Goal: Task Accomplishment & Management: Complete application form

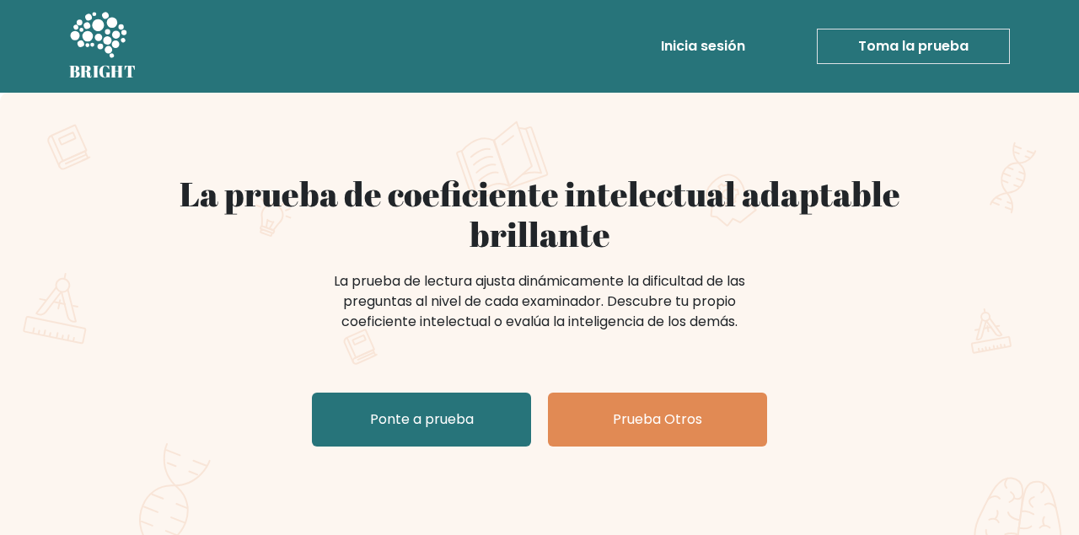
scroll to position [86, 0]
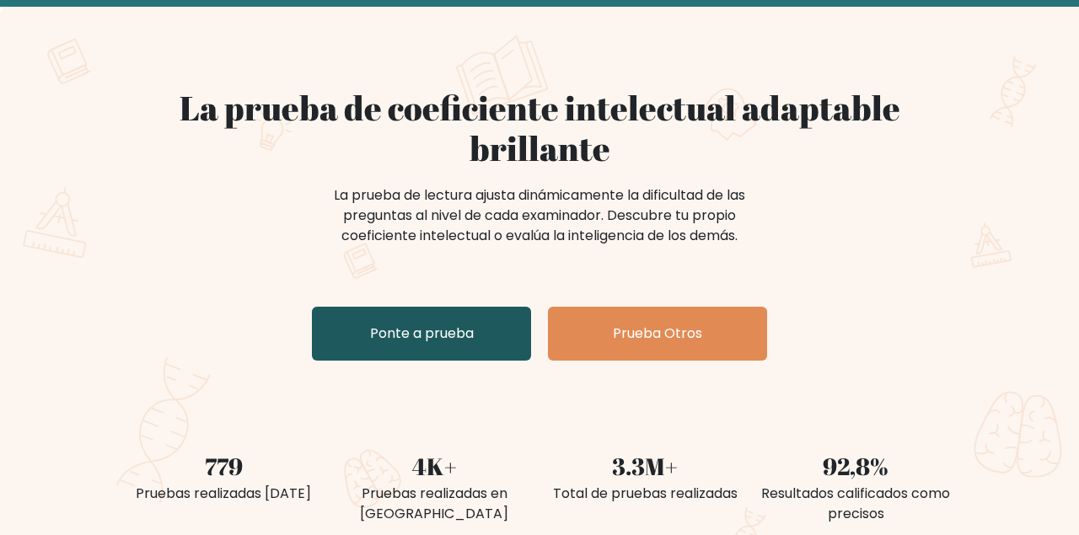
click at [433, 353] on link "Ponte a prueba" at bounding box center [421, 334] width 219 height 54
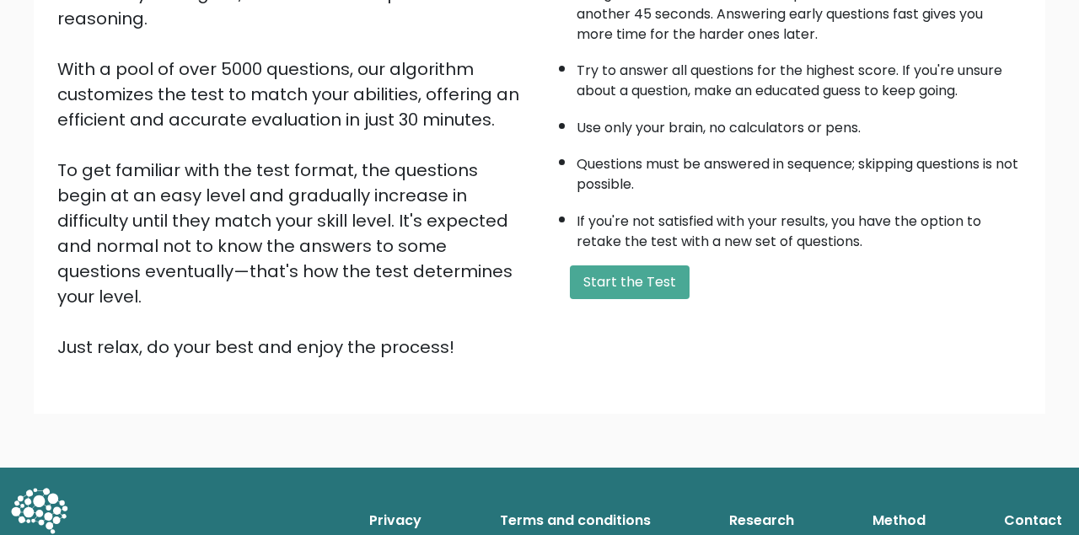
scroll to position [252, 0]
click at [646, 299] on button "Start the Test" at bounding box center [630, 282] width 120 height 34
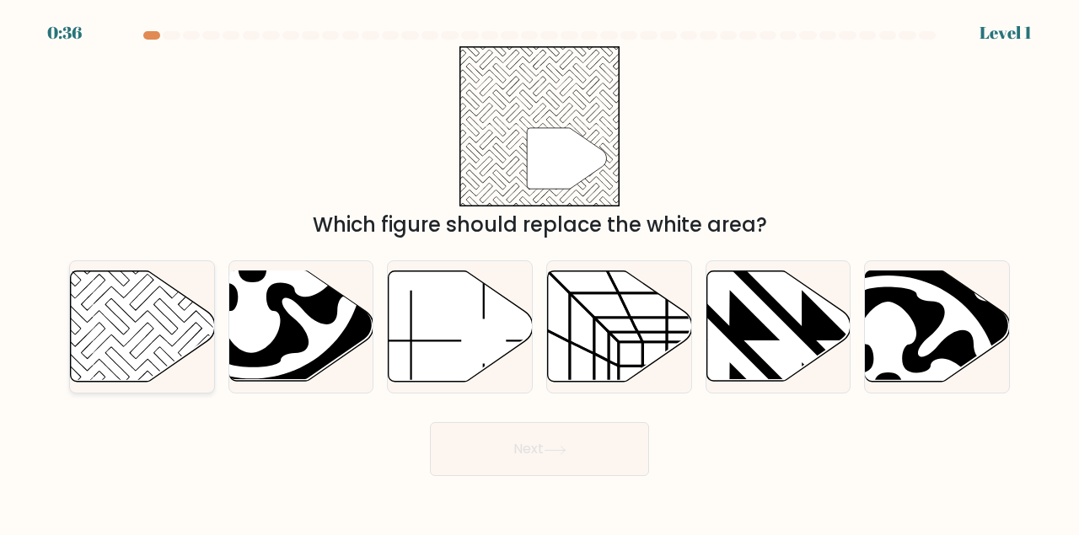
click at [152, 316] on icon at bounding box center [143, 326] width 144 height 110
click at [539, 272] on input "a." at bounding box center [539, 270] width 1 height 4
radio input "true"
click at [507, 453] on button "Next" at bounding box center [539, 449] width 219 height 54
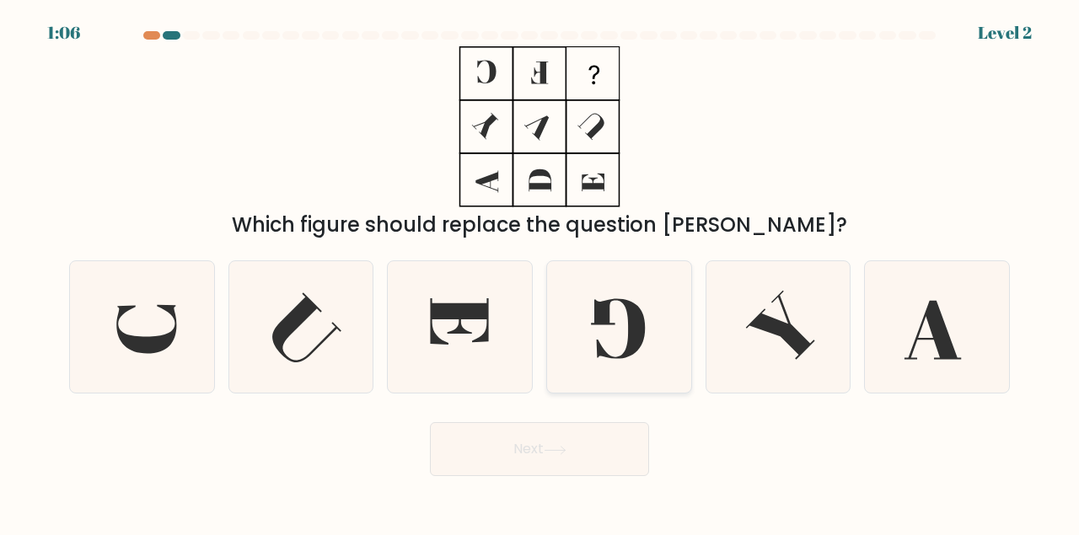
click at [597, 328] on icon at bounding box center [619, 327] width 132 height 132
click at [540, 272] on input "d." at bounding box center [539, 270] width 1 height 4
radio input "true"
click at [560, 474] on button "Next" at bounding box center [539, 449] width 219 height 54
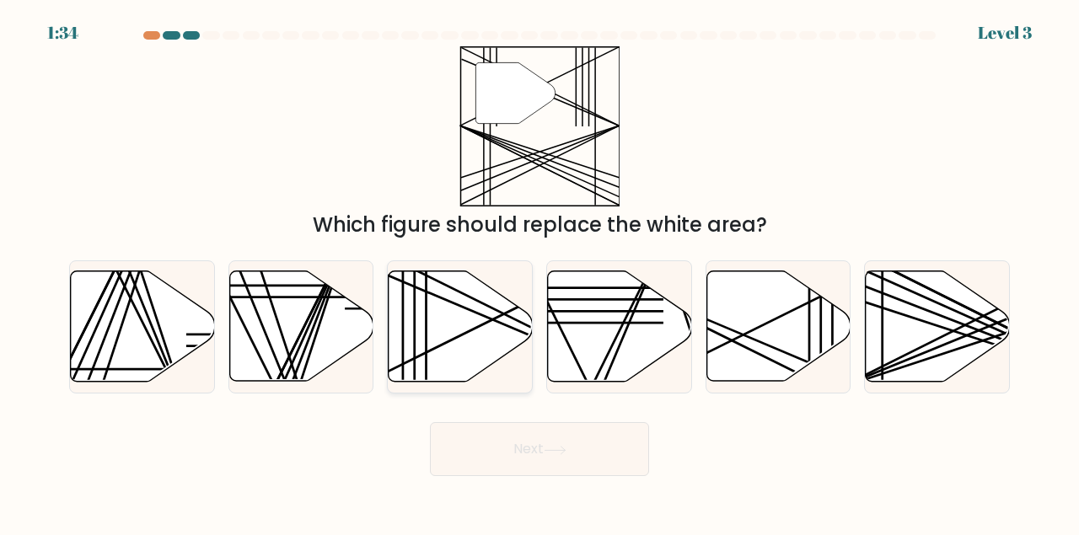
click at [420, 314] on icon at bounding box center [461, 326] width 144 height 110
click at [539, 272] on input "c." at bounding box center [539, 270] width 1 height 4
radio input "true"
click at [522, 460] on button "Next" at bounding box center [539, 449] width 219 height 54
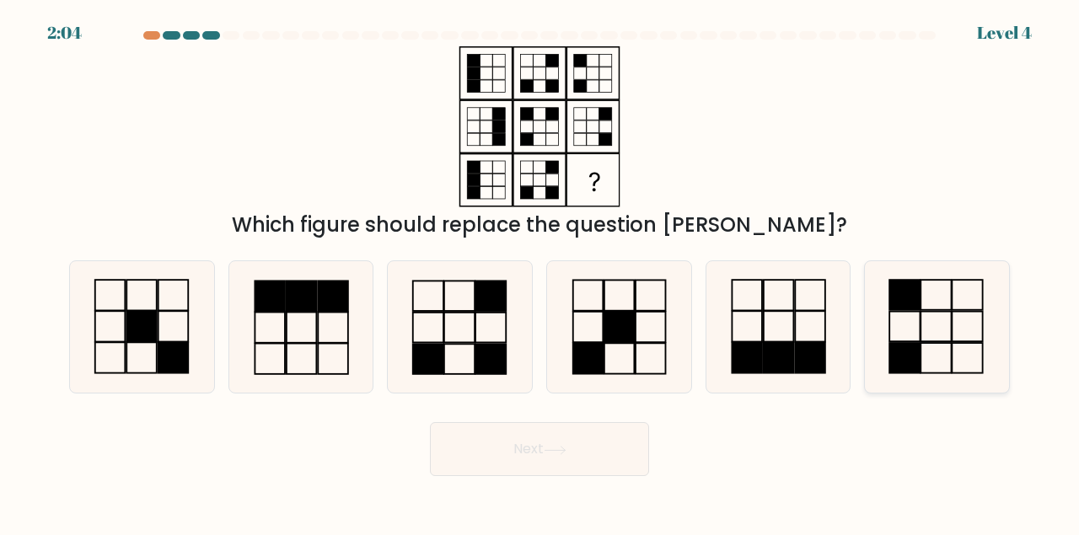
click at [909, 339] on icon at bounding box center [937, 327] width 132 height 132
click at [540, 272] on input "f." at bounding box center [539, 270] width 1 height 4
radio input "true"
click at [541, 445] on button "Next" at bounding box center [539, 449] width 219 height 54
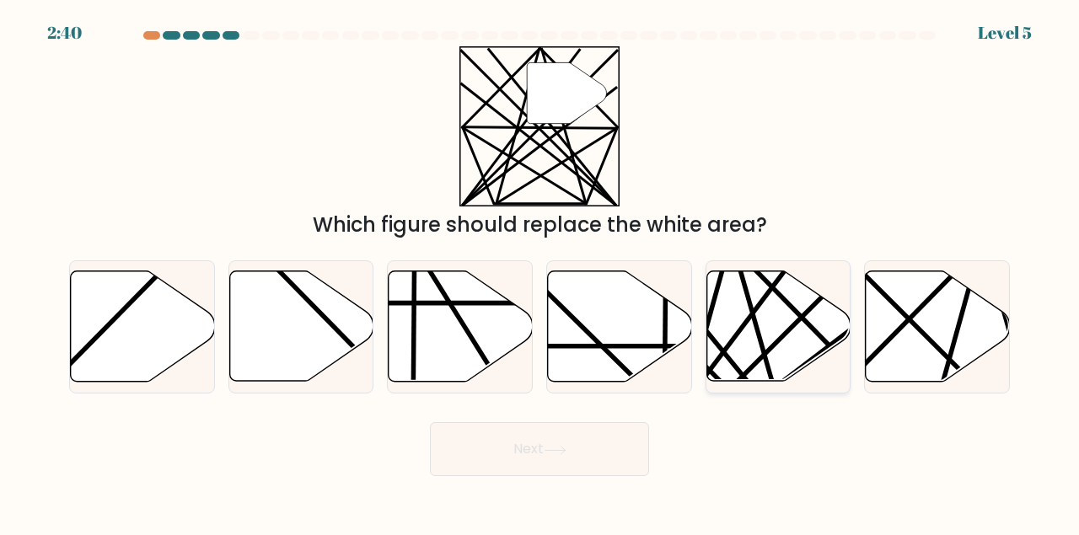
click at [780, 357] on icon at bounding box center [778, 326] width 144 height 110
click at [540, 272] on input "e." at bounding box center [539, 270] width 1 height 4
radio input "true"
click at [519, 464] on button "Next" at bounding box center [539, 449] width 219 height 54
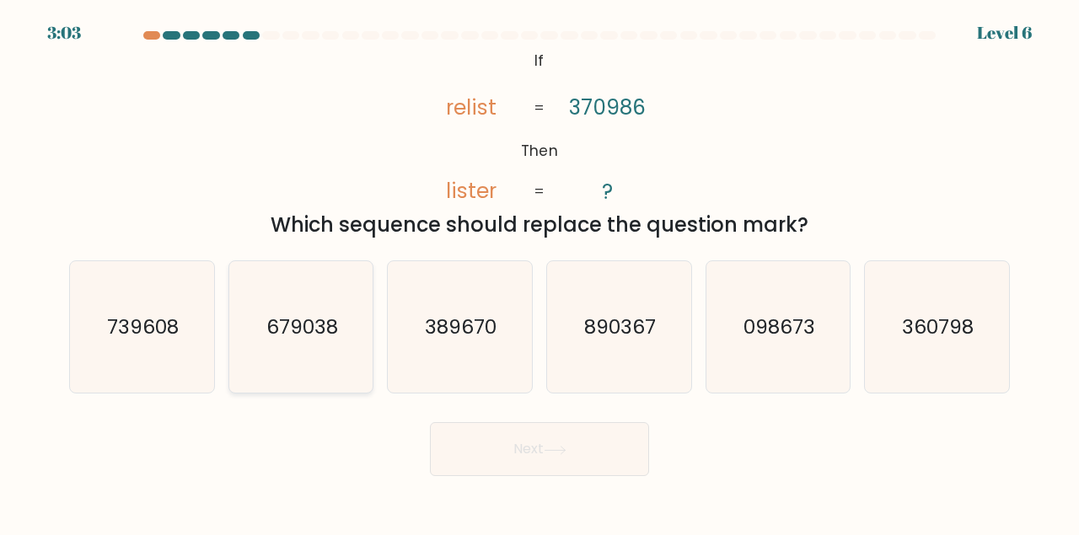
click at [275, 313] on text "679038" at bounding box center [302, 327] width 72 height 28
click at [539, 272] on input "b. 679038" at bounding box center [539, 270] width 1 height 4
radio input "true"
click at [96, 342] on icon "739608" at bounding box center [142, 327] width 132 height 132
click at [539, 272] on input "a. 739608" at bounding box center [539, 270] width 1 height 4
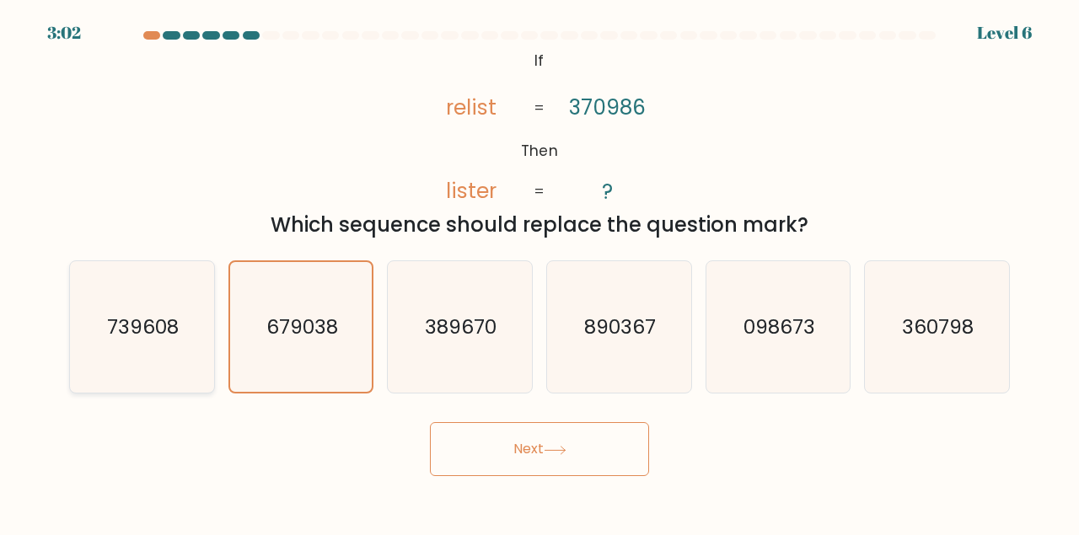
radio input "true"
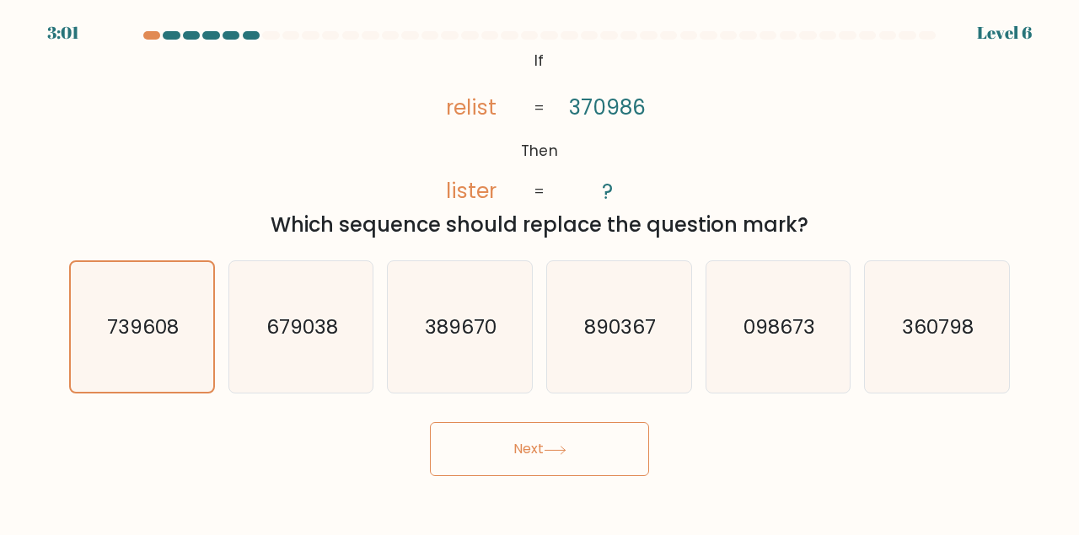
click at [512, 464] on button "Next" at bounding box center [539, 449] width 219 height 54
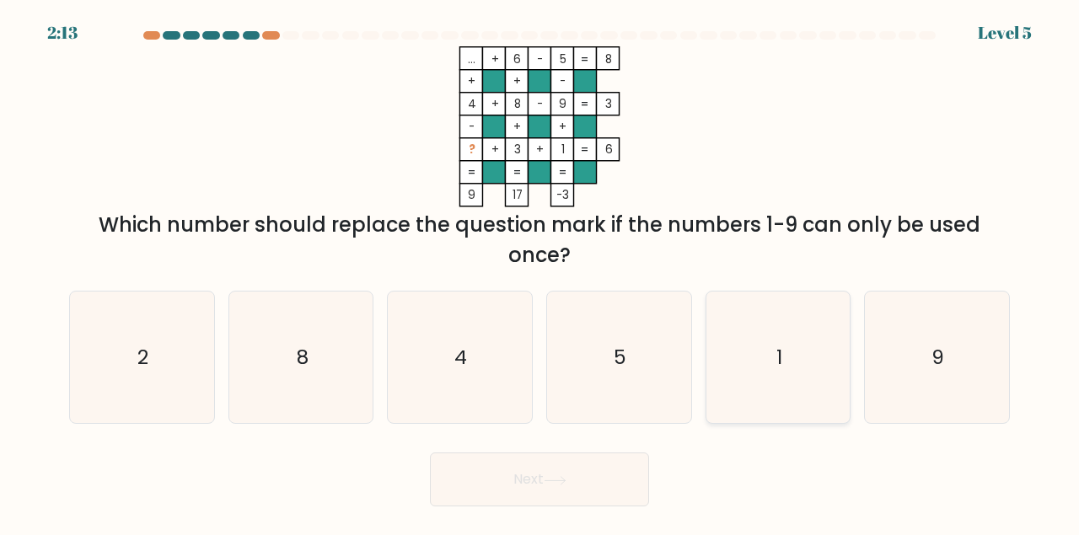
click at [790, 345] on icon "1" at bounding box center [778, 358] width 132 height 132
click at [540, 272] on input "e. 1" at bounding box center [539, 270] width 1 height 4
radio input "true"
click at [517, 472] on button "Next" at bounding box center [539, 480] width 219 height 54
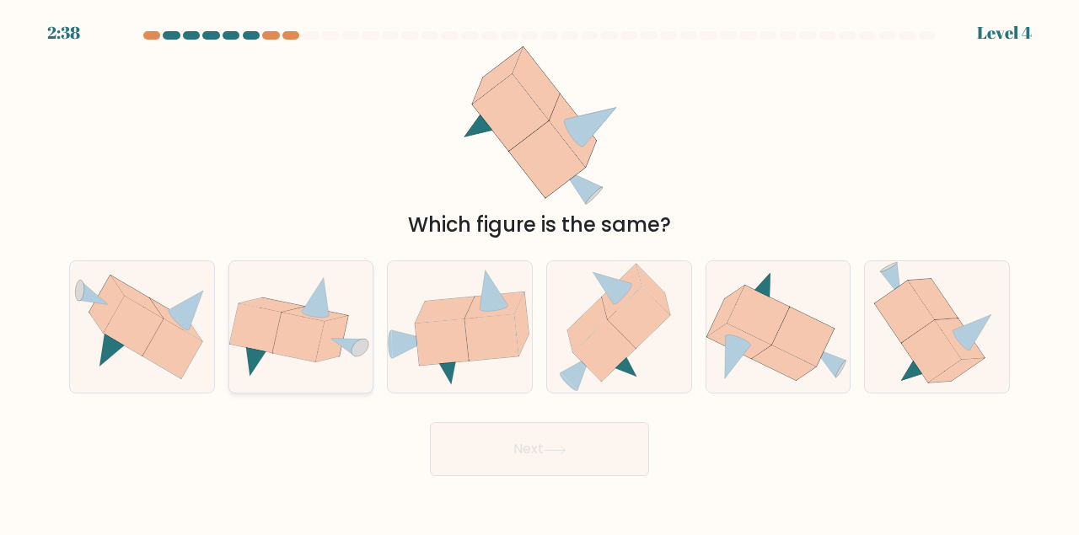
click at [318, 324] on icon at bounding box center [298, 338] width 52 height 50
click at [539, 272] on input "b." at bounding box center [539, 270] width 1 height 4
radio input "true"
click at [507, 485] on body "2:37 Level 4" at bounding box center [539, 267] width 1079 height 535
click at [508, 464] on button "Next" at bounding box center [539, 449] width 219 height 54
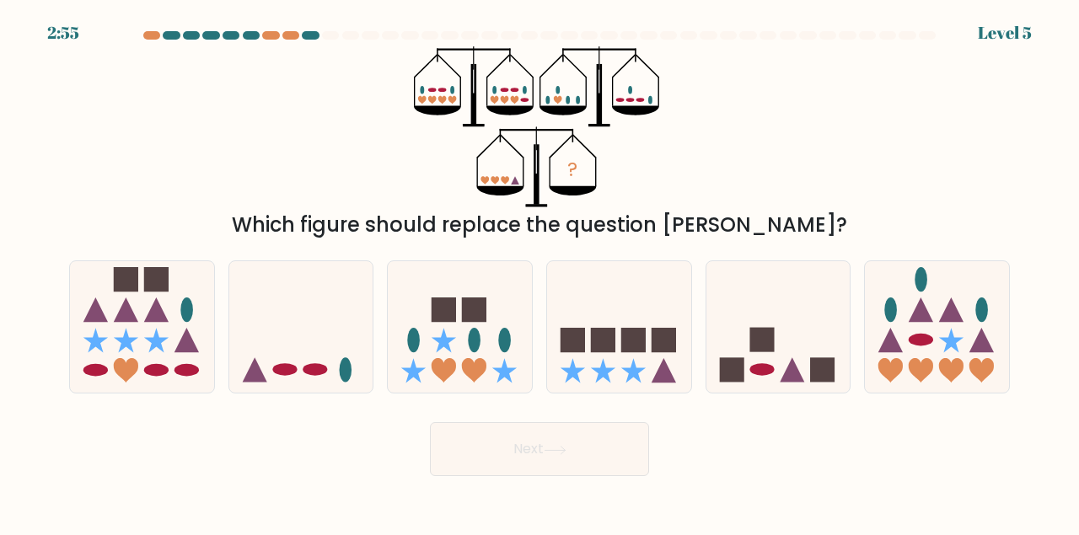
click at [787, 118] on div "? Which figure should replace the question mark?" at bounding box center [539, 143] width 961 height 194
click at [303, 344] on icon at bounding box center [301, 326] width 144 height 119
click at [539, 272] on input "b." at bounding box center [539, 270] width 1 height 4
radio input "true"
click at [523, 454] on button "Next" at bounding box center [539, 449] width 219 height 54
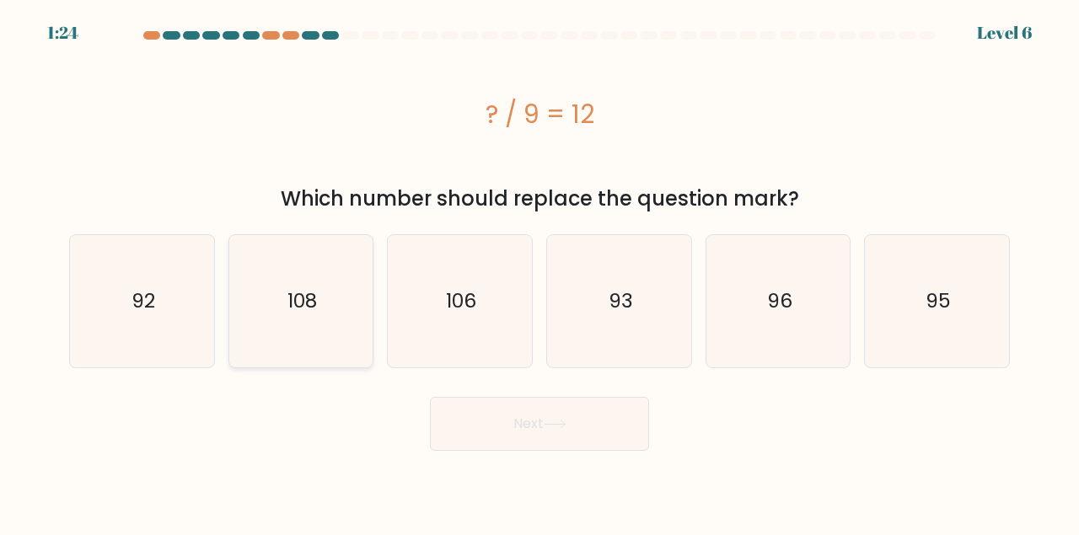
click at [339, 285] on icon "108" at bounding box center [301, 301] width 132 height 132
click at [539, 272] on input "b. 108" at bounding box center [539, 270] width 1 height 4
radio input "true"
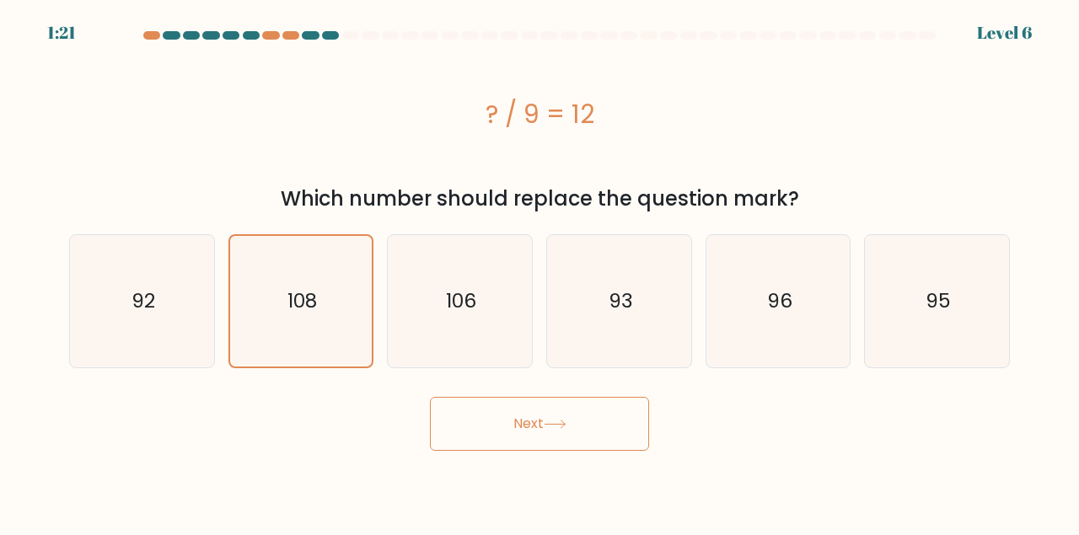
click at [494, 426] on button "Next" at bounding box center [539, 424] width 219 height 54
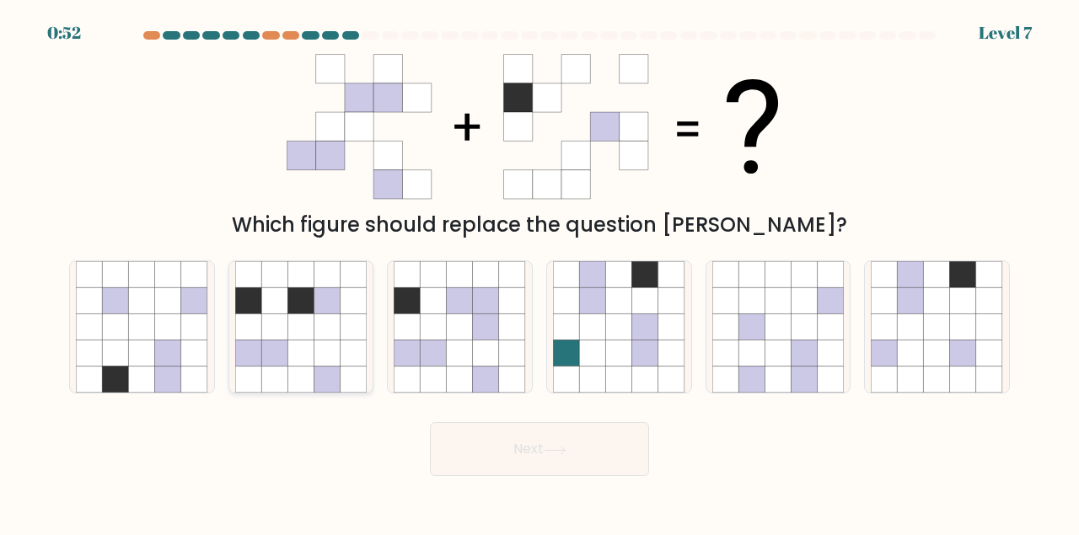
click at [255, 351] on icon at bounding box center [248, 353] width 26 height 26
click at [539, 272] on input "b." at bounding box center [539, 270] width 1 height 4
radio input "true"
click at [528, 432] on button "Next" at bounding box center [539, 449] width 219 height 54
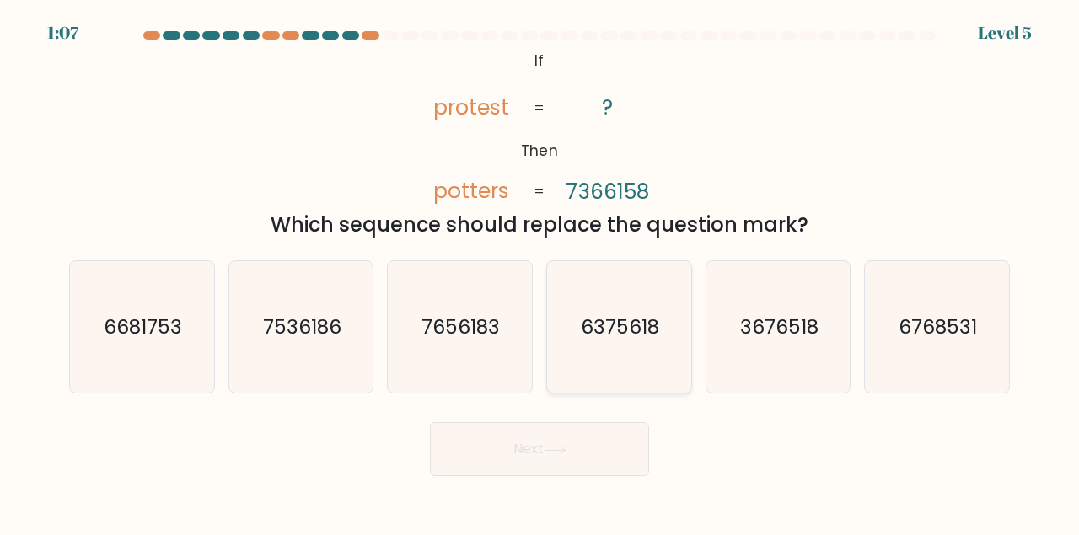
click at [602, 334] on text "6375618" at bounding box center [620, 327] width 78 height 28
click at [540, 272] on input "d. 6375618" at bounding box center [539, 270] width 1 height 4
radio input "true"
click at [555, 432] on button "Next" at bounding box center [539, 449] width 219 height 54
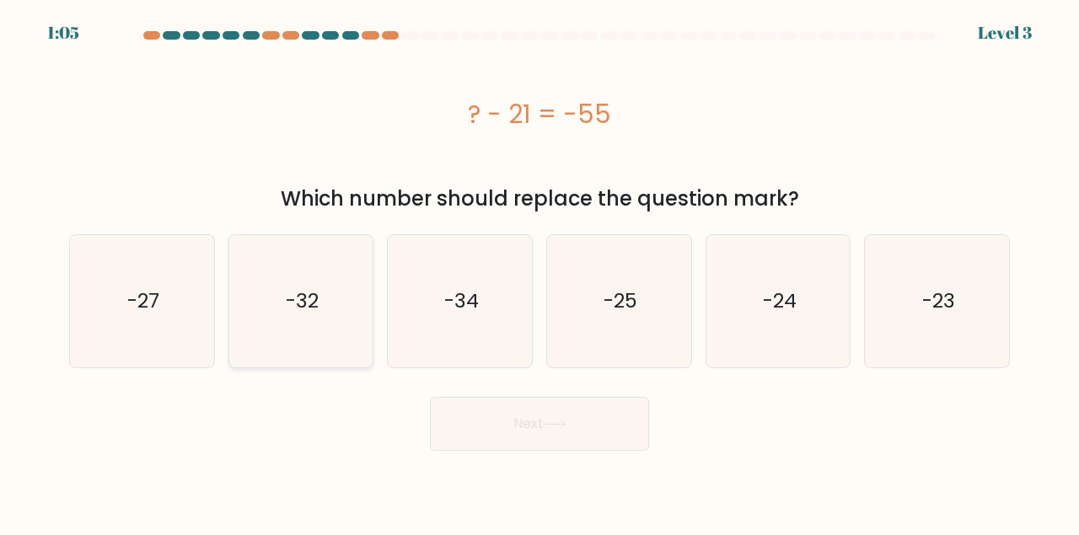
click at [314, 310] on text "-32" at bounding box center [302, 301] width 33 height 28
click at [539, 272] on input "b. -32" at bounding box center [539, 270] width 1 height 4
radio input "true"
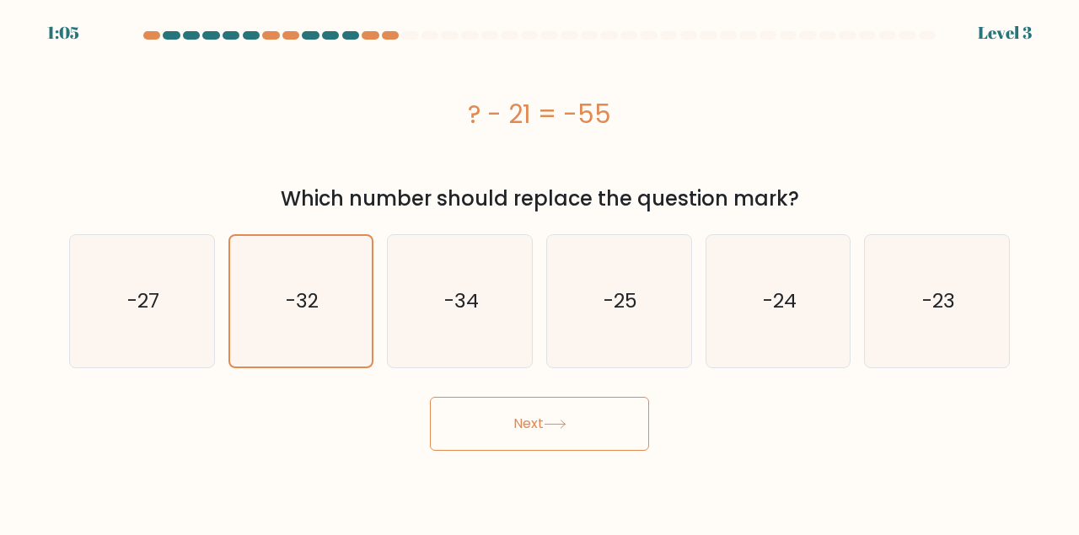
click at [540, 423] on button "Next" at bounding box center [539, 424] width 219 height 54
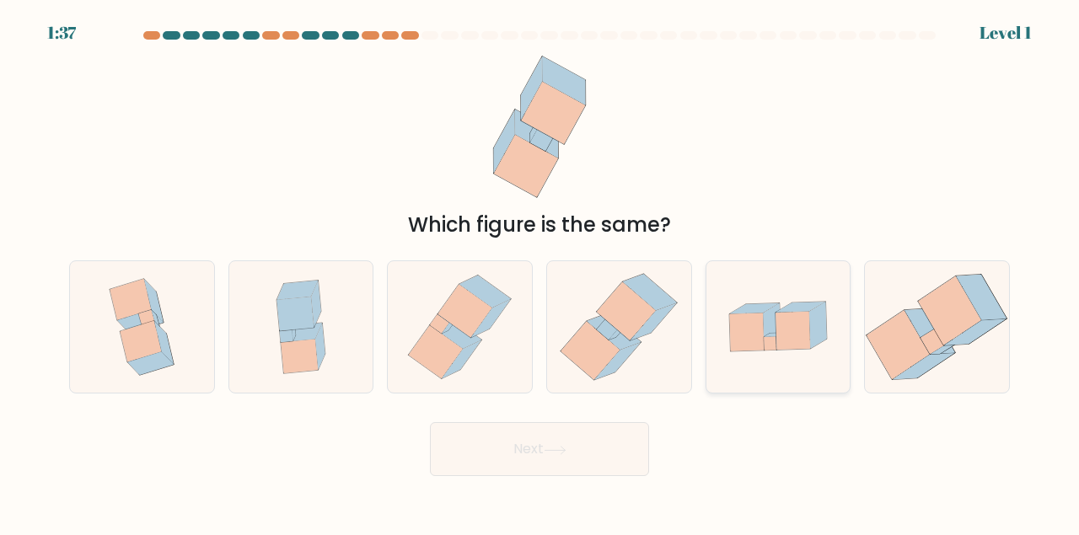
click at [796, 333] on icon at bounding box center [792, 331] width 35 height 38
click at [540, 272] on input "e." at bounding box center [539, 270] width 1 height 4
radio input "true"
click at [632, 358] on icon at bounding box center [619, 327] width 129 height 132
click at [540, 272] on input "d." at bounding box center [539, 270] width 1 height 4
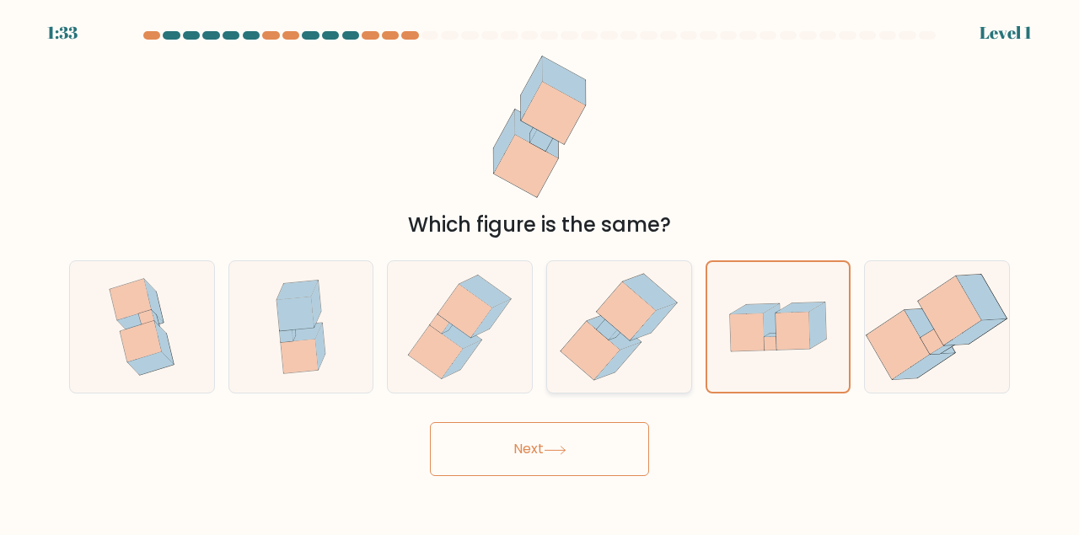
radio input "true"
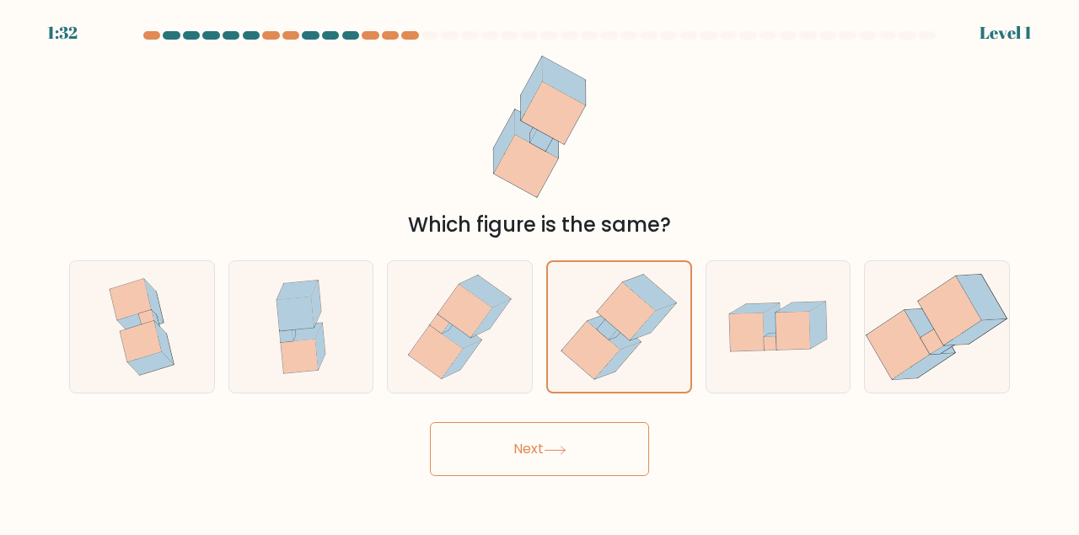
click at [562, 459] on button "Next" at bounding box center [539, 449] width 219 height 54
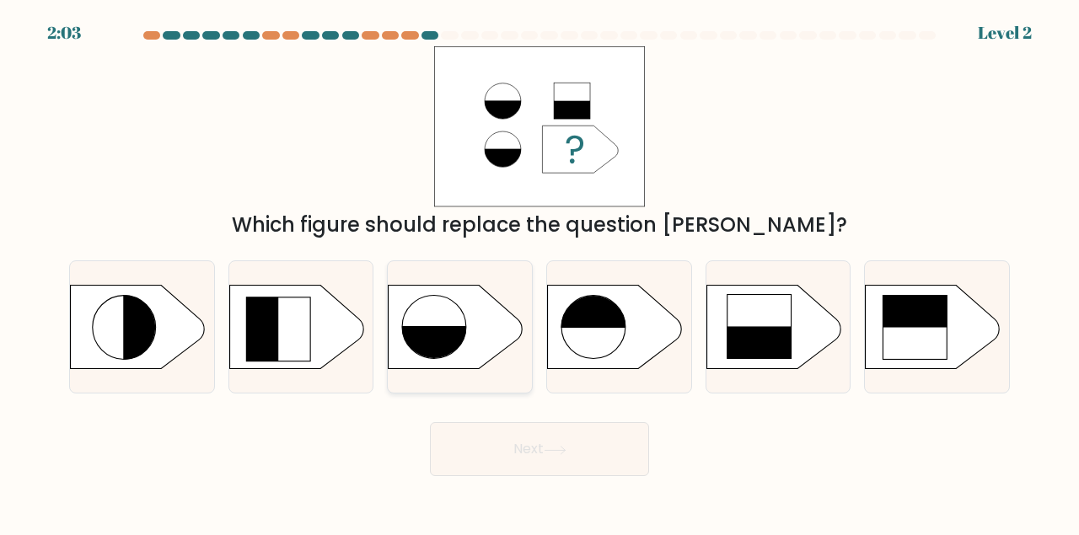
click at [424, 342] on rect at bounding box center [438, 362] width 73 height 72
click at [539, 272] on input "c." at bounding box center [539, 270] width 1 height 4
radio input "true"
click at [501, 443] on button "Next" at bounding box center [539, 449] width 219 height 54
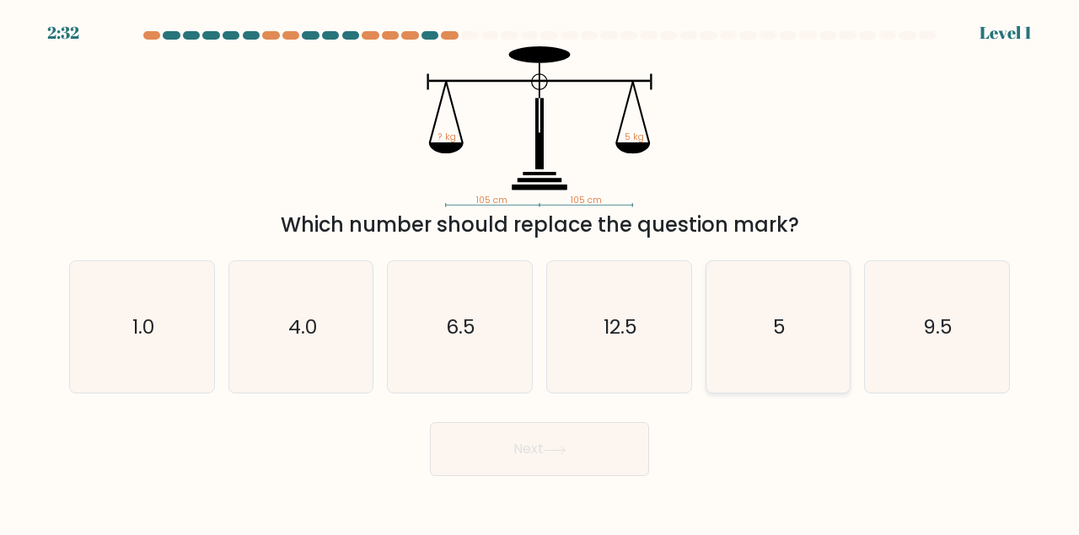
click at [764, 330] on icon "5" at bounding box center [778, 327] width 132 height 132
click at [540, 272] on input "e. 5" at bounding box center [539, 270] width 1 height 4
radio input "true"
click at [599, 463] on button "Next" at bounding box center [539, 449] width 219 height 54
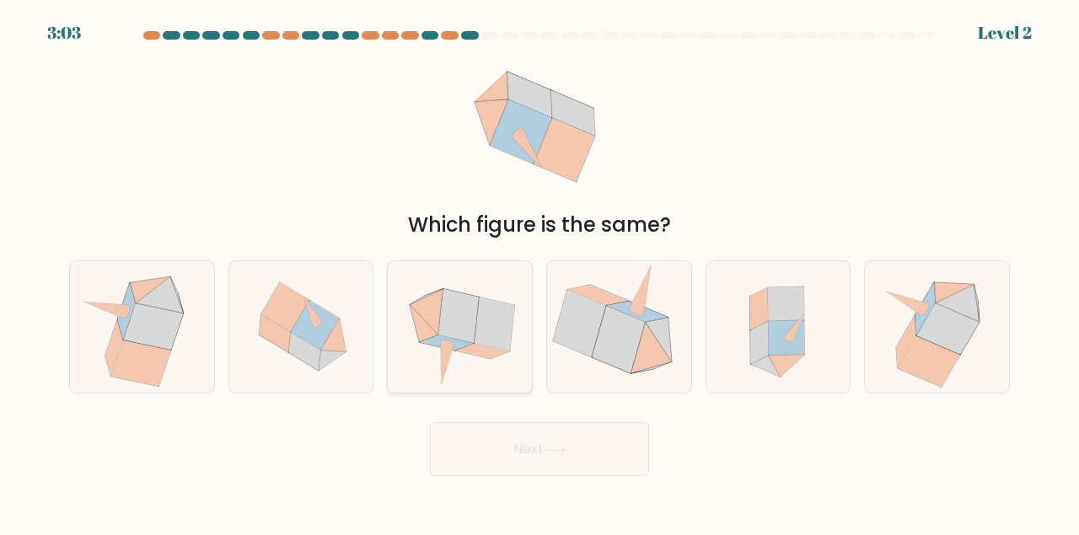
click at [505, 313] on icon at bounding box center [494, 325] width 40 height 54
click at [539, 272] on input "c." at bounding box center [539, 270] width 1 height 4
radio input "true"
click at [551, 451] on icon at bounding box center [555, 450] width 23 height 9
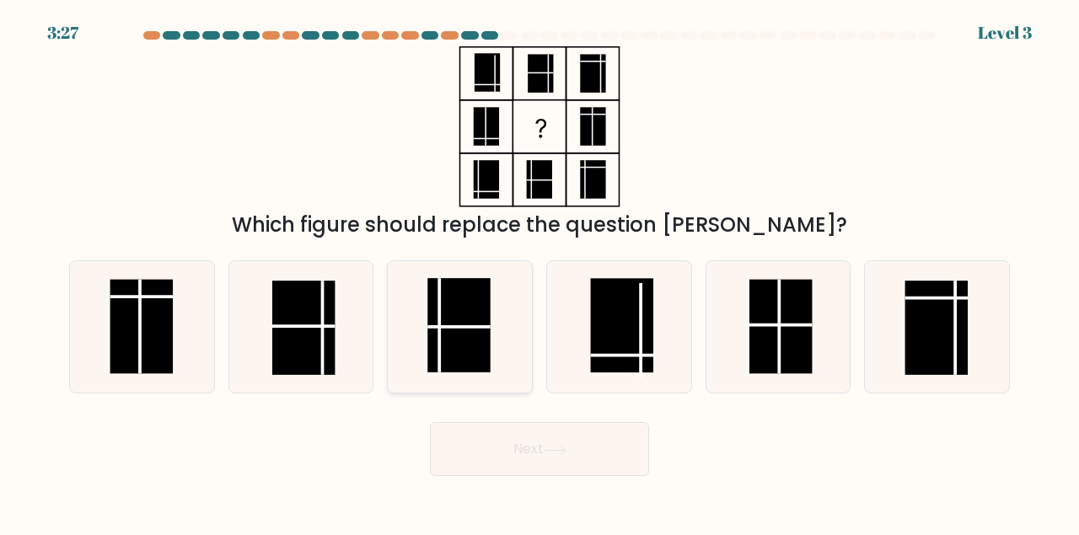
click at [443, 336] on rect at bounding box center [459, 325] width 63 height 94
click at [539, 272] on input "c." at bounding box center [539, 270] width 1 height 4
radio input "true"
click at [507, 454] on button "Next" at bounding box center [539, 449] width 219 height 54
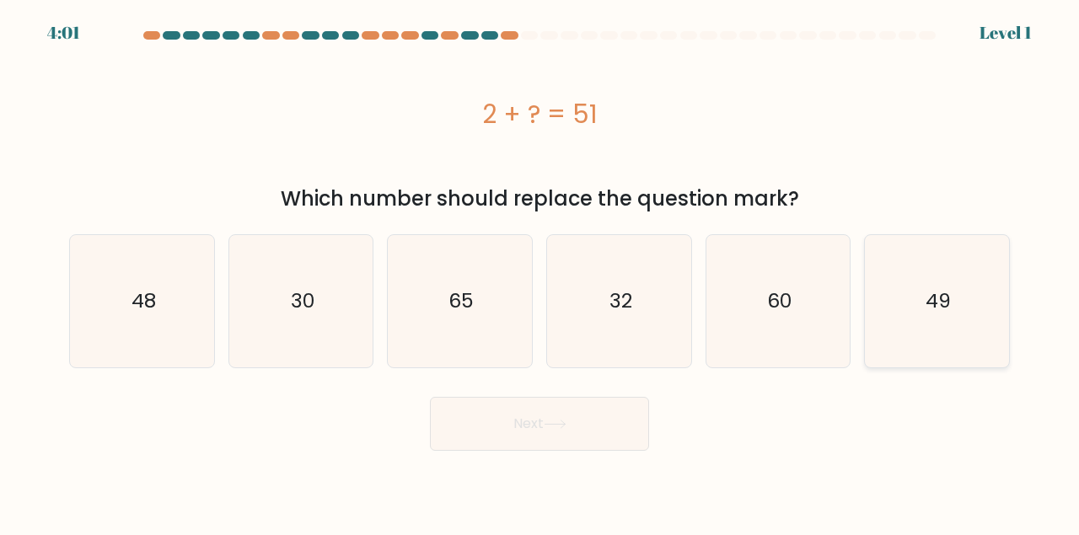
click at [934, 265] on icon "49" at bounding box center [937, 301] width 132 height 132
click at [540, 268] on input "f. 49" at bounding box center [539, 270] width 1 height 4
radio input "true"
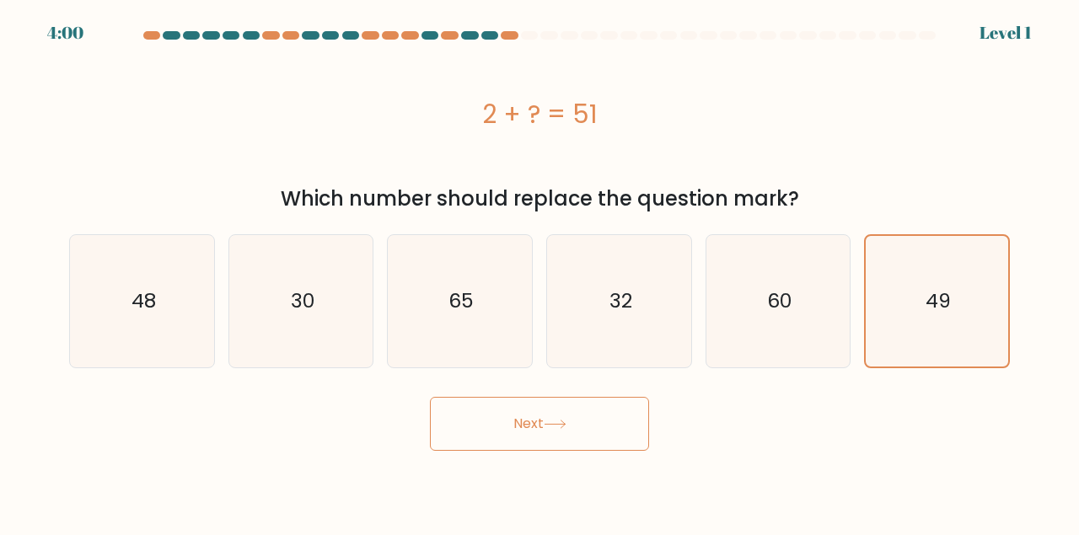
click at [574, 420] on button "Next" at bounding box center [539, 424] width 219 height 54
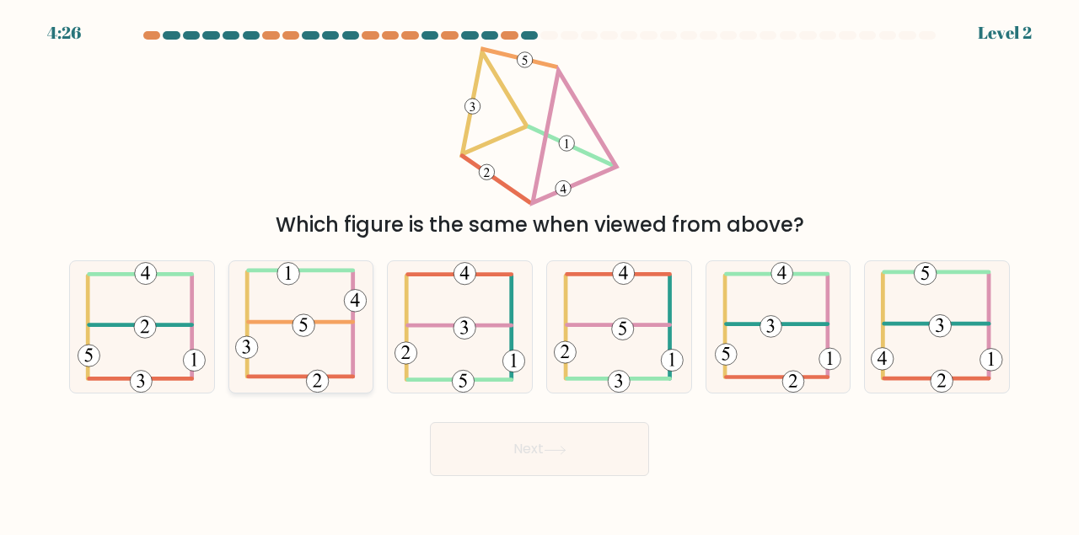
click at [308, 282] on icon at bounding box center [301, 327] width 132 height 132
click at [539, 272] on input "b." at bounding box center [539, 270] width 1 height 4
radio input "true"
click at [507, 431] on button "Next" at bounding box center [539, 449] width 219 height 54
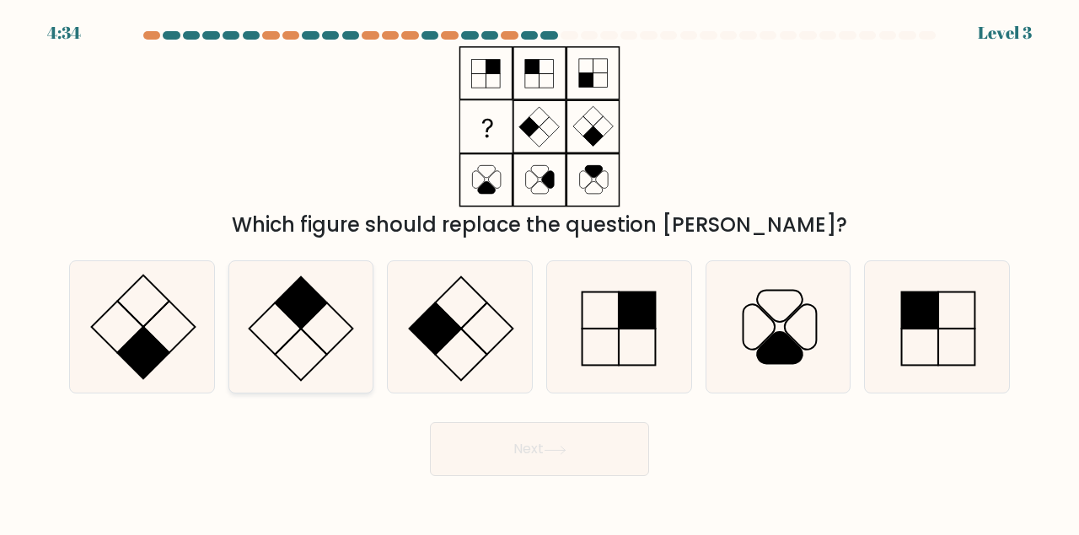
click at [278, 331] on icon at bounding box center [301, 327] width 132 height 132
click at [539, 272] on input "b." at bounding box center [539, 270] width 1 height 4
radio input "true"
click at [451, 445] on button "Next" at bounding box center [539, 449] width 219 height 54
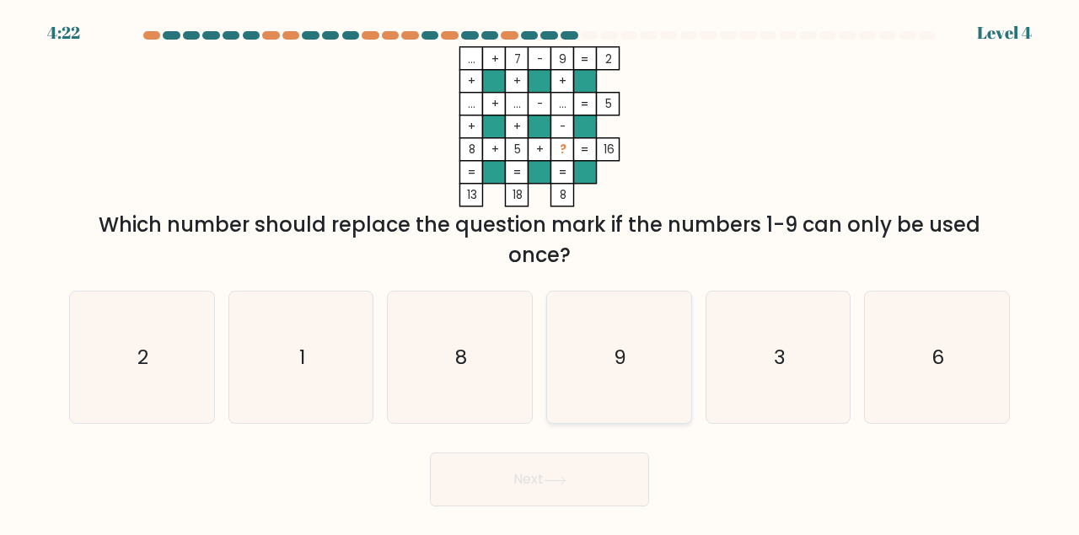
click at [626, 367] on text "9" at bounding box center [620, 357] width 13 height 28
click at [540, 272] on input "d. 9" at bounding box center [539, 270] width 1 height 4
radio input "true"
click at [552, 478] on icon at bounding box center [555, 480] width 23 height 9
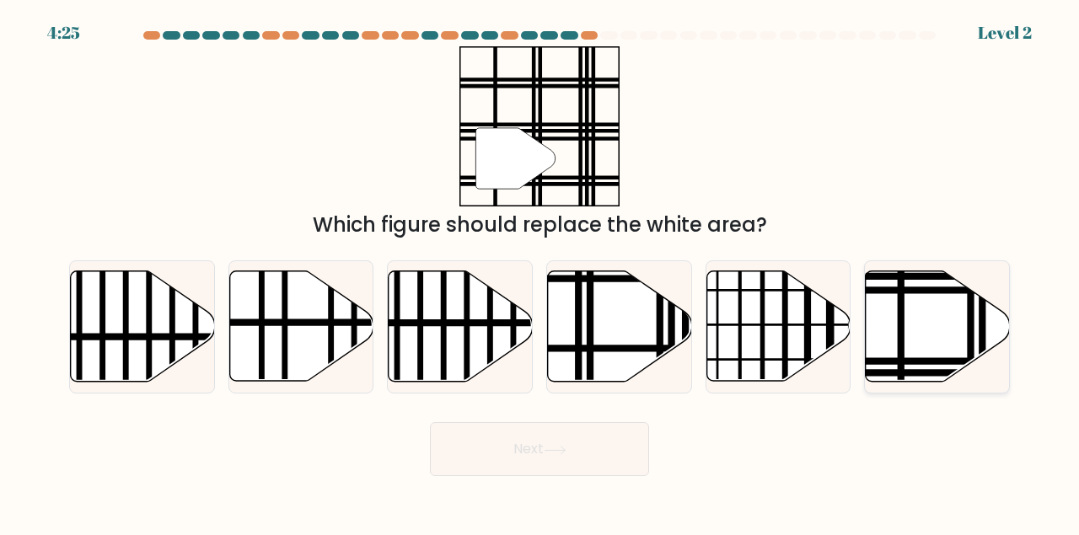
click at [921, 346] on icon at bounding box center [938, 326] width 144 height 110
click at [540, 272] on input "f." at bounding box center [539, 270] width 1 height 4
radio input "true"
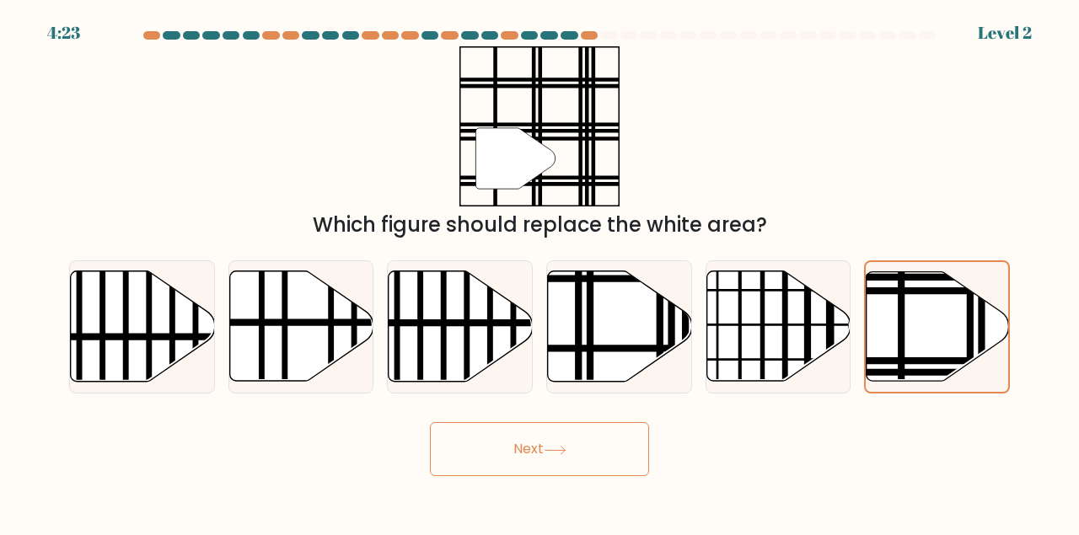
click at [544, 432] on button "Next" at bounding box center [539, 449] width 219 height 54
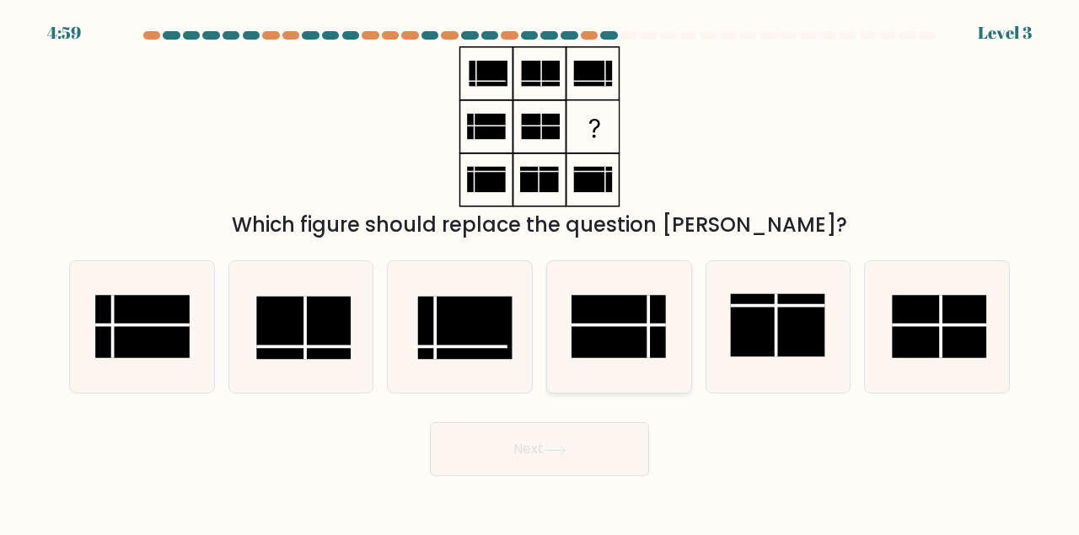
click at [632, 314] on rect at bounding box center [618, 326] width 94 height 63
click at [540, 272] on input "d." at bounding box center [539, 270] width 1 height 4
radio input "true"
click at [538, 448] on button "Next" at bounding box center [539, 449] width 219 height 54
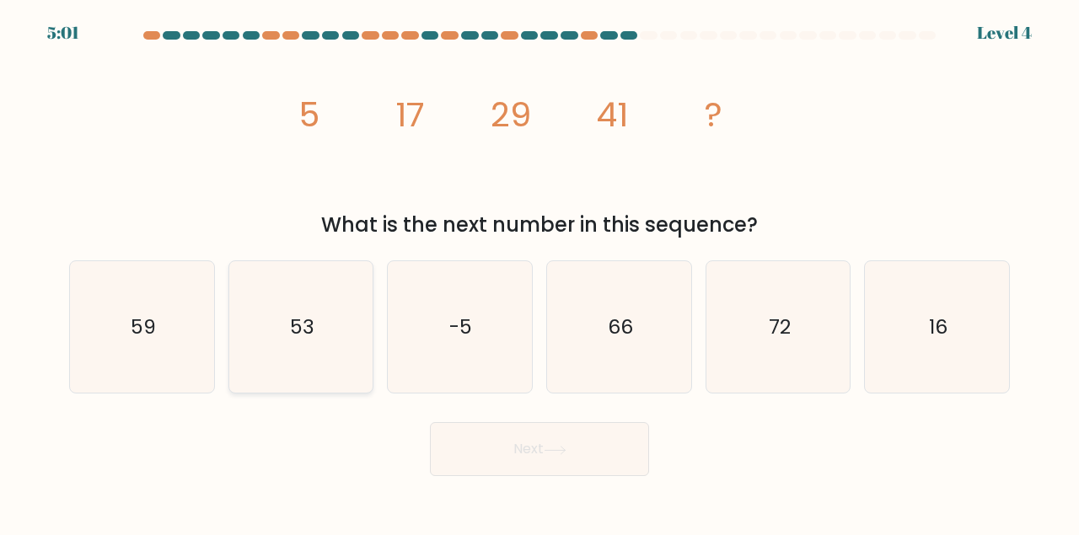
click at [295, 324] on text "53" at bounding box center [302, 327] width 24 height 28
click at [539, 272] on input "b. 53" at bounding box center [539, 270] width 1 height 4
radio input "true"
click at [517, 453] on button "Next" at bounding box center [539, 449] width 219 height 54
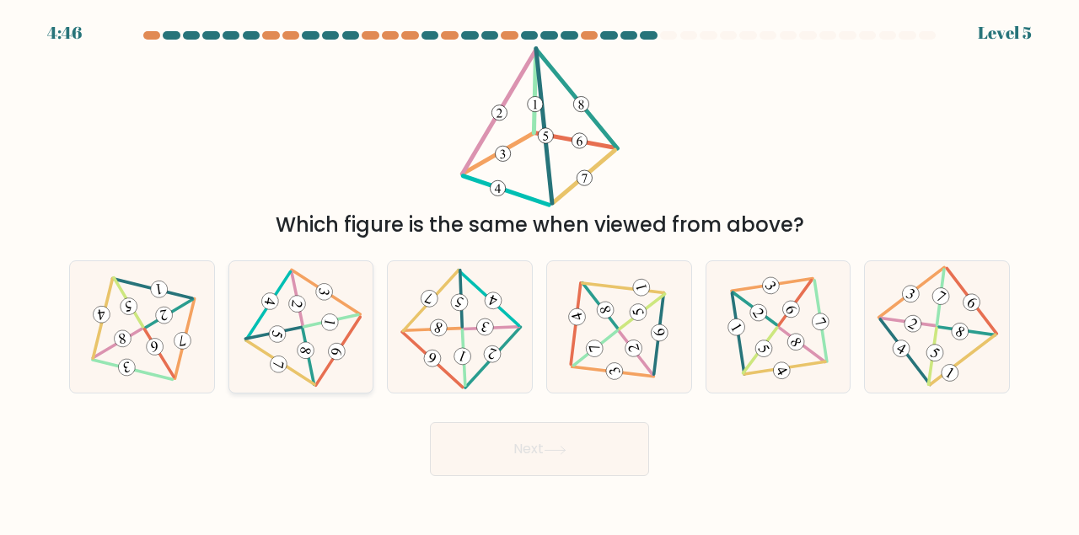
click at [316, 335] on icon at bounding box center [301, 326] width 108 height 105
click at [539, 272] on input "b." at bounding box center [539, 270] width 1 height 4
radio input "true"
click at [467, 440] on button "Next" at bounding box center [539, 449] width 219 height 54
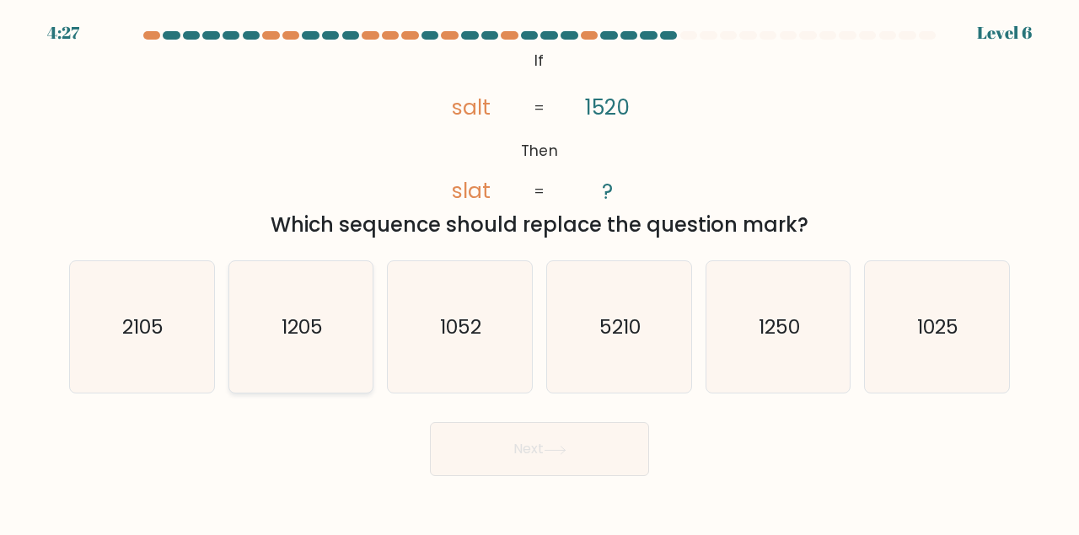
click at [336, 391] on icon "1205" at bounding box center [301, 327] width 132 height 132
click at [539, 272] on input "b. 1205" at bounding box center [539, 270] width 1 height 4
radio input "true"
click at [474, 436] on button "Next" at bounding box center [539, 449] width 219 height 54
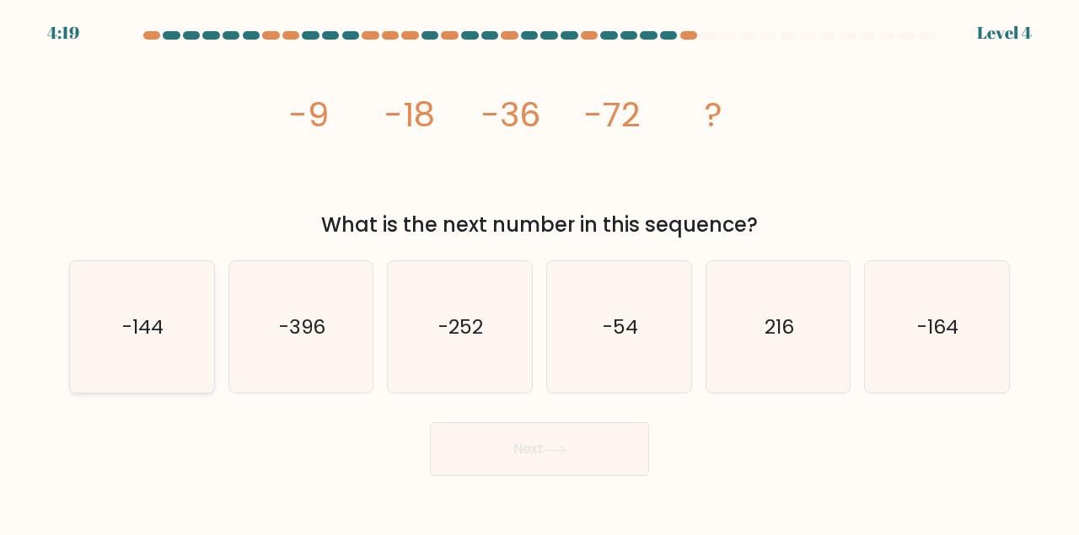
click at [137, 292] on icon "-144" at bounding box center [142, 327] width 132 height 132
click at [539, 272] on input "a. -144" at bounding box center [539, 270] width 1 height 4
radio input "true"
click at [485, 448] on button "Next" at bounding box center [539, 449] width 219 height 54
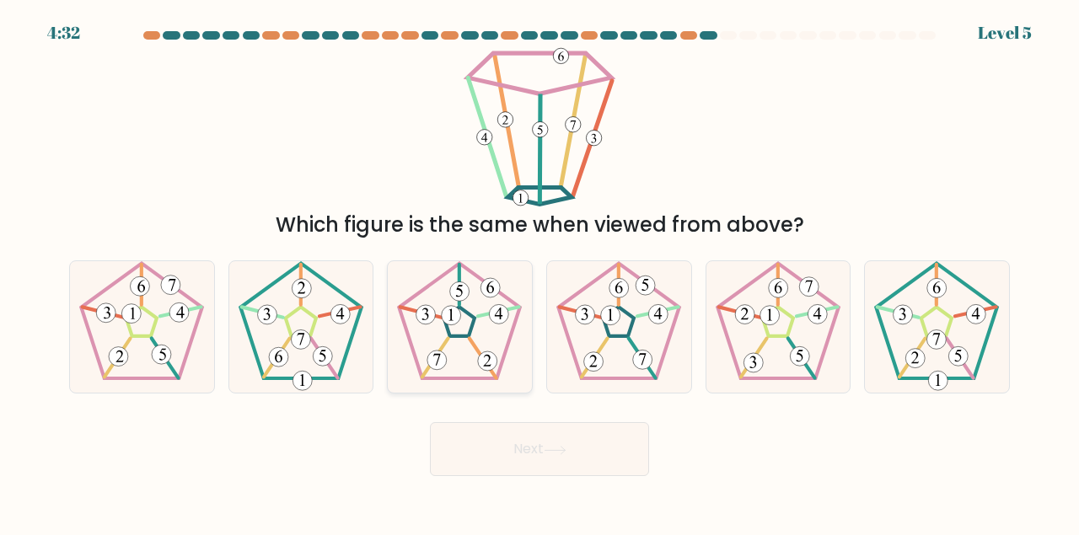
click at [444, 319] on 792 at bounding box center [451, 315] width 19 height 19
click at [539, 272] on input "c." at bounding box center [539, 270] width 1 height 4
radio input "true"
click at [513, 425] on button "Next" at bounding box center [539, 449] width 219 height 54
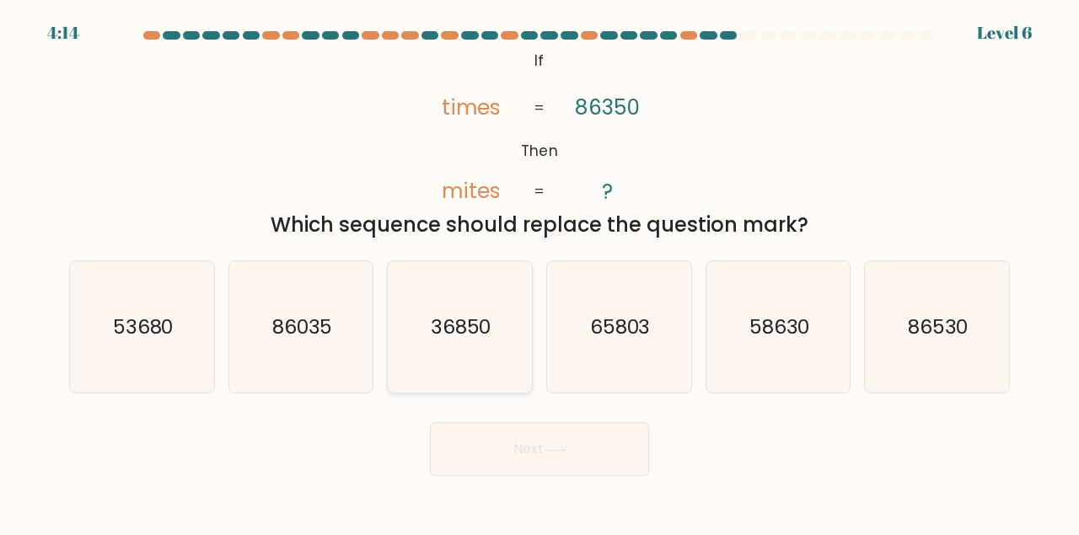
click at [483, 367] on icon "36850" at bounding box center [460, 327] width 132 height 132
click at [539, 272] on input "c. 36850" at bounding box center [539, 270] width 1 height 4
radio input "true"
click at [530, 453] on button "Next" at bounding box center [539, 449] width 219 height 54
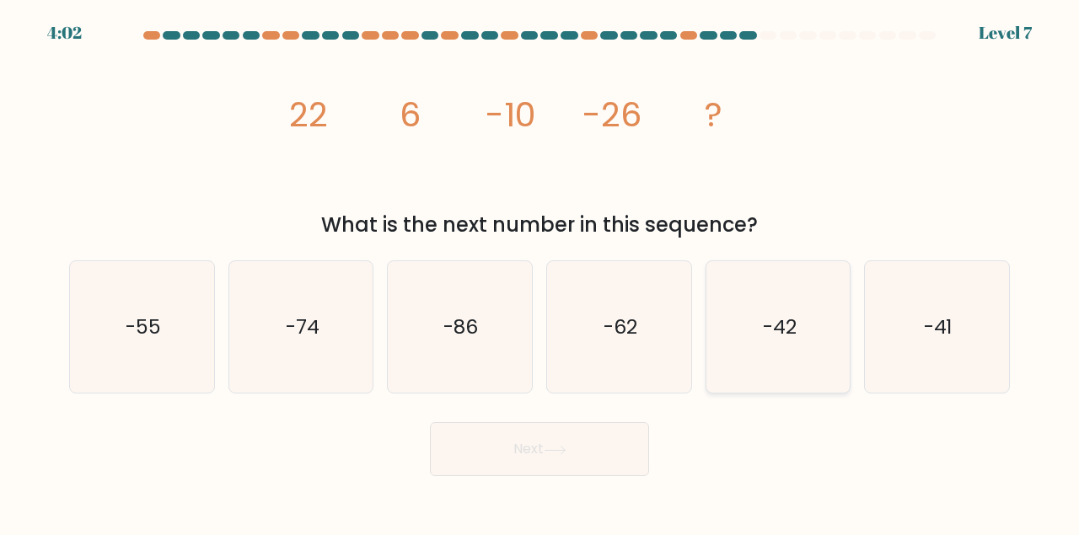
click at [780, 332] on text "-42" at bounding box center [780, 327] width 34 height 28
click at [540, 272] on input "e. -42" at bounding box center [539, 270] width 1 height 4
radio input "true"
click at [582, 463] on button "Next" at bounding box center [539, 449] width 219 height 54
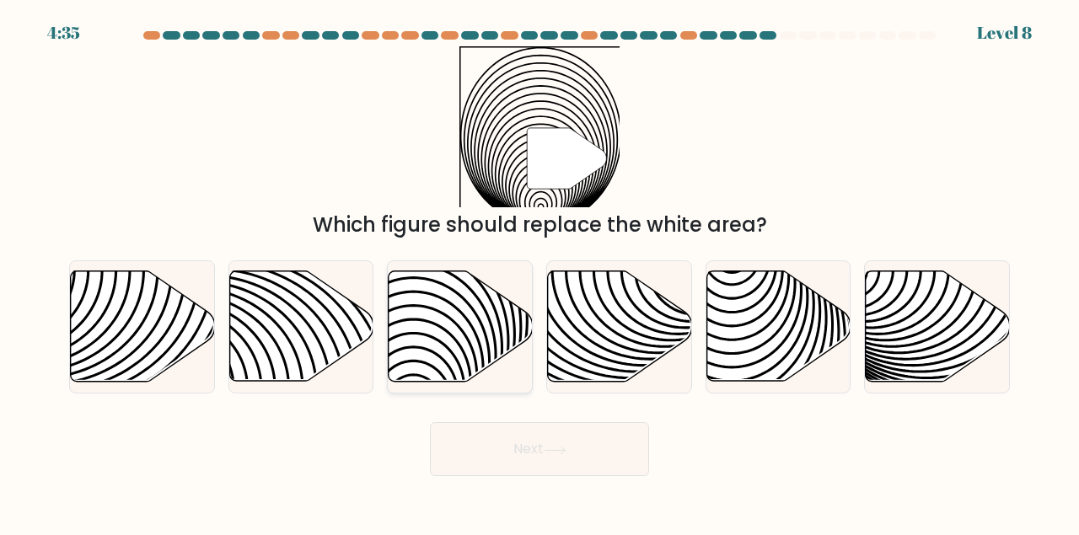
click at [452, 335] on icon at bounding box center [414, 271] width 290 height 290
click at [539, 272] on input "c." at bounding box center [539, 270] width 1 height 4
radio input "true"
click at [517, 457] on button "Next" at bounding box center [539, 449] width 219 height 54
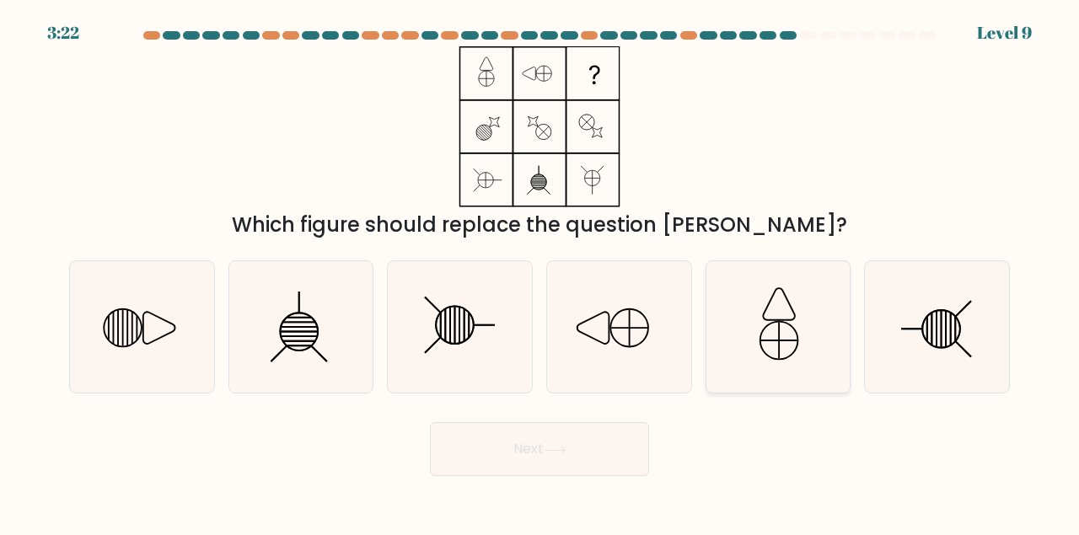
click at [818, 335] on icon at bounding box center [778, 327] width 132 height 132
click at [540, 272] on input "e." at bounding box center [539, 270] width 1 height 4
radio input "true"
click at [586, 451] on button "Next" at bounding box center [539, 449] width 219 height 54
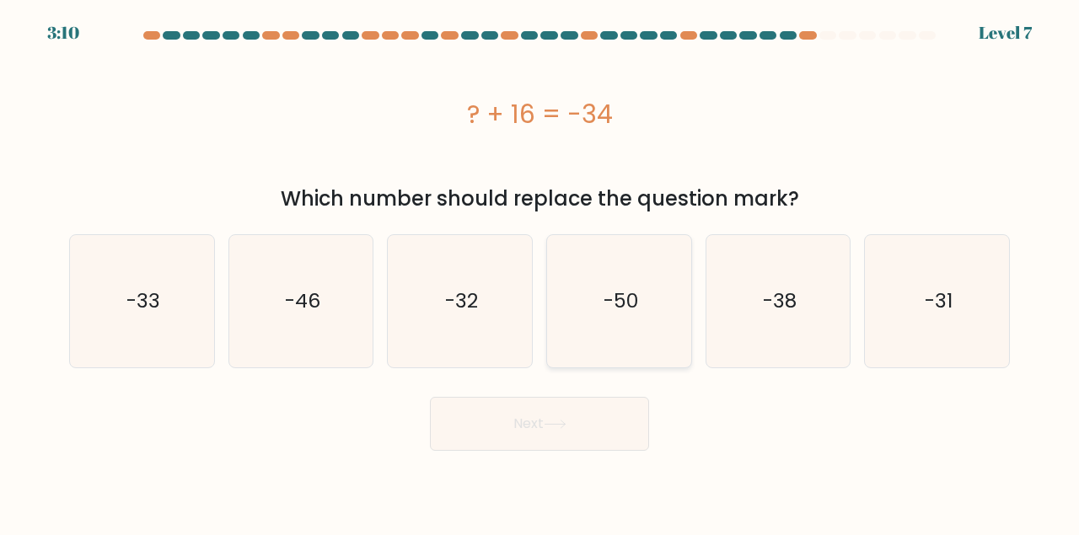
click at [650, 346] on icon "-50" at bounding box center [619, 301] width 132 height 132
click at [540, 272] on input "d. -50" at bounding box center [539, 270] width 1 height 4
radio input "true"
click at [546, 415] on button "Next" at bounding box center [539, 424] width 219 height 54
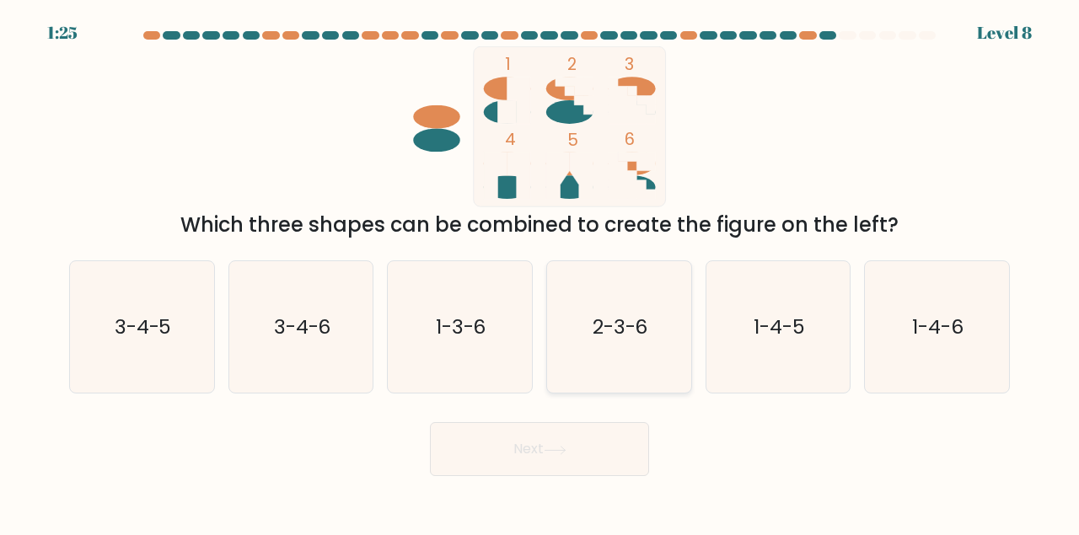
click at [610, 303] on icon "2-3-6" at bounding box center [619, 327] width 132 height 132
click at [540, 272] on input "d. 2-3-6" at bounding box center [539, 270] width 1 height 4
radio input "true"
click at [539, 466] on button "Next" at bounding box center [539, 449] width 219 height 54
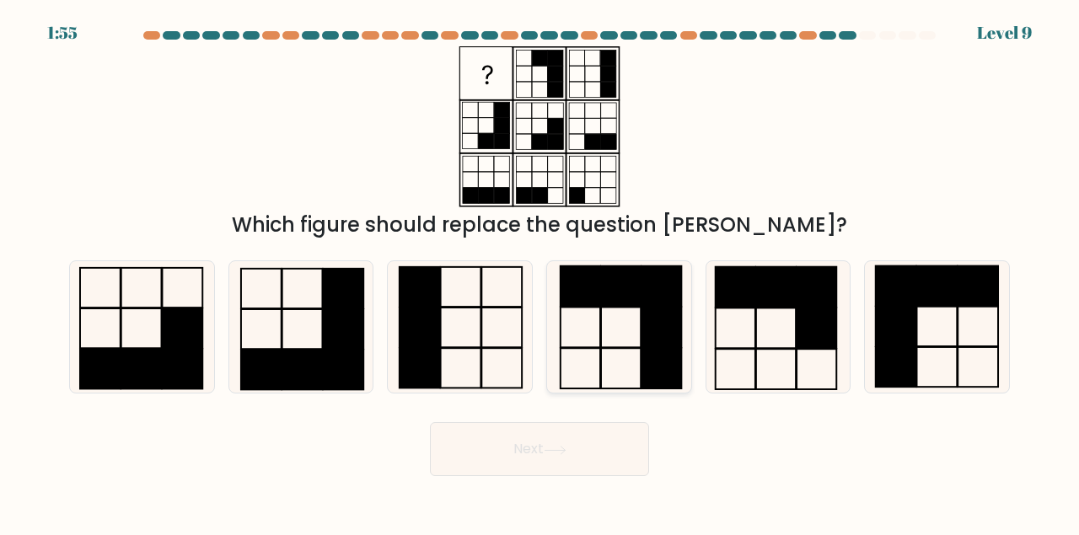
click at [598, 328] on icon at bounding box center [619, 327] width 132 height 132
click at [540, 272] on input "d." at bounding box center [539, 270] width 1 height 4
radio input "true"
click at [555, 453] on icon at bounding box center [555, 450] width 23 height 9
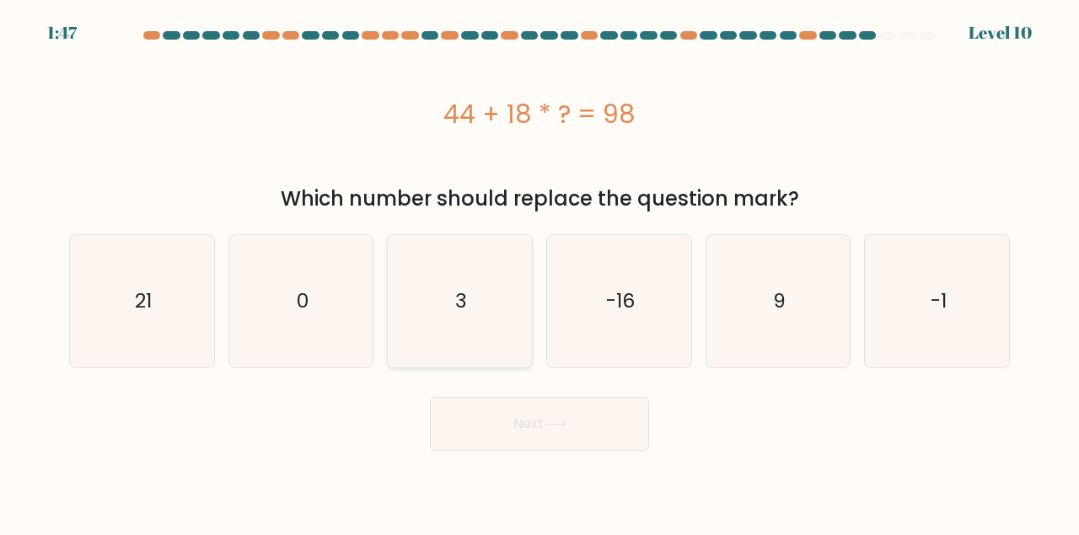
click at [508, 314] on icon "3" at bounding box center [460, 301] width 132 height 132
click at [539, 272] on input "c. 3" at bounding box center [539, 270] width 1 height 4
radio input "true"
click at [513, 414] on button "Next" at bounding box center [539, 424] width 219 height 54
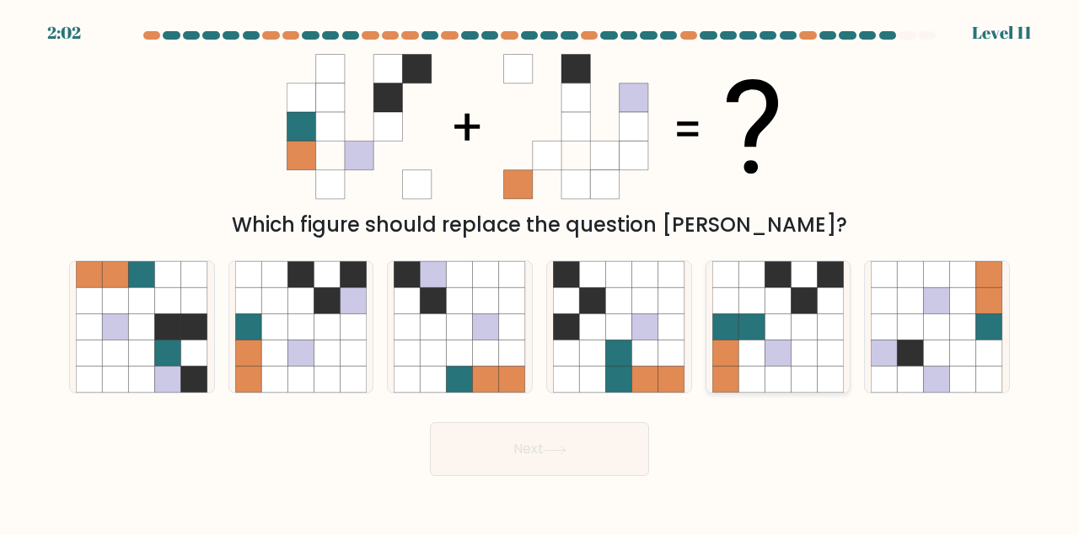
click at [776, 327] on icon at bounding box center [777, 327] width 26 height 26
click at [540, 272] on input "e." at bounding box center [539, 270] width 1 height 4
radio input "true"
click at [582, 449] on button "Next" at bounding box center [539, 449] width 219 height 54
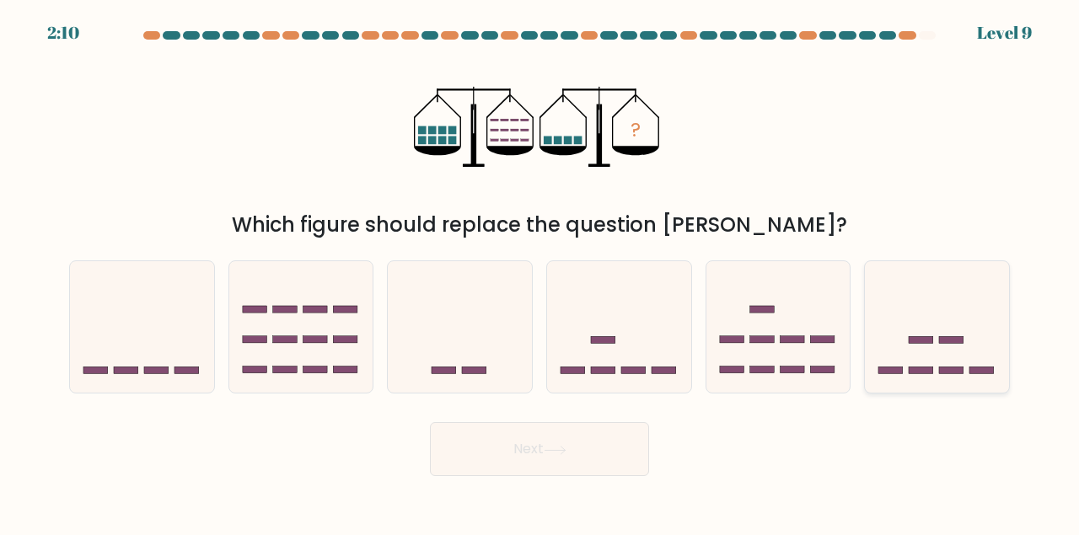
click at [944, 308] on icon at bounding box center [937, 326] width 144 height 119
click at [540, 272] on input "f." at bounding box center [539, 270] width 1 height 4
radio input "true"
click at [517, 459] on button "Next" at bounding box center [539, 449] width 219 height 54
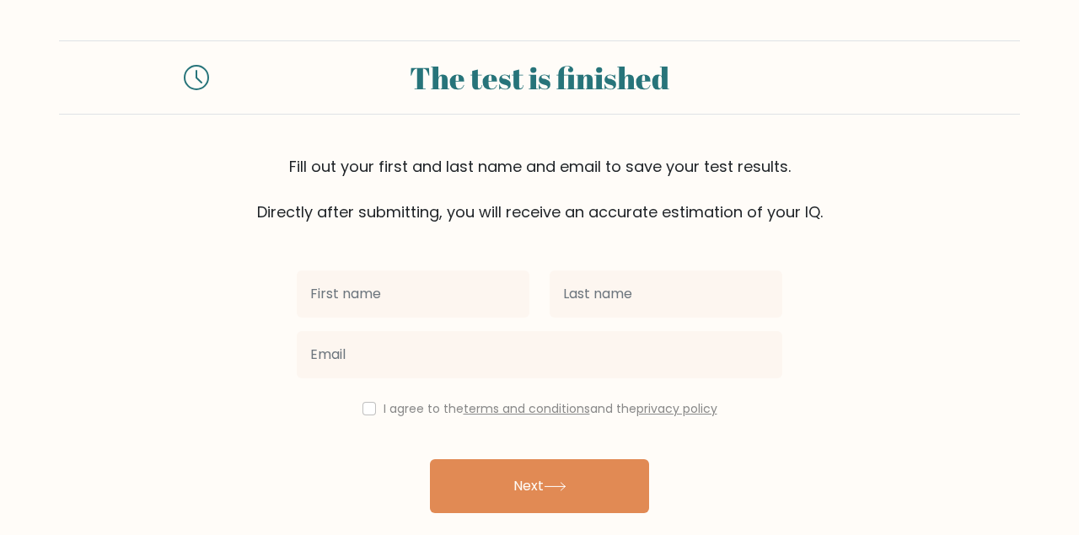
click at [391, 306] on input "text" at bounding box center [413, 294] width 233 height 47
type input "[PERSON_NAME]"
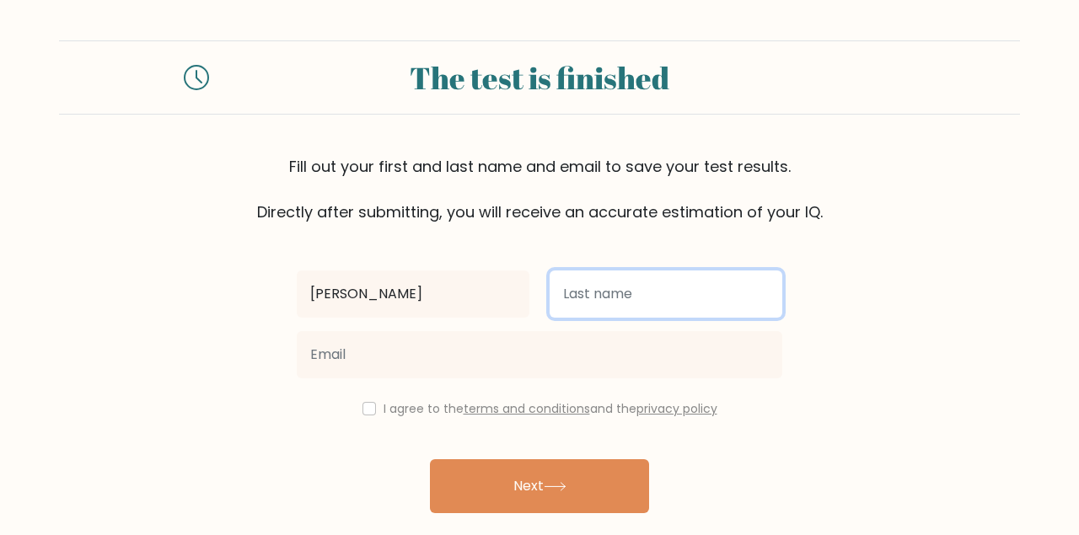
click at [615, 281] on input "text" at bounding box center [666, 294] width 233 height 47
type input "Marquez"
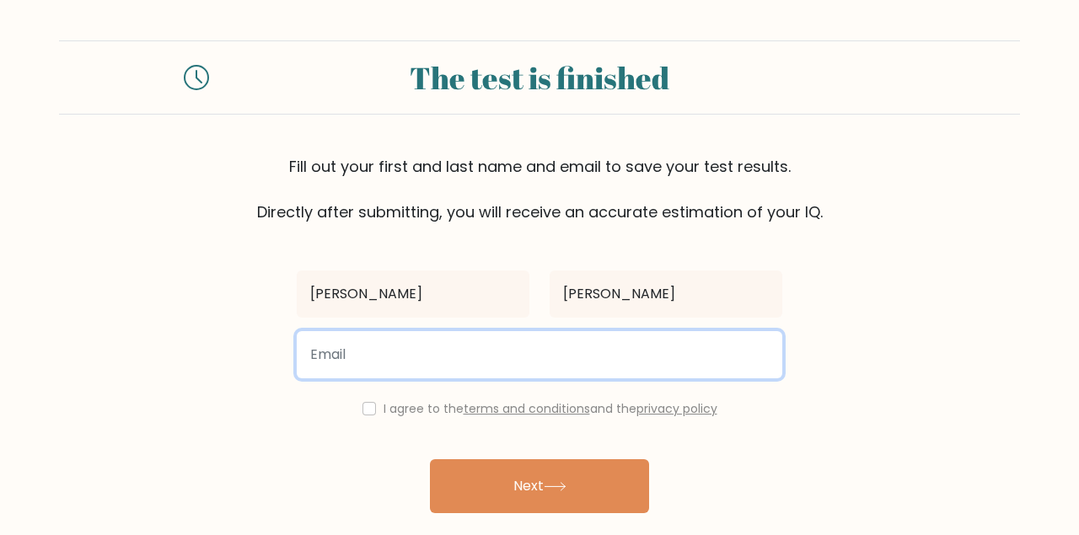
click at [437, 370] on input "email" at bounding box center [539, 354] width 485 height 47
type input "D"
type input "d4x1d14@gmail.com"
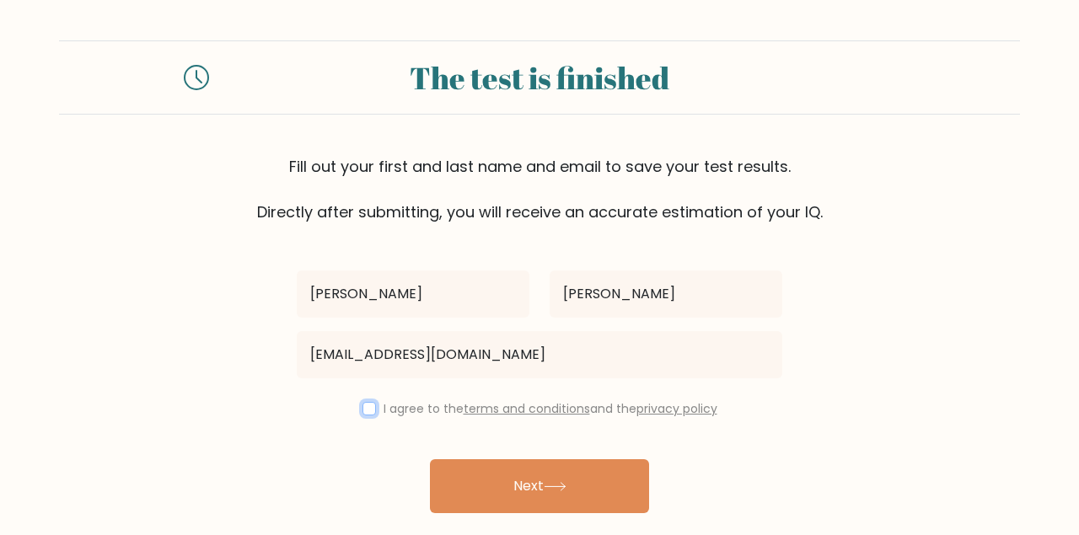
click at [362, 410] on input "checkbox" at bounding box center [368, 408] width 13 height 13
checkbox input "true"
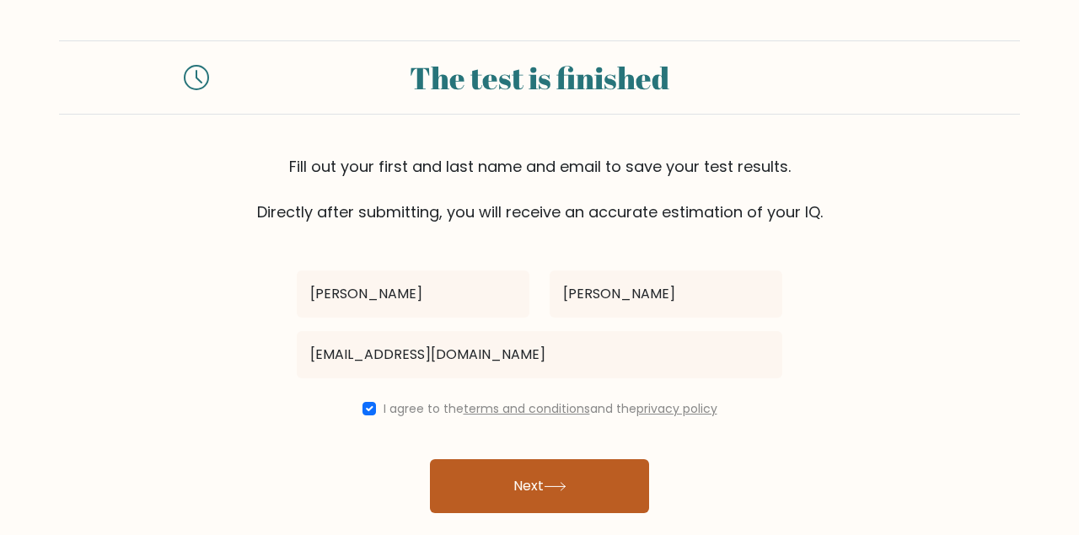
click at [546, 485] on button "Next" at bounding box center [539, 486] width 219 height 54
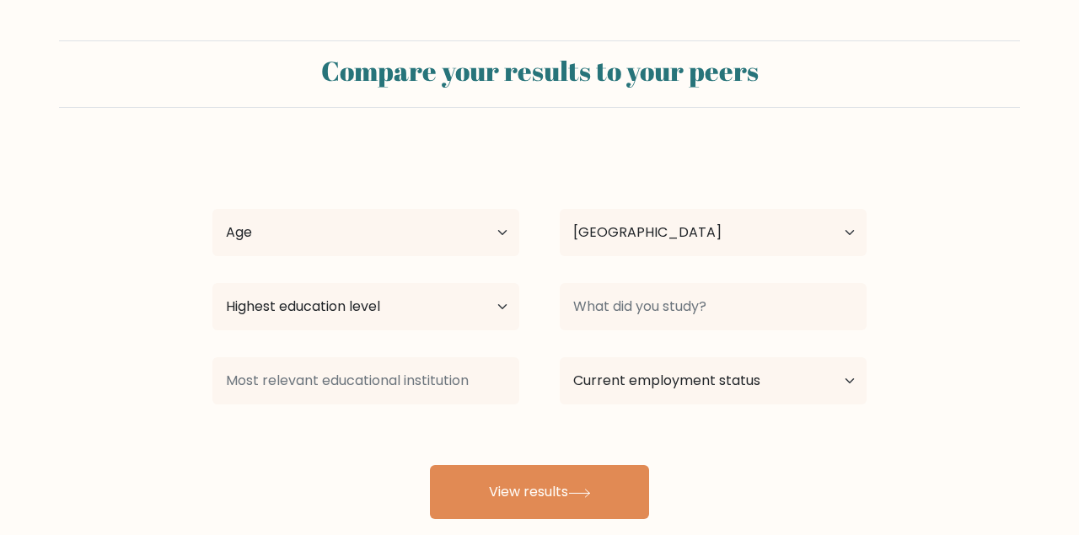
select select "VE"
click at [421, 239] on select "Age Under [DEMOGRAPHIC_DATA] [DEMOGRAPHIC_DATA] [DEMOGRAPHIC_DATA] [DEMOGRAPHIC…" at bounding box center [365, 232] width 307 height 47
select select "18_24"
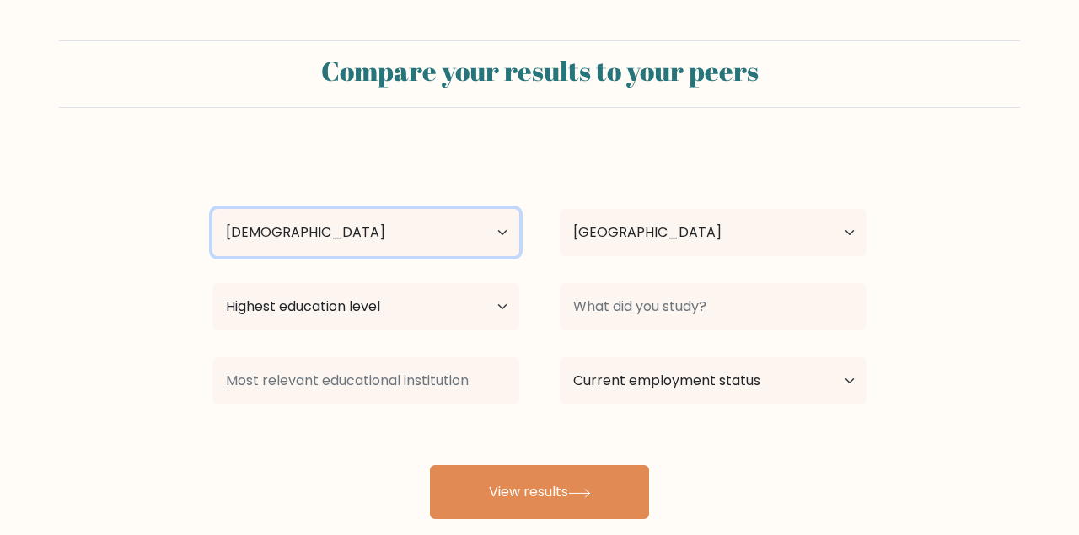
click option "[DEMOGRAPHIC_DATA]" at bounding box center [0, 0] width 0 height 0
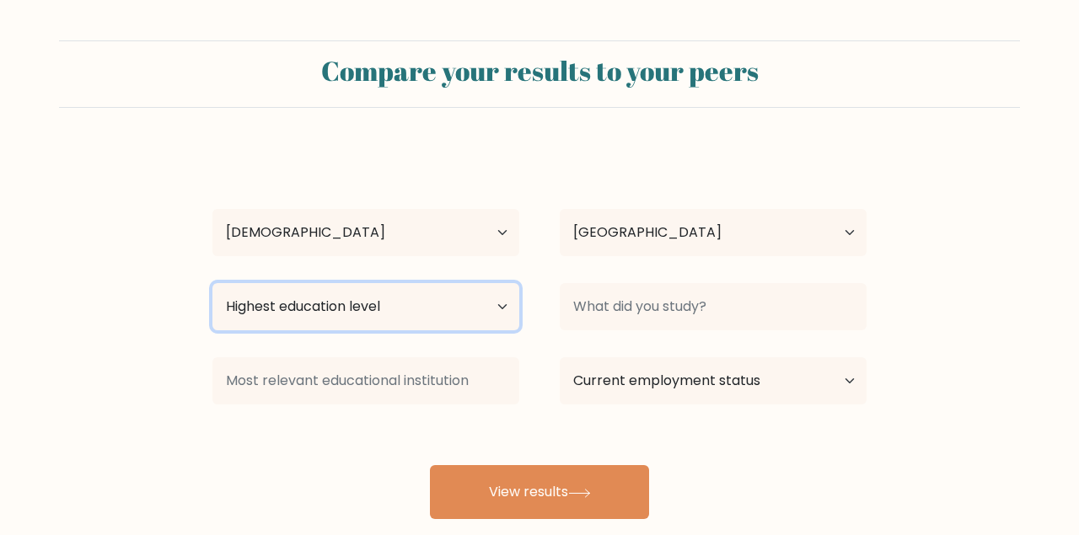
click at [451, 308] on select "Highest education level No schooling Primary Lower Secondary Upper Secondary Oc…" at bounding box center [365, 306] width 307 height 47
select select "upper_secondary"
click option "Upper Secondary" at bounding box center [0, 0] width 0 height 0
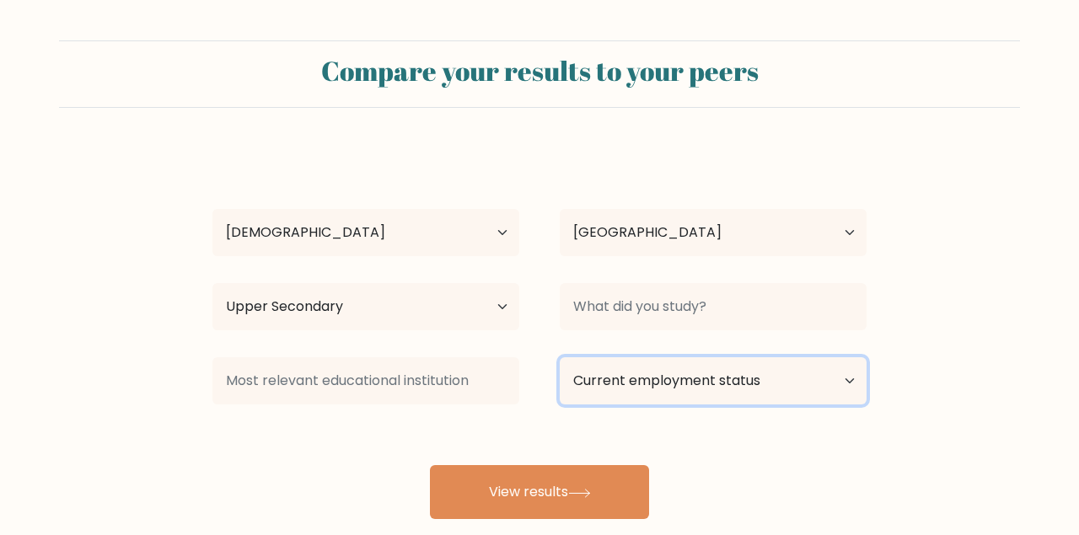
click at [644, 387] on select "Current employment status Employed Student Retired Other / prefer not to answer" at bounding box center [713, 380] width 307 height 47
select select "employed"
click option "Employed" at bounding box center [0, 0] width 0 height 0
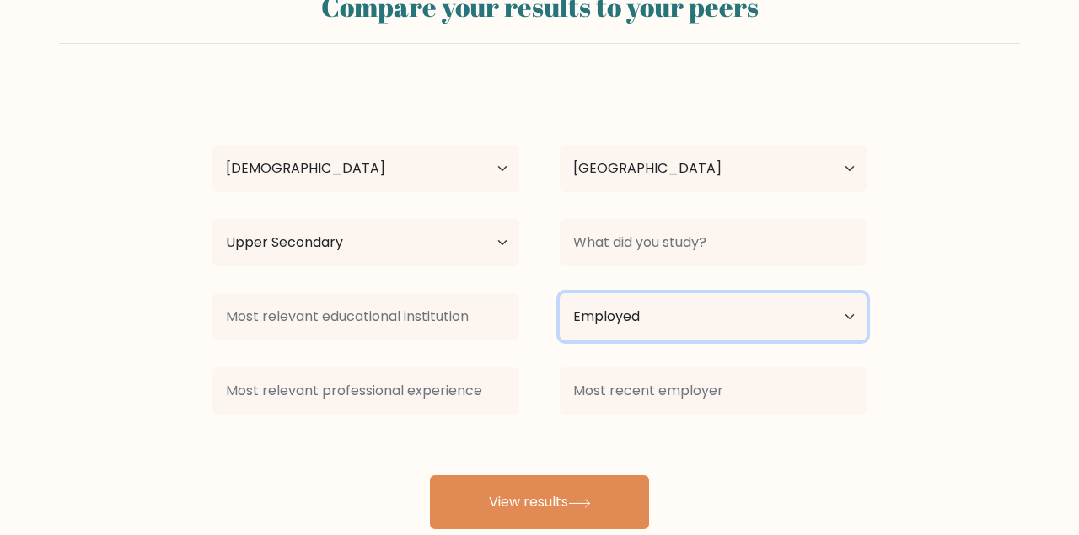
scroll to position [72, 0]
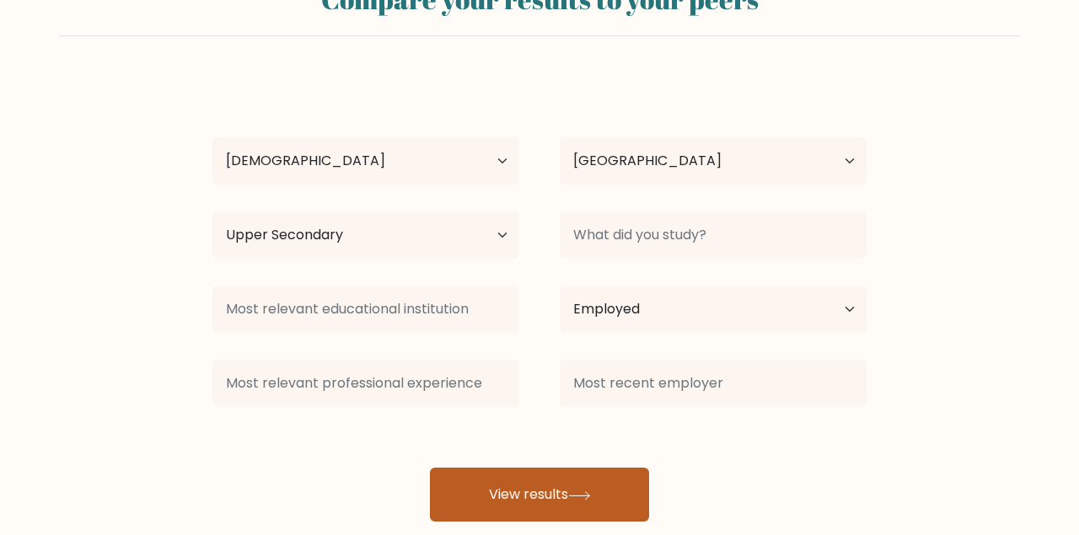
click at [575, 484] on button "View results" at bounding box center [539, 495] width 219 height 54
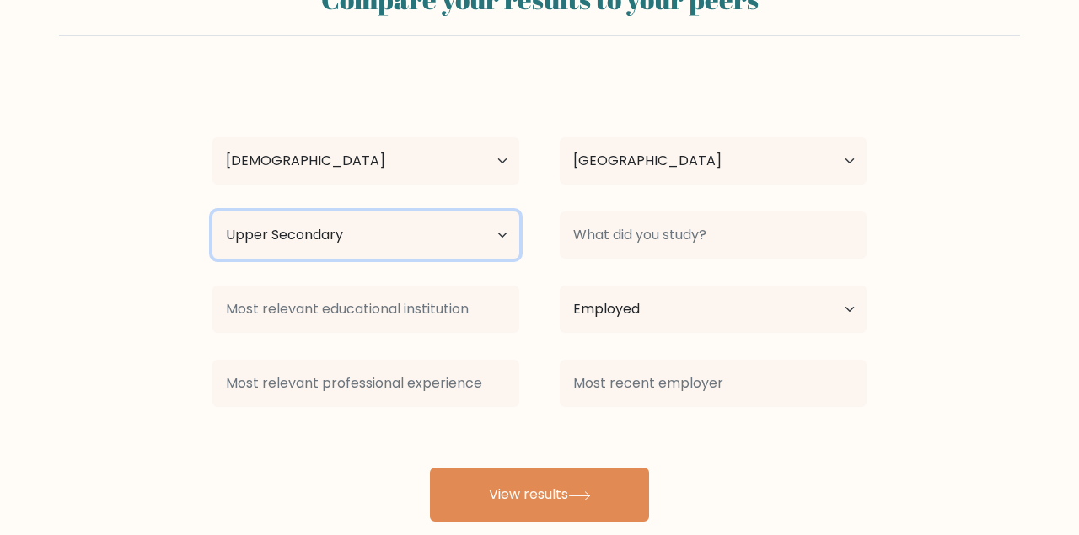
click at [459, 233] on select "Highest education level No schooling Primary Lower Secondary Upper Secondary Oc…" at bounding box center [365, 235] width 307 height 47
click option "Bachelor's degree" at bounding box center [0, 0] width 0 height 0
select select "upper_secondary"
click option "Upper Secondary" at bounding box center [0, 0] width 0 height 0
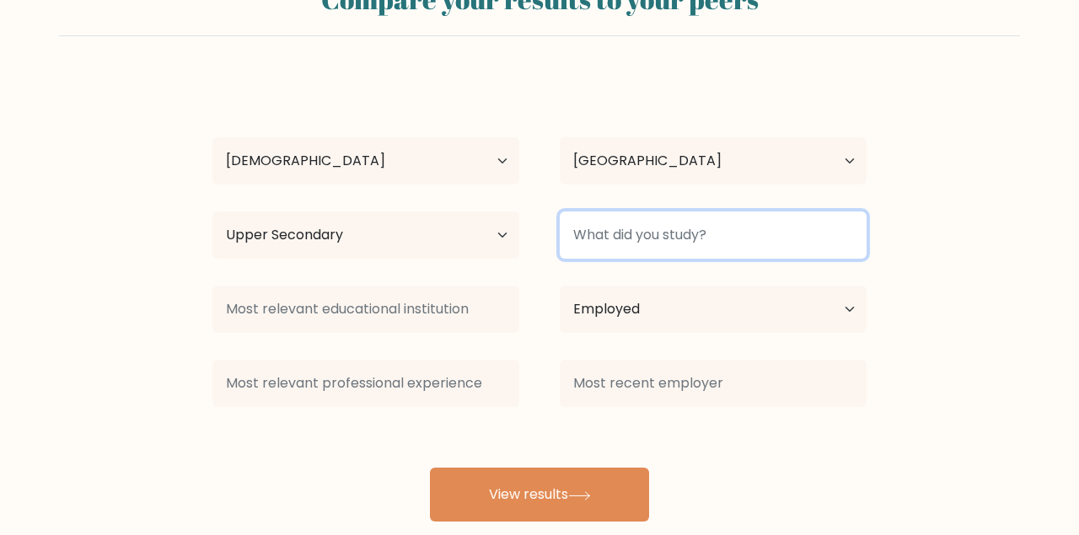
click at [684, 251] on input at bounding box center [713, 235] width 307 height 47
click at [647, 237] on input "arqui" at bounding box center [713, 235] width 307 height 47
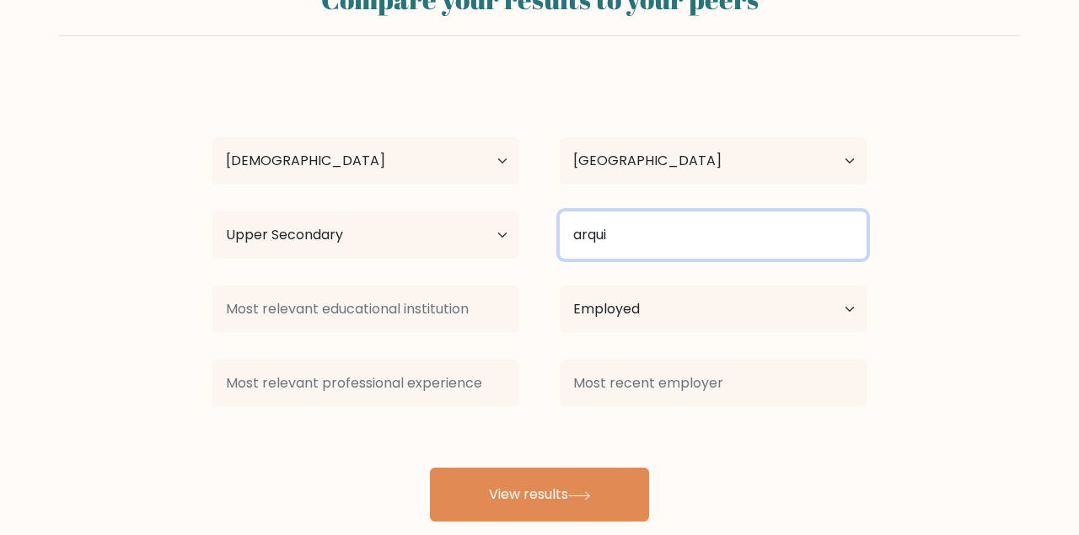
paste input "graphic design"
type input "graphic design"
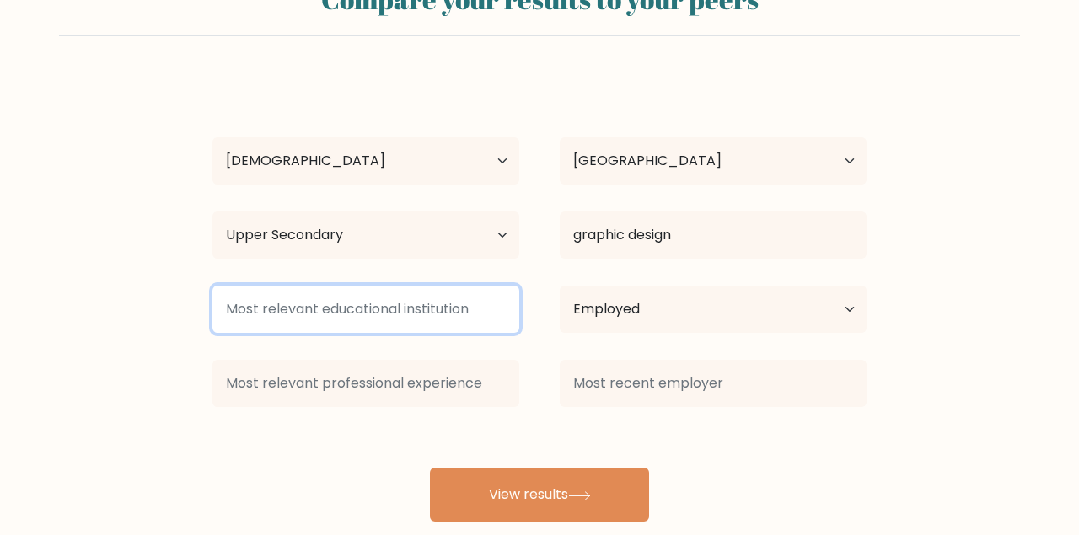
click at [356, 314] on input at bounding box center [365, 309] width 307 height 47
type input "Caracciolo Parra y Olmedo"
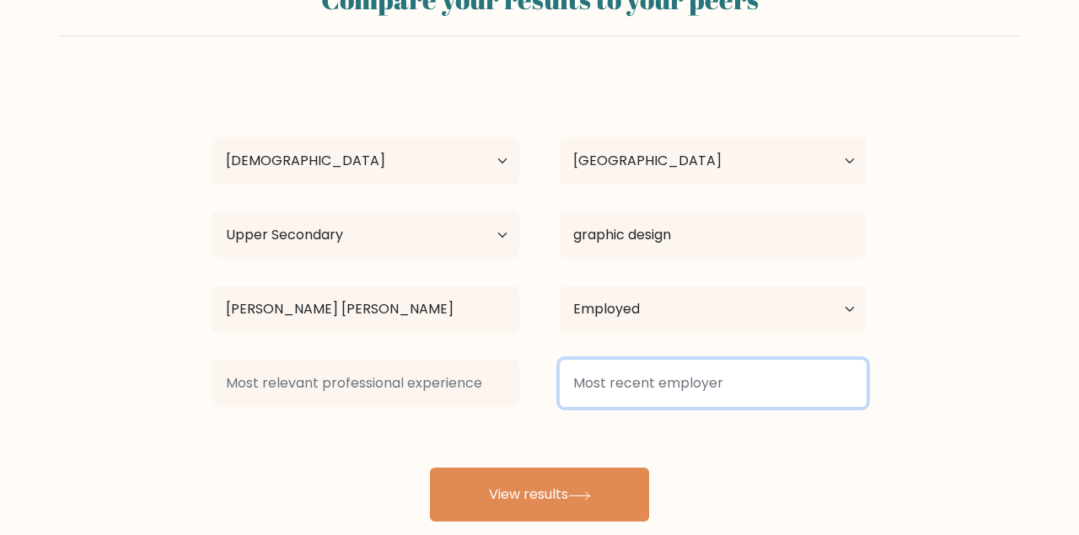
click at [626, 373] on input at bounding box center [713, 383] width 307 height 47
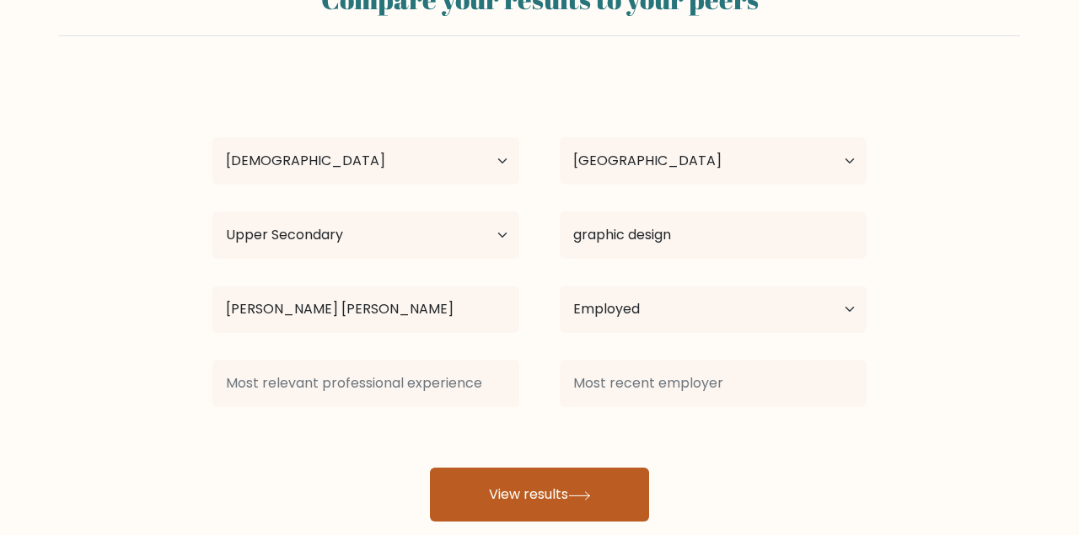
click at [550, 494] on button "View results" at bounding box center [539, 495] width 219 height 54
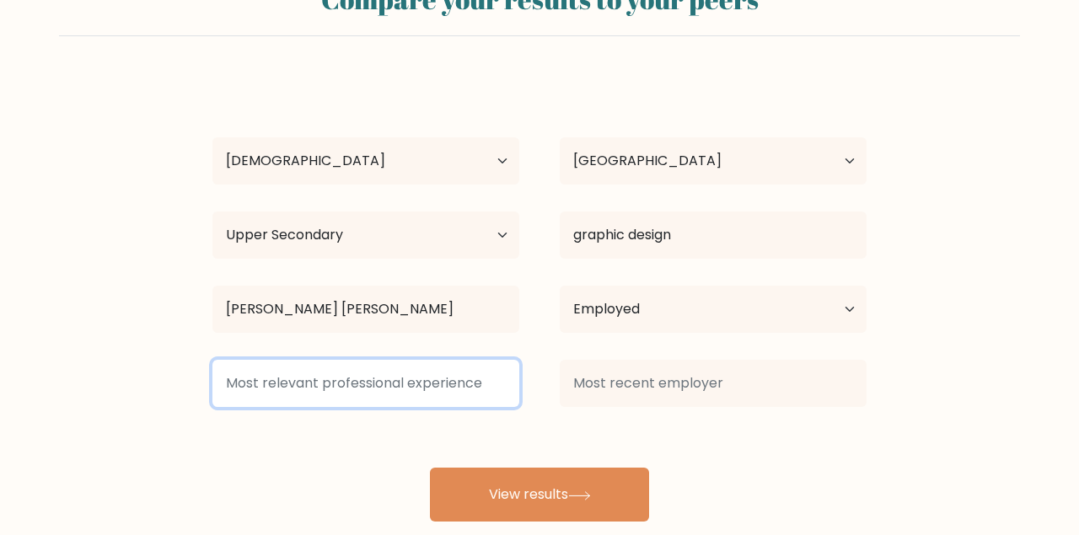
paste input "call center"
type input "call center"
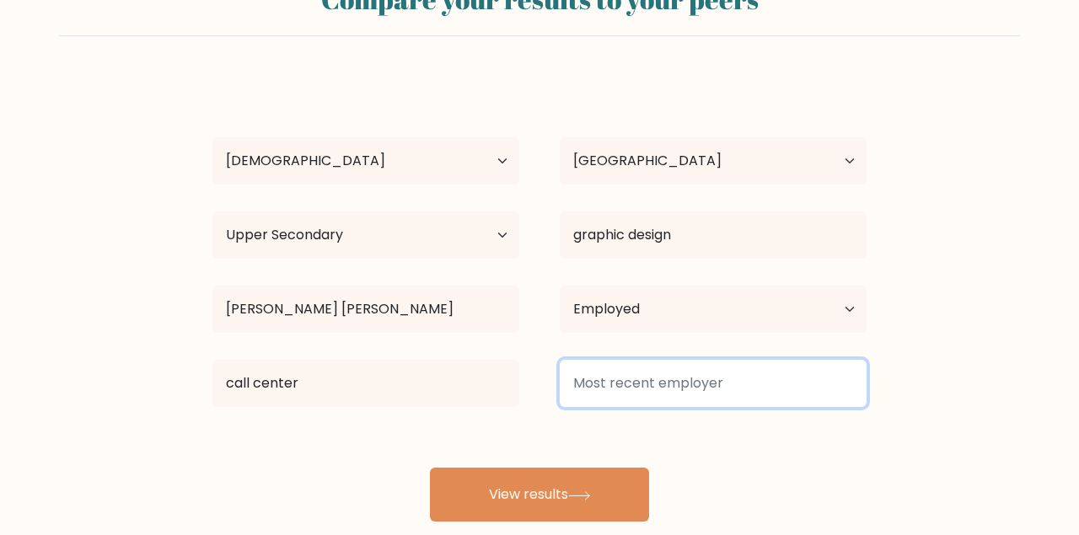
click at [676, 370] on input at bounding box center [713, 383] width 307 height 47
paste input "call center"
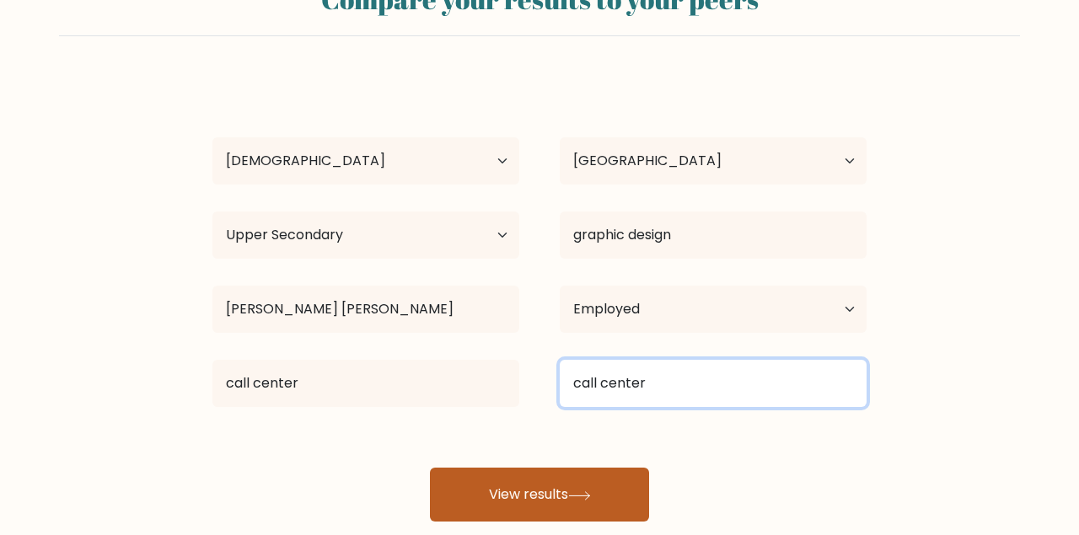
type input "call center"
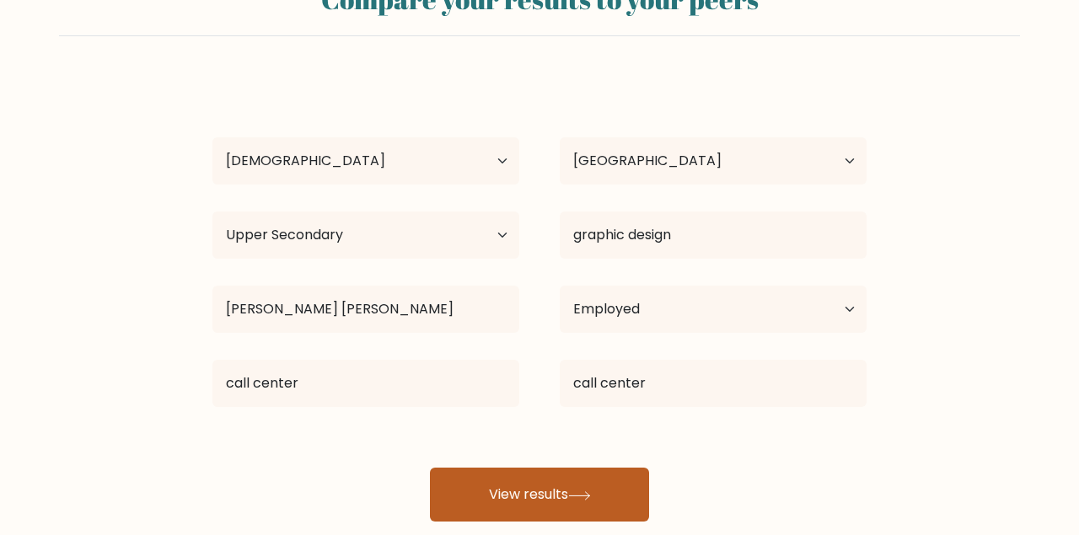
click at [557, 491] on button "View results" at bounding box center [539, 495] width 219 height 54
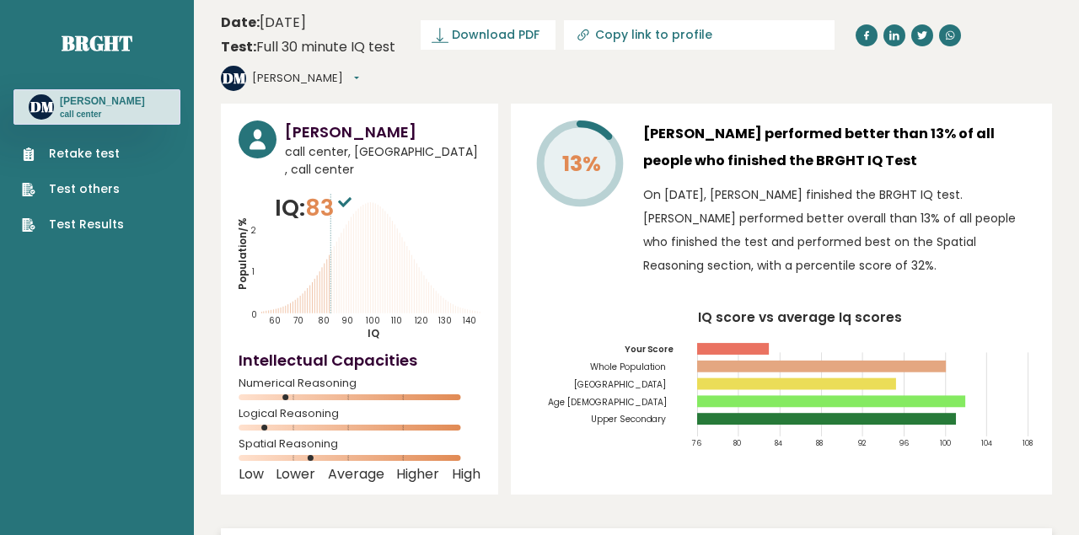
drag, startPoint x: 270, startPoint y: 430, endPoint x: 343, endPoint y: 437, distance: 73.6
click at [343, 437] on div "Logical Reasoning" at bounding box center [360, 423] width 242 height 27
click at [50, 159] on link "Retake test" at bounding box center [73, 154] width 102 height 18
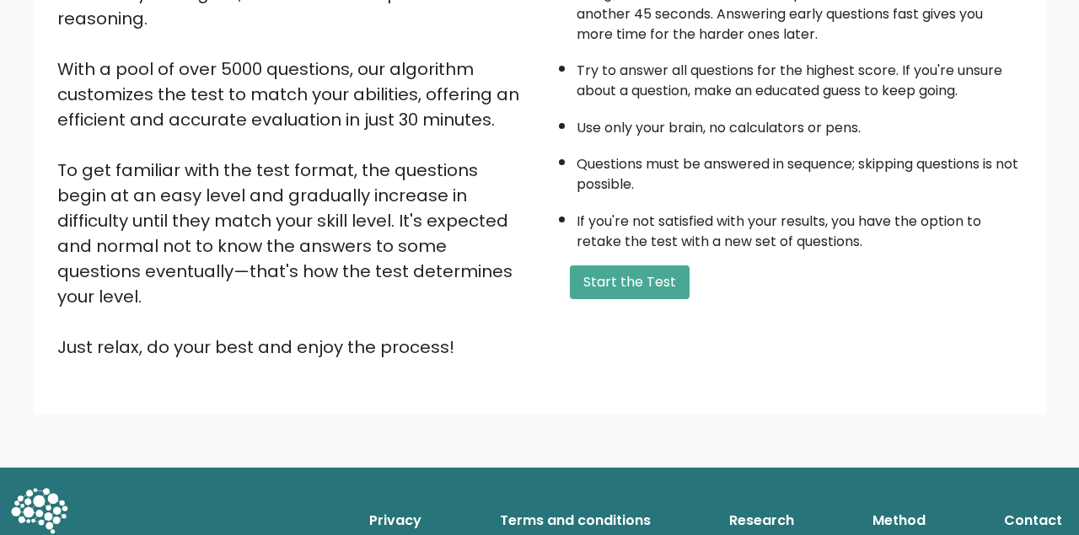
scroll to position [252, 0]
click at [619, 299] on button "Start the Test" at bounding box center [630, 282] width 120 height 34
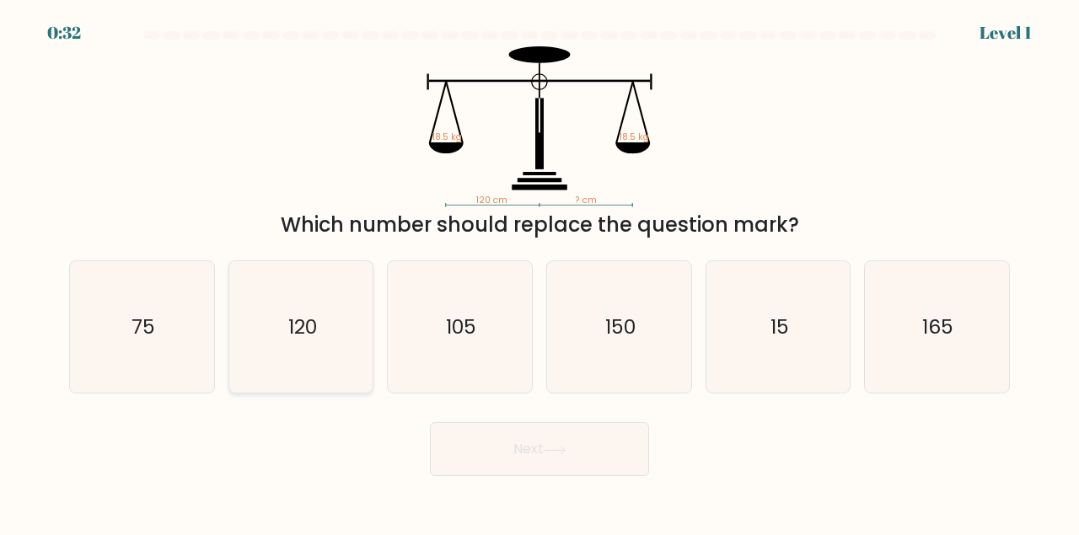
click at [316, 354] on icon "120" at bounding box center [301, 327] width 132 height 132
click at [539, 272] on input "b. 120" at bounding box center [539, 270] width 1 height 4
radio input "true"
click at [511, 437] on button "Next" at bounding box center [539, 449] width 219 height 54
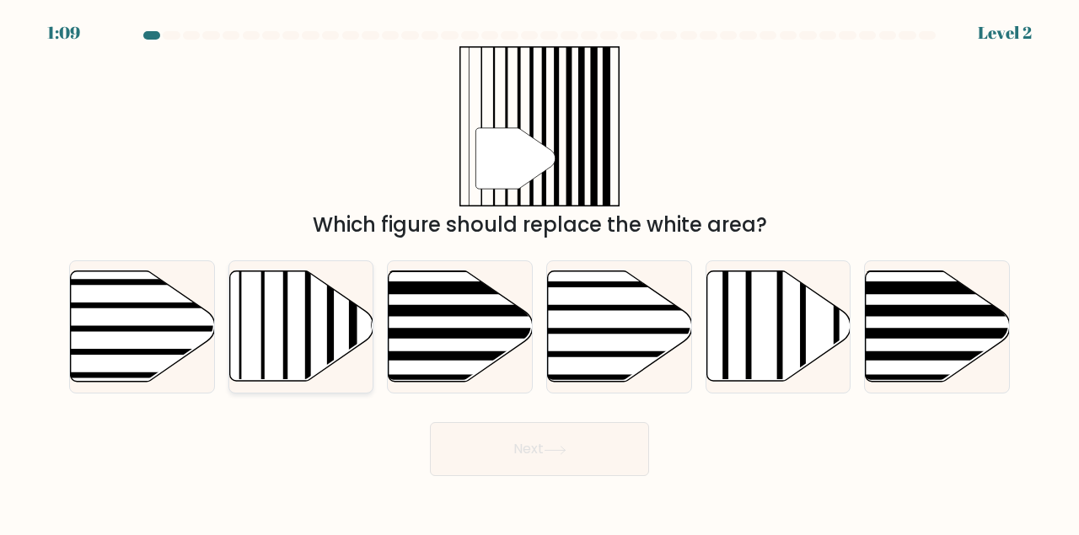
click at [281, 361] on icon at bounding box center [301, 326] width 144 height 110
click at [539, 272] on input "b." at bounding box center [539, 270] width 1 height 4
radio input "true"
click at [495, 460] on button "Next" at bounding box center [539, 449] width 219 height 54
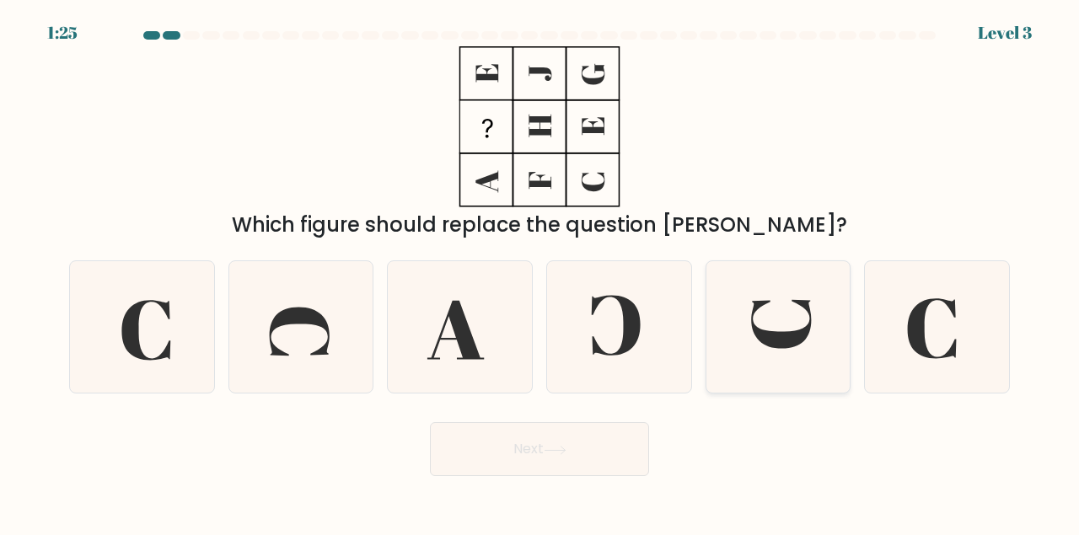
click at [781, 324] on icon at bounding box center [778, 327] width 132 height 132
click at [540, 272] on input "e." at bounding box center [539, 270] width 1 height 4
radio input "true"
click at [523, 443] on button "Next" at bounding box center [539, 449] width 219 height 54
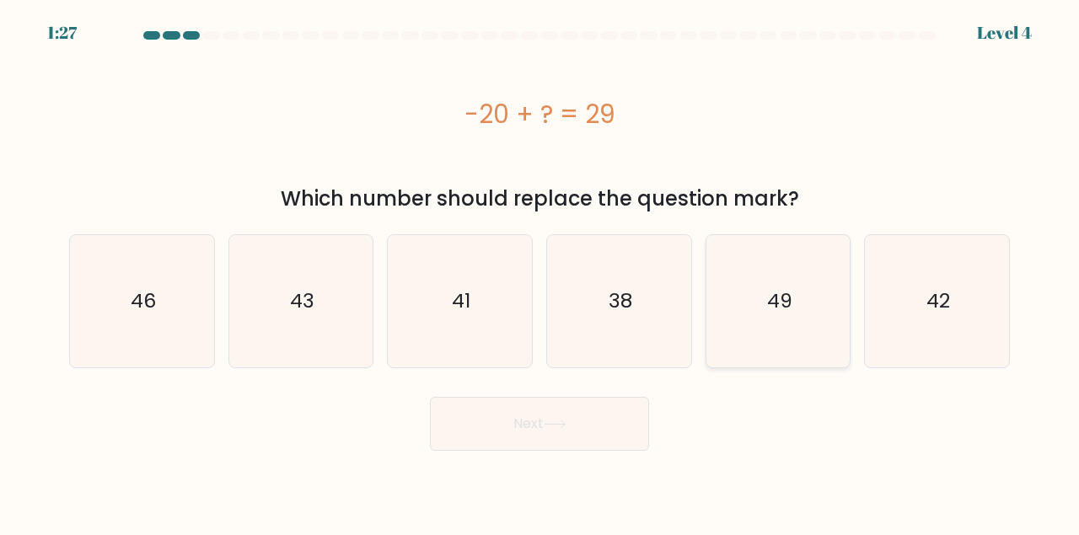
click at [739, 282] on icon "49" at bounding box center [778, 301] width 132 height 132
click at [540, 272] on input "e. 49" at bounding box center [539, 270] width 1 height 4
radio input "true"
click at [555, 445] on button "Next" at bounding box center [539, 424] width 219 height 54
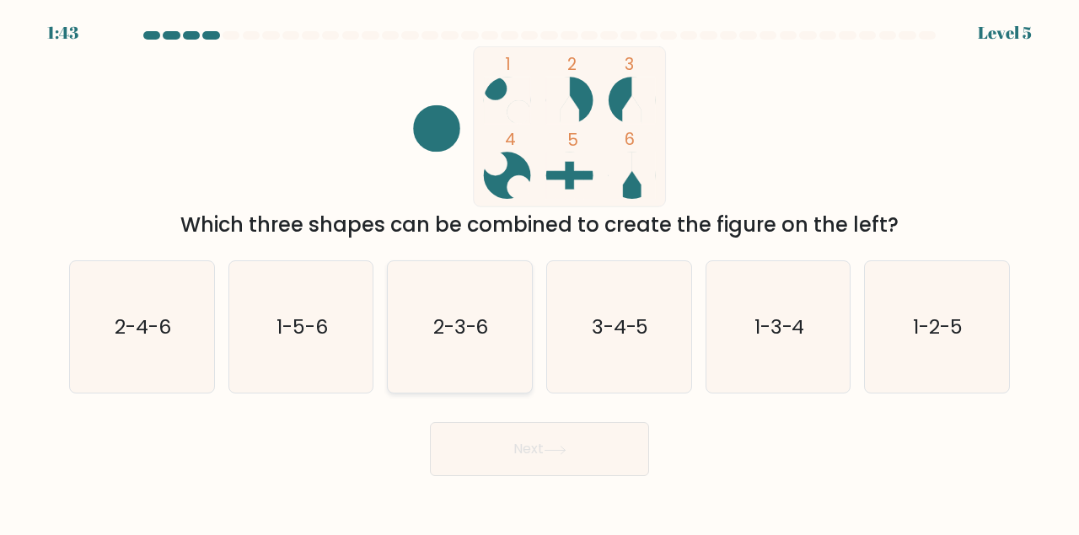
click at [458, 335] on text "2-3-6" at bounding box center [461, 327] width 56 height 28
click at [539, 272] on input "c. 2-3-6" at bounding box center [539, 270] width 1 height 4
radio input "true"
click at [503, 467] on button "Next" at bounding box center [539, 449] width 219 height 54
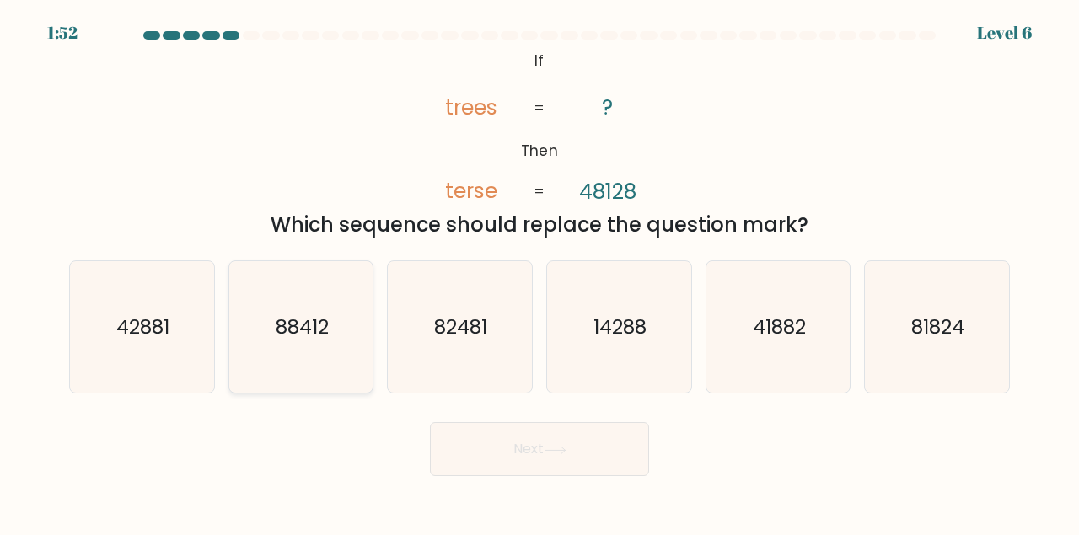
click at [359, 290] on icon "88412" at bounding box center [301, 327] width 132 height 132
click at [539, 272] on input "b. 88412" at bounding box center [539, 270] width 1 height 4
radio input "true"
click at [471, 454] on button "Next" at bounding box center [539, 449] width 219 height 54
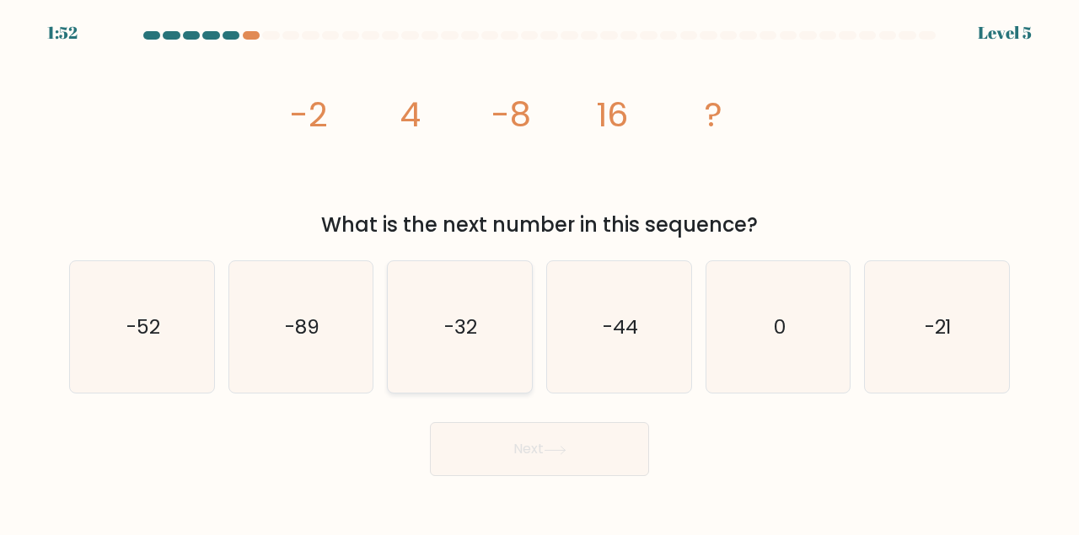
click at [480, 291] on icon "-32" at bounding box center [460, 327] width 132 height 132
click at [539, 272] on input "c. -32" at bounding box center [539, 270] width 1 height 4
radio input "true"
click at [492, 425] on button "Next" at bounding box center [539, 449] width 219 height 54
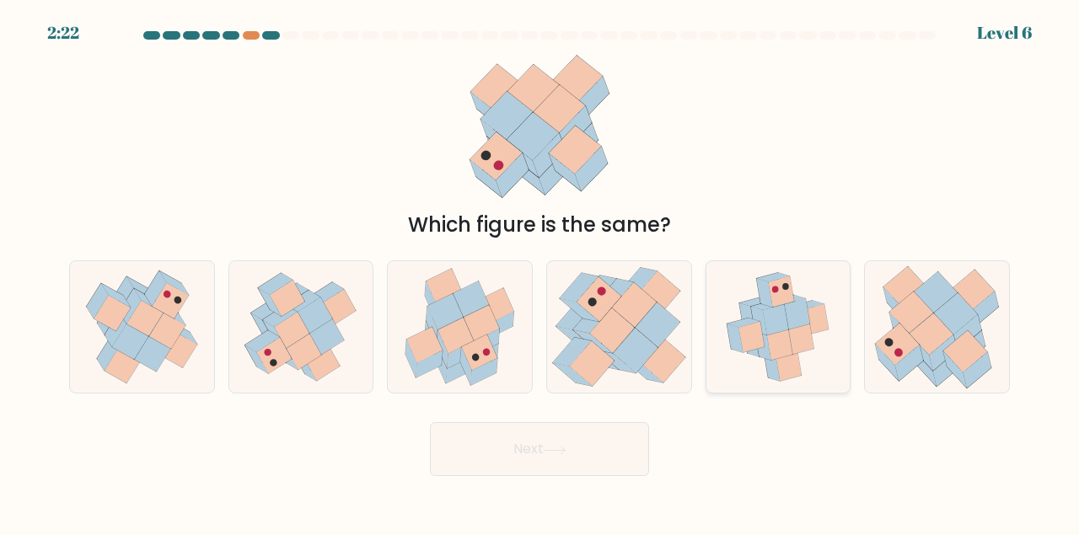
click at [799, 354] on icon at bounding box center [778, 327] width 120 height 132
click at [540, 272] on input "e." at bounding box center [539, 270] width 1 height 4
radio input "true"
click at [575, 468] on button "Next" at bounding box center [539, 449] width 219 height 54
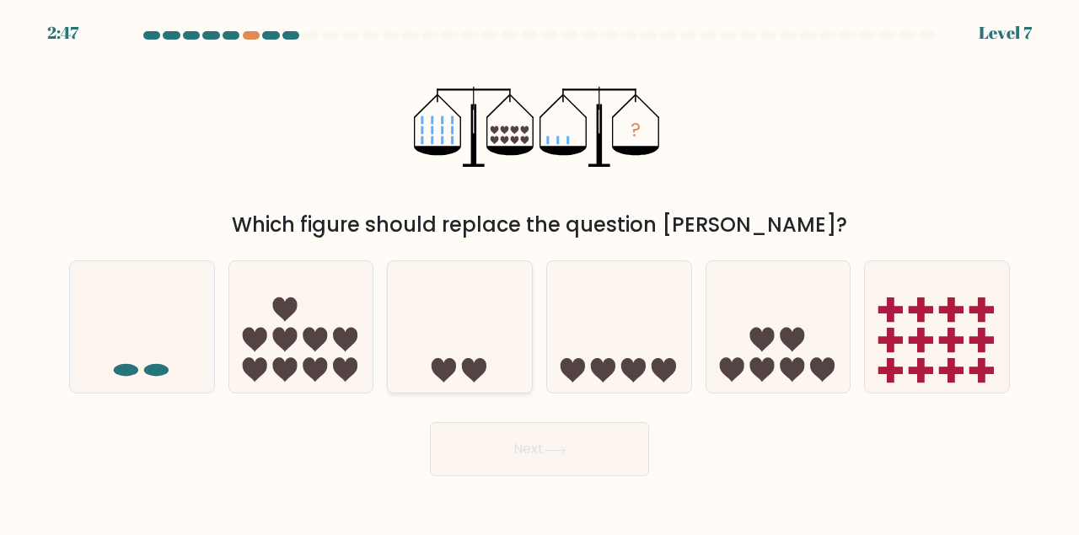
click at [467, 349] on icon at bounding box center [460, 326] width 144 height 119
click at [539, 272] on input "c." at bounding box center [539, 270] width 1 height 4
radio input "true"
click at [499, 429] on button "Next" at bounding box center [539, 449] width 219 height 54
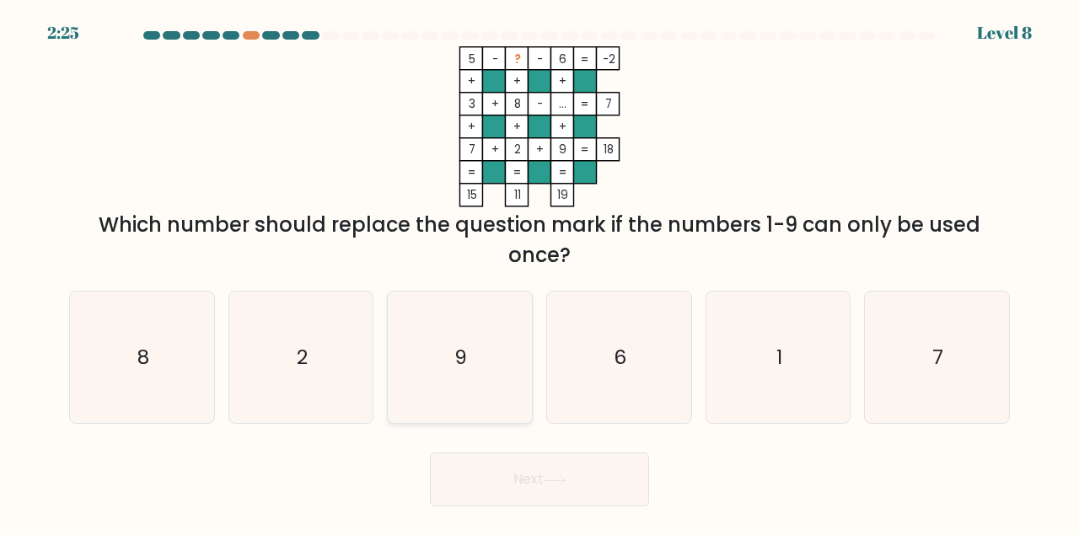
click at [444, 345] on icon "9" at bounding box center [460, 358] width 132 height 132
click at [539, 272] on input "c. 9" at bounding box center [539, 270] width 1 height 4
radio input "true"
click at [489, 464] on button "Next" at bounding box center [539, 480] width 219 height 54
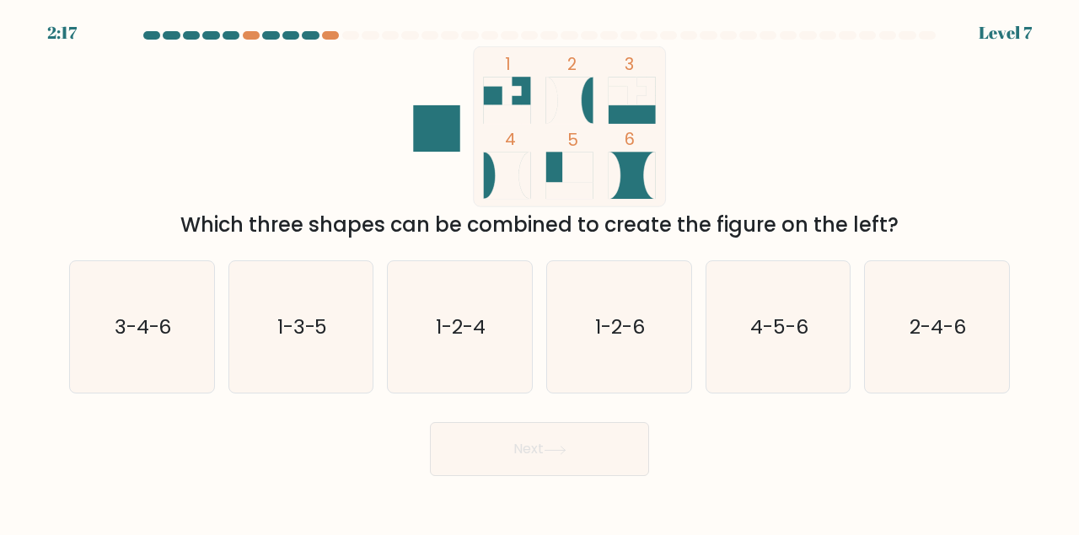
click at [1023, 362] on form at bounding box center [539, 253] width 1079 height 445
click at [949, 332] on text "2-4-6" at bounding box center [938, 327] width 56 height 28
click at [540, 272] on input "f. 2-4-6" at bounding box center [539, 270] width 1 height 4
radio input "true"
click at [598, 452] on button "Next" at bounding box center [539, 449] width 219 height 54
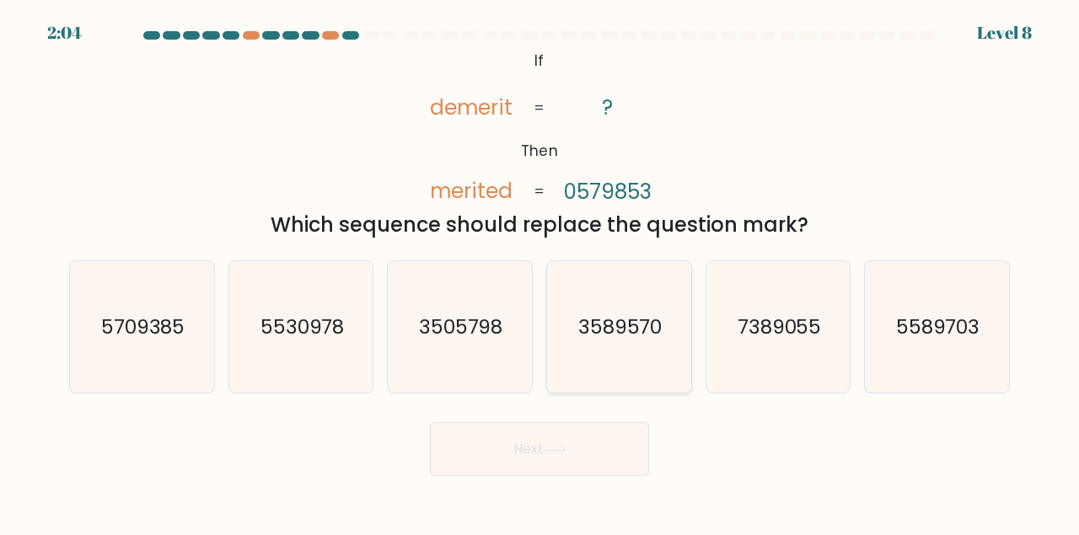
click at [583, 354] on icon "3589570" at bounding box center [619, 327] width 132 height 132
click at [540, 272] on input "d. 3589570" at bounding box center [539, 270] width 1 height 4
radio input "true"
click at [552, 459] on button "Next" at bounding box center [539, 449] width 219 height 54
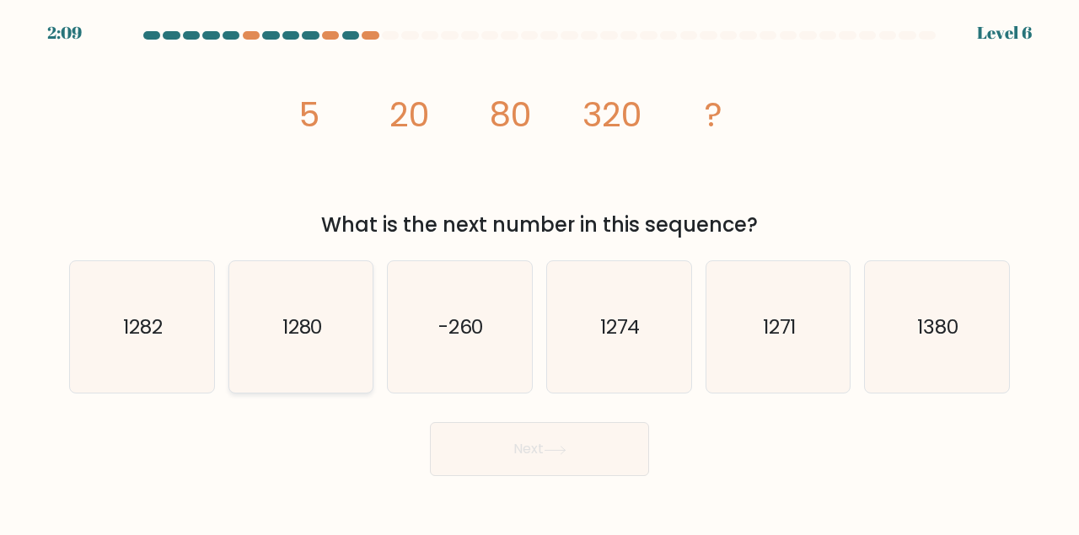
click at [310, 344] on icon "1280" at bounding box center [301, 327] width 132 height 132
click at [539, 272] on input "b. 1280" at bounding box center [539, 270] width 1 height 4
radio input "true"
click at [462, 437] on button "Next" at bounding box center [539, 449] width 219 height 54
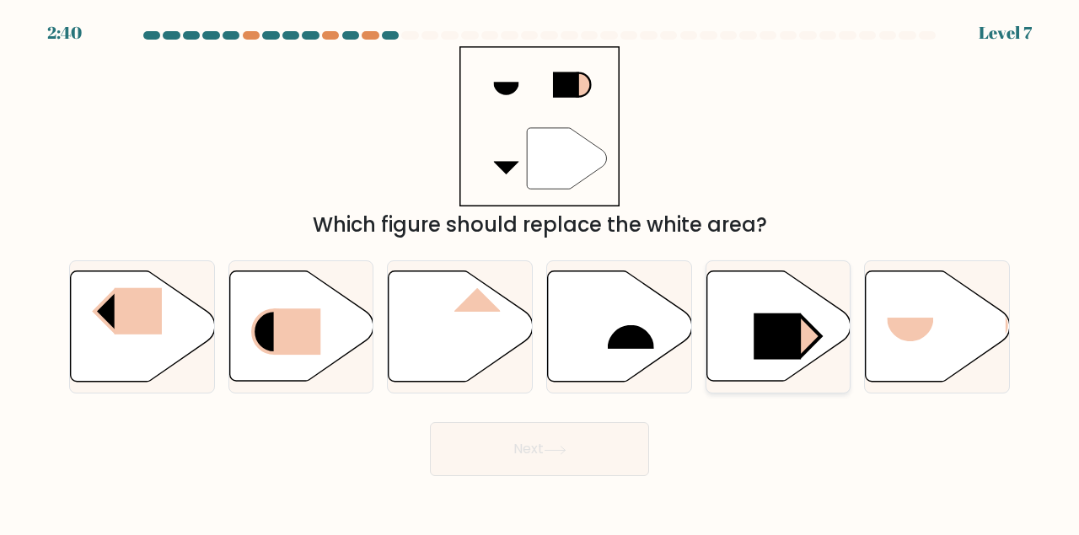
click at [714, 310] on icon at bounding box center [778, 326] width 144 height 110
click at [540, 272] on input "e." at bounding box center [539, 270] width 1 height 4
radio input "true"
click at [572, 443] on button "Next" at bounding box center [539, 449] width 219 height 54
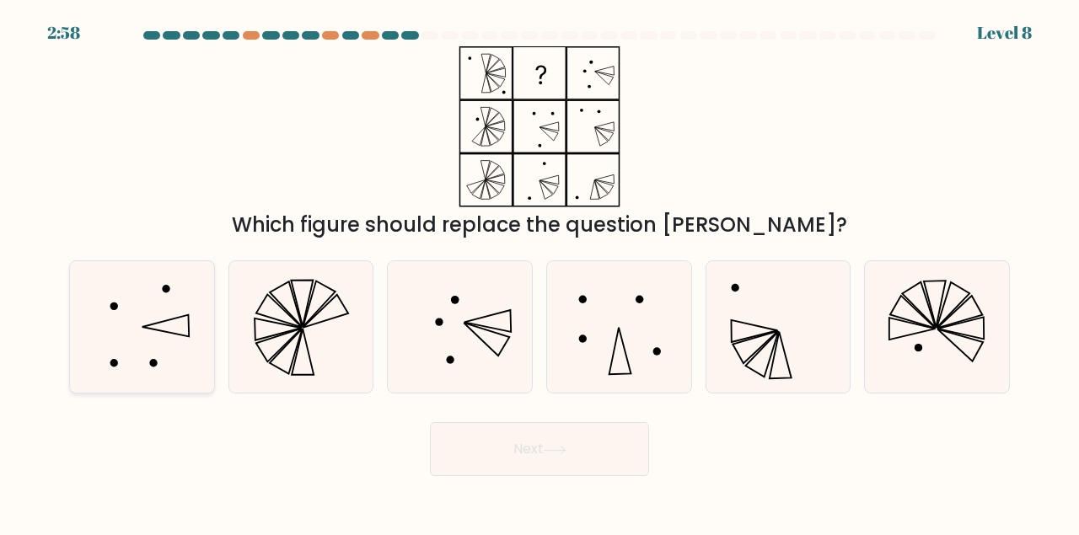
click at [175, 314] on icon at bounding box center [142, 327] width 132 height 132
click at [539, 272] on input "a." at bounding box center [539, 270] width 1 height 4
radio input "true"
click at [537, 453] on button "Next" at bounding box center [539, 449] width 219 height 54
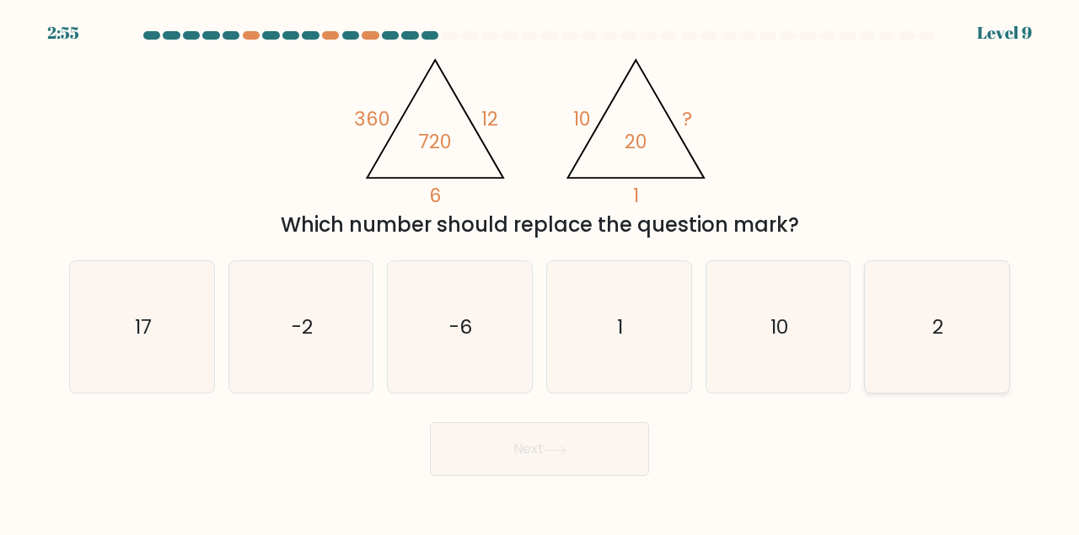
click at [936, 356] on icon "2" at bounding box center [937, 327] width 132 height 132
click at [540, 272] on input "f. 2" at bounding box center [539, 270] width 1 height 4
radio input "true"
click at [502, 448] on button "Next" at bounding box center [539, 449] width 219 height 54
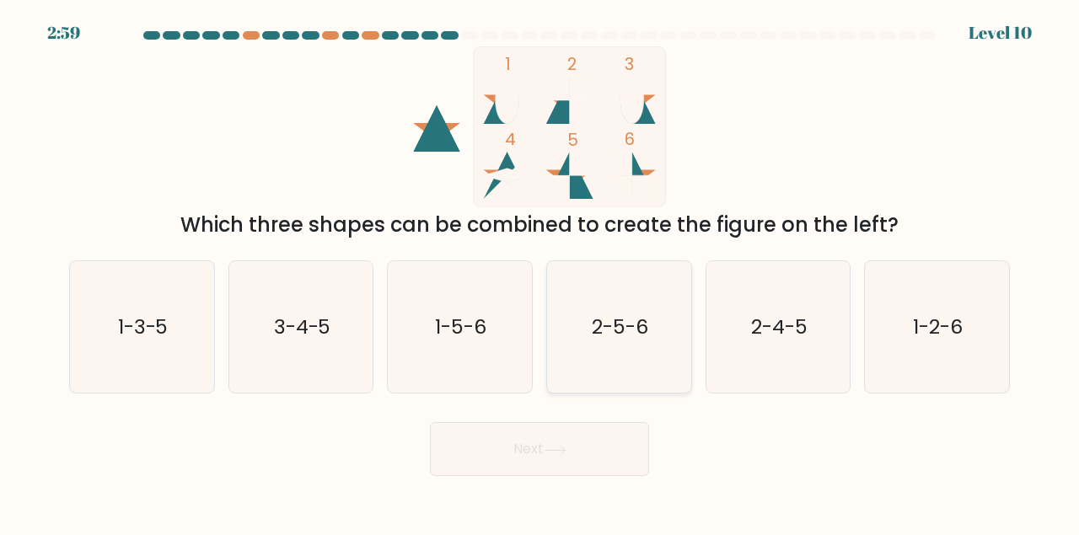
click at [648, 326] on text "2-5-6" at bounding box center [620, 327] width 56 height 28
click at [540, 272] on input "d. 2-5-6" at bounding box center [539, 270] width 1 height 4
radio input "true"
click at [555, 441] on button "Next" at bounding box center [539, 449] width 219 height 54
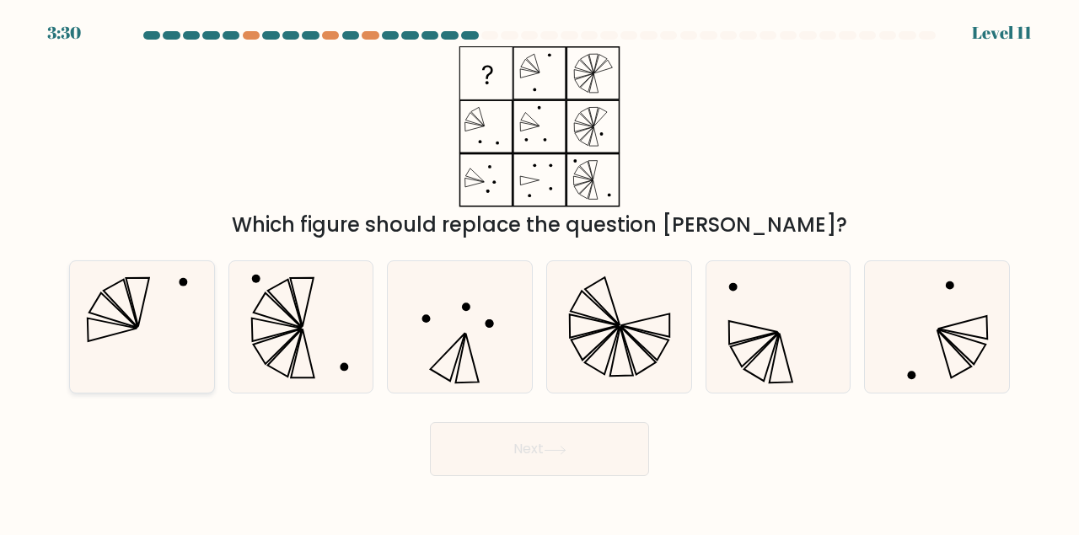
click at [142, 322] on icon at bounding box center [142, 327] width 132 height 132
click at [539, 272] on input "a." at bounding box center [539, 270] width 1 height 4
radio input "true"
click at [475, 433] on button "Next" at bounding box center [539, 449] width 219 height 54
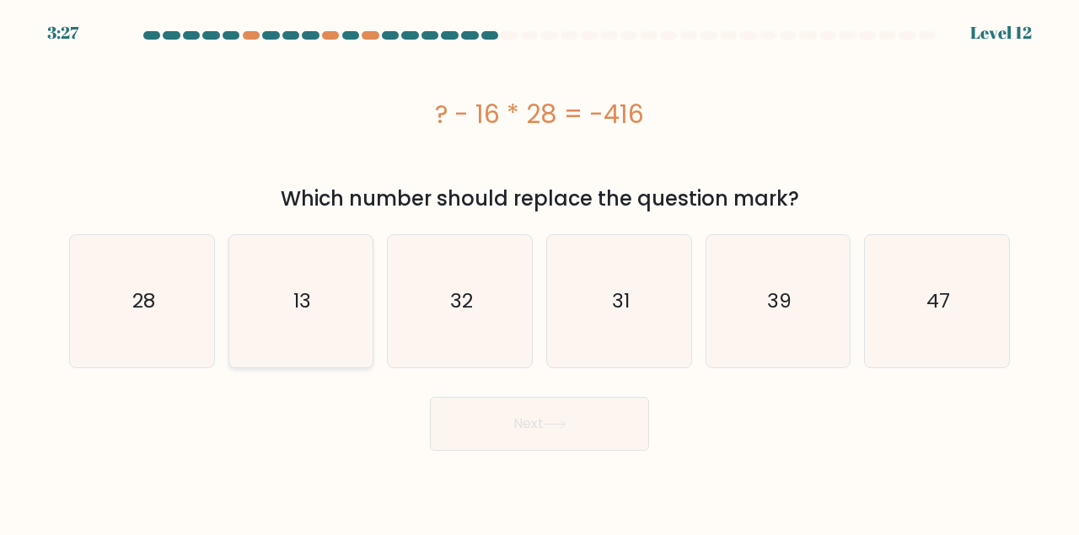
click at [314, 315] on icon "13" at bounding box center [301, 301] width 132 height 132
click at [539, 272] on input "b. 13" at bounding box center [539, 270] width 1 height 4
radio input "true"
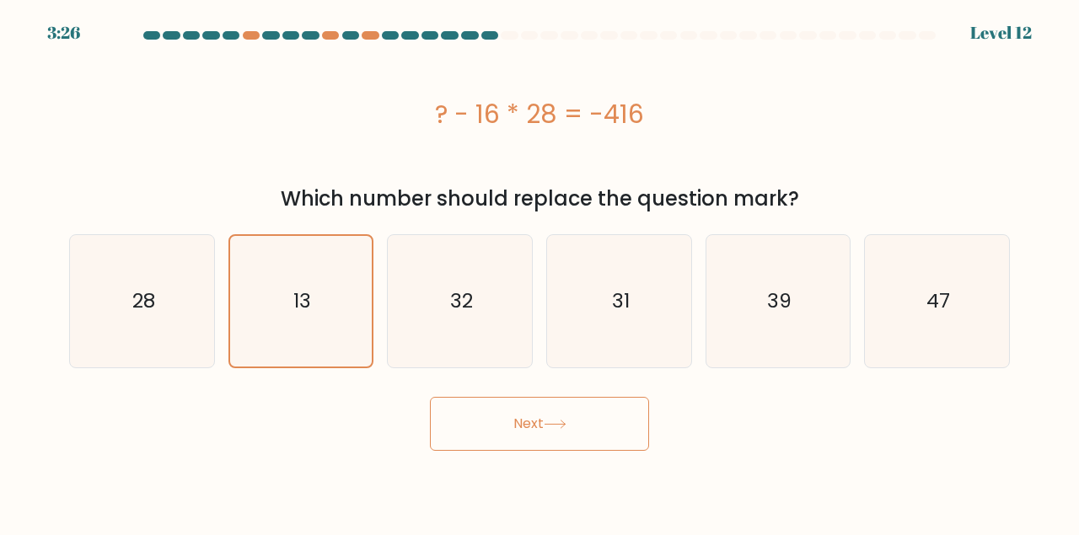
click at [519, 429] on button "Next" at bounding box center [539, 424] width 219 height 54
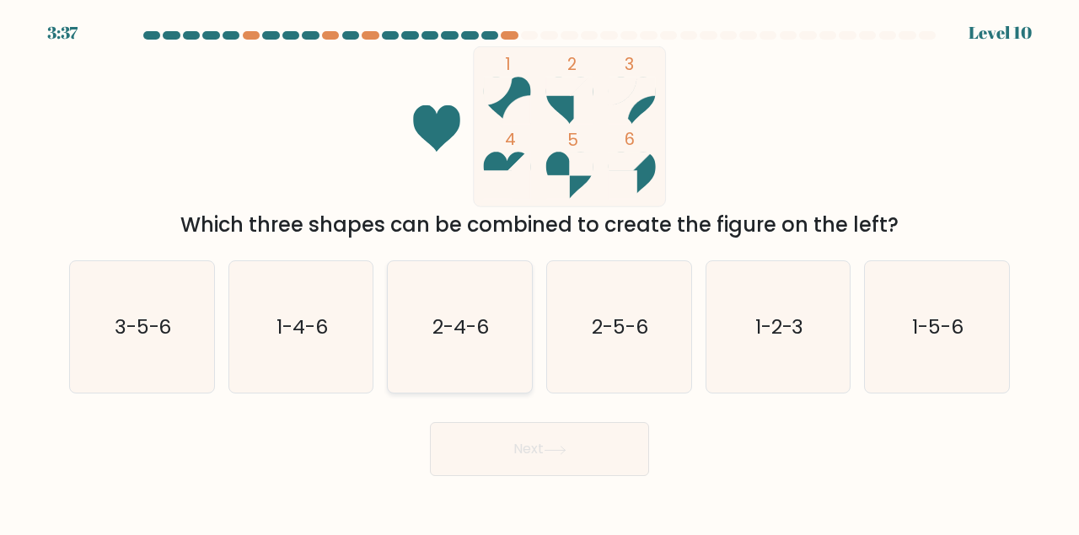
click at [511, 349] on icon "2-4-6" at bounding box center [460, 327] width 132 height 132
click at [539, 272] on input "c. 2-4-6" at bounding box center [539, 270] width 1 height 4
radio input "true"
click at [520, 436] on button "Next" at bounding box center [539, 449] width 219 height 54
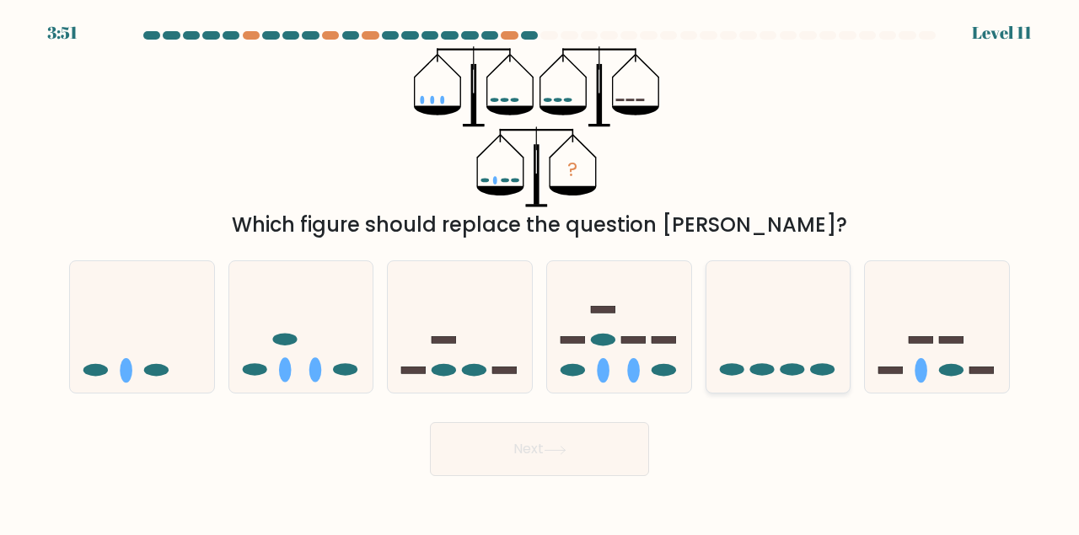
click at [729, 352] on icon at bounding box center [778, 326] width 144 height 119
click at [540, 272] on input "e." at bounding box center [539, 270] width 1 height 4
radio input "true"
click at [566, 449] on icon at bounding box center [555, 450] width 23 height 9
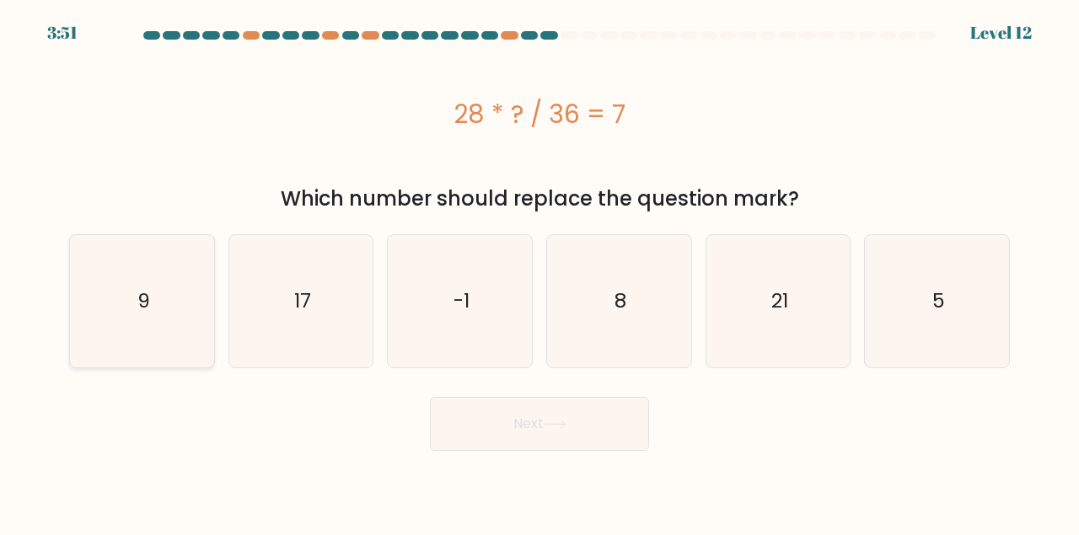
click at [201, 316] on icon "9" at bounding box center [142, 301] width 132 height 132
click at [539, 272] on input "a. 9" at bounding box center [539, 270] width 1 height 4
radio input "true"
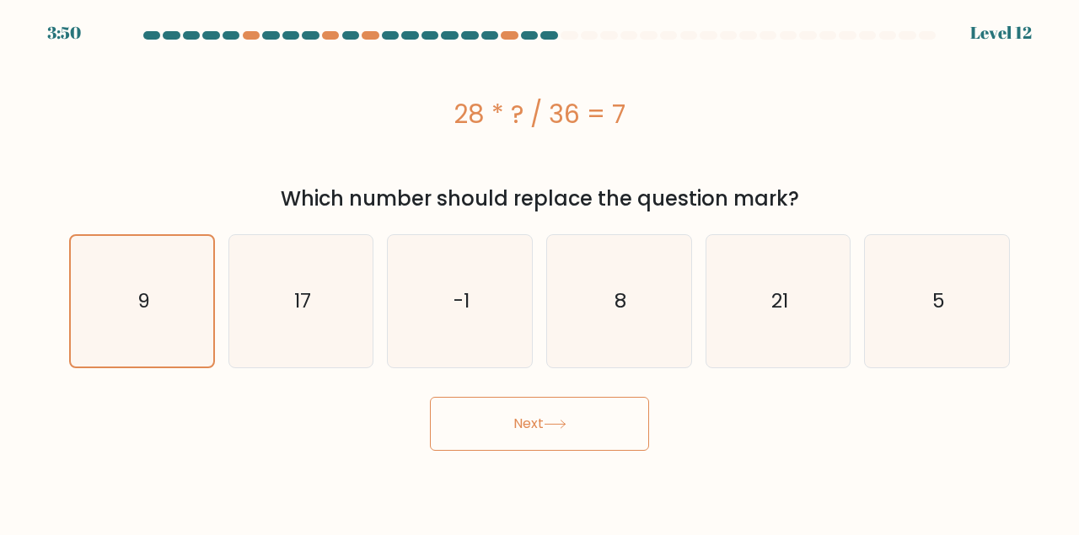
click at [445, 435] on button "Next" at bounding box center [539, 424] width 219 height 54
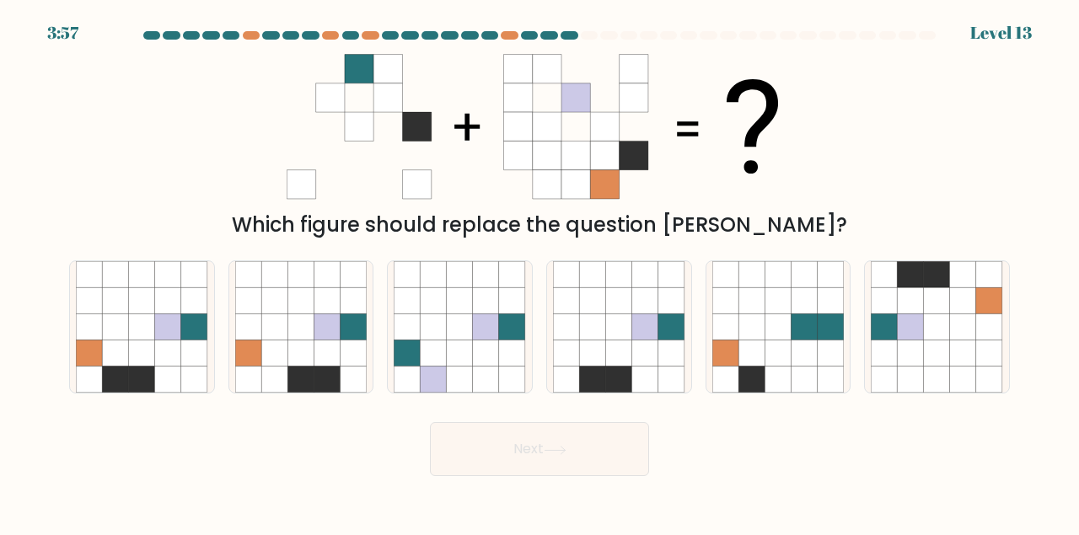
click at [445, 435] on button "Next" at bounding box center [539, 449] width 219 height 54
click at [198, 225] on div "Which figure should replace the question mark?" at bounding box center [539, 225] width 920 height 30
click at [149, 325] on icon at bounding box center [142, 327] width 26 height 26
click at [539, 272] on input "a." at bounding box center [539, 270] width 1 height 4
radio input "true"
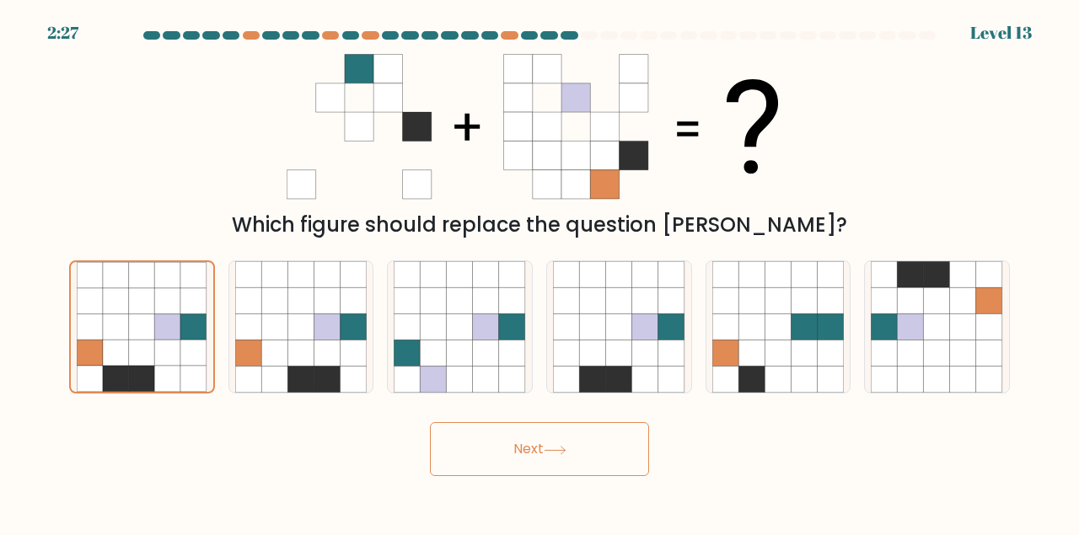
click at [489, 445] on button "Next" at bounding box center [539, 449] width 219 height 54
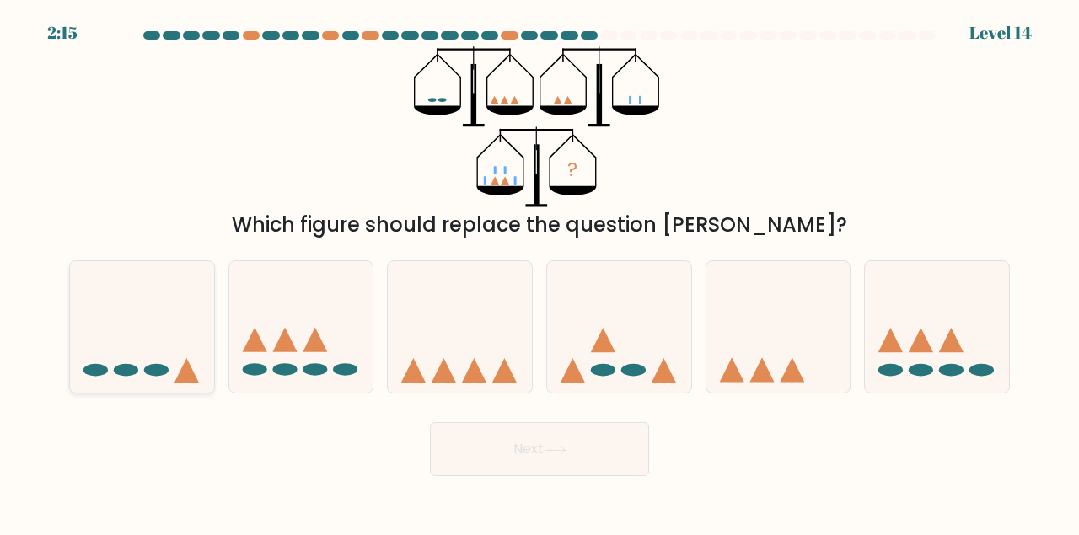
click at [169, 329] on icon at bounding box center [142, 326] width 144 height 119
click at [539, 272] on input "a." at bounding box center [539, 270] width 1 height 4
radio input "true"
click at [489, 454] on button "Next" at bounding box center [539, 449] width 219 height 54
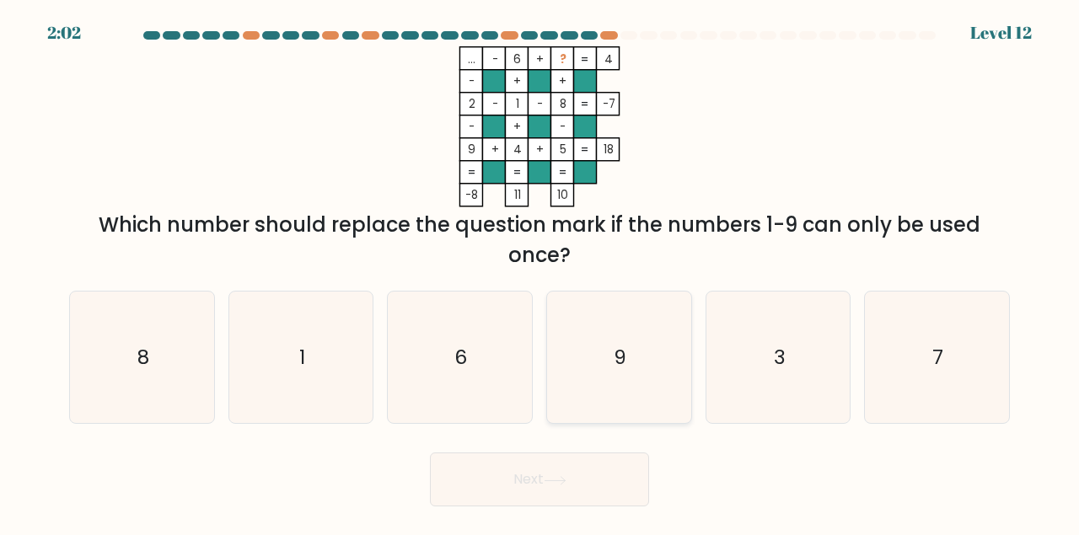
click at [606, 352] on icon "9" at bounding box center [619, 358] width 132 height 132
click at [540, 272] on input "d. 9" at bounding box center [539, 270] width 1 height 4
radio input "true"
click at [548, 478] on button "Next" at bounding box center [539, 480] width 219 height 54
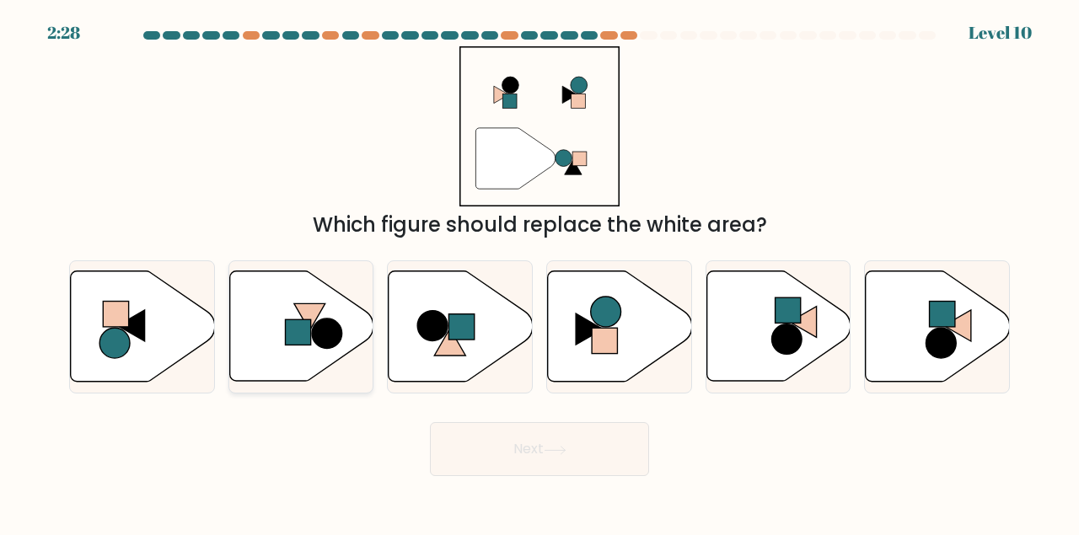
click at [316, 329] on circle at bounding box center [327, 334] width 30 height 30
click at [539, 272] on input "b." at bounding box center [539, 270] width 1 height 4
radio input "true"
click at [469, 346] on icon at bounding box center [461, 326] width 144 height 110
click at [539, 272] on input "c." at bounding box center [539, 270] width 1 height 4
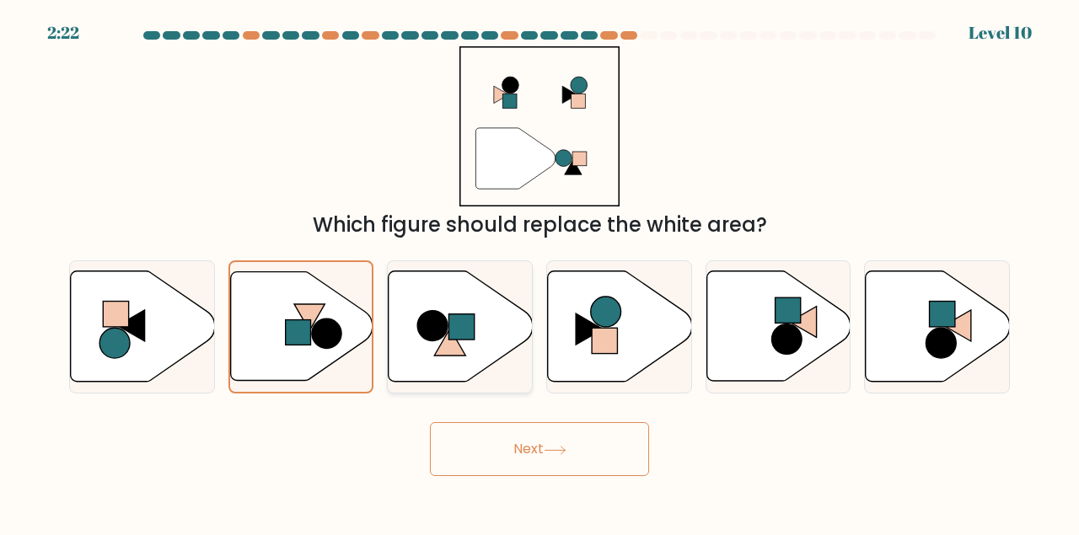
radio input "true"
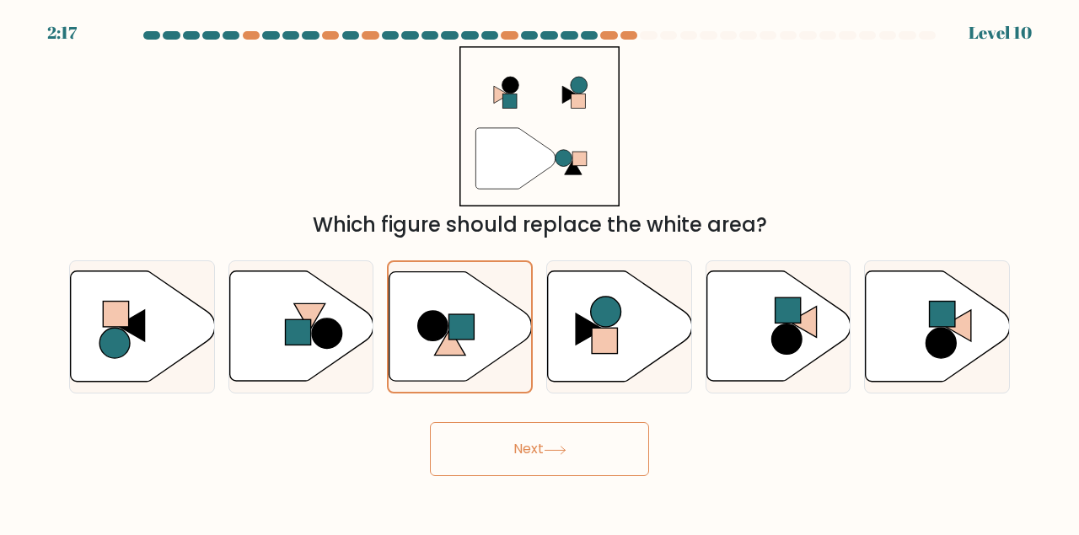
click at [508, 434] on button "Next" at bounding box center [539, 449] width 219 height 54
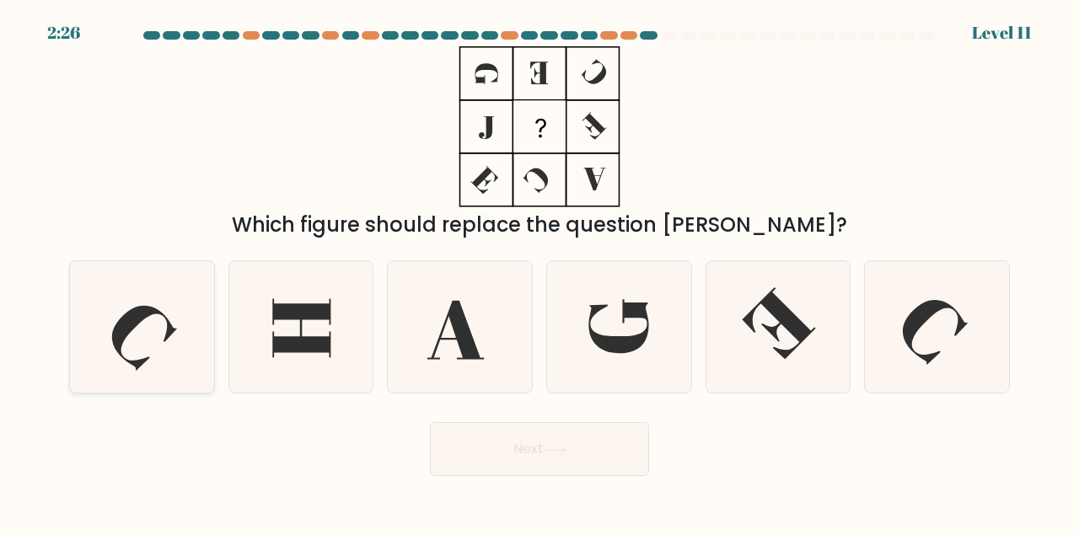
click at [174, 345] on icon at bounding box center [142, 327] width 132 height 132
click at [539, 272] on input "a." at bounding box center [539, 270] width 1 height 4
radio input "true"
click at [488, 452] on button "Next" at bounding box center [539, 449] width 219 height 54
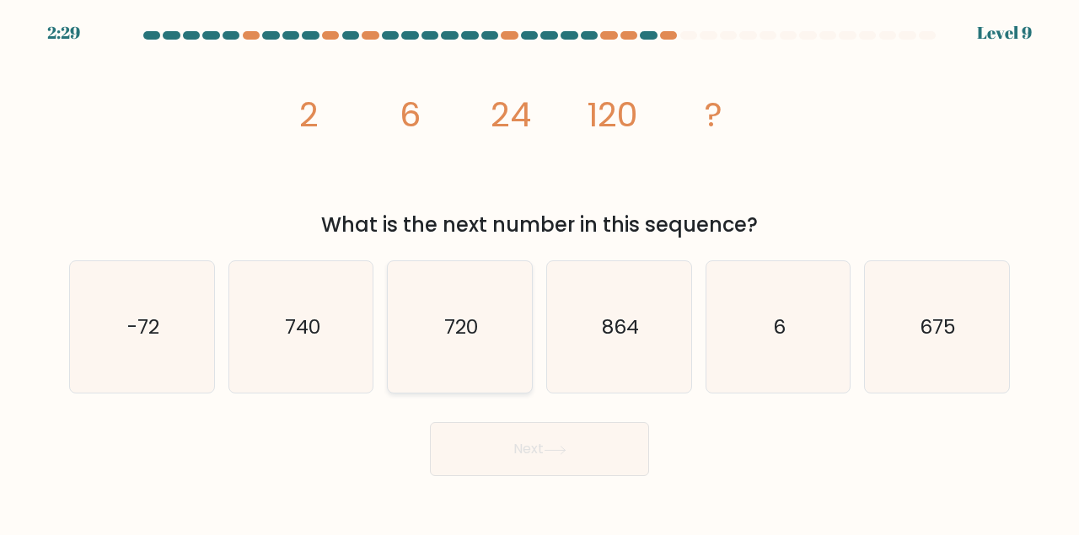
click at [466, 319] on text "720" at bounding box center [461, 327] width 34 height 28
click at [539, 272] on input "c. 720" at bounding box center [539, 270] width 1 height 4
radio input "true"
click at [526, 439] on button "Next" at bounding box center [539, 449] width 219 height 54
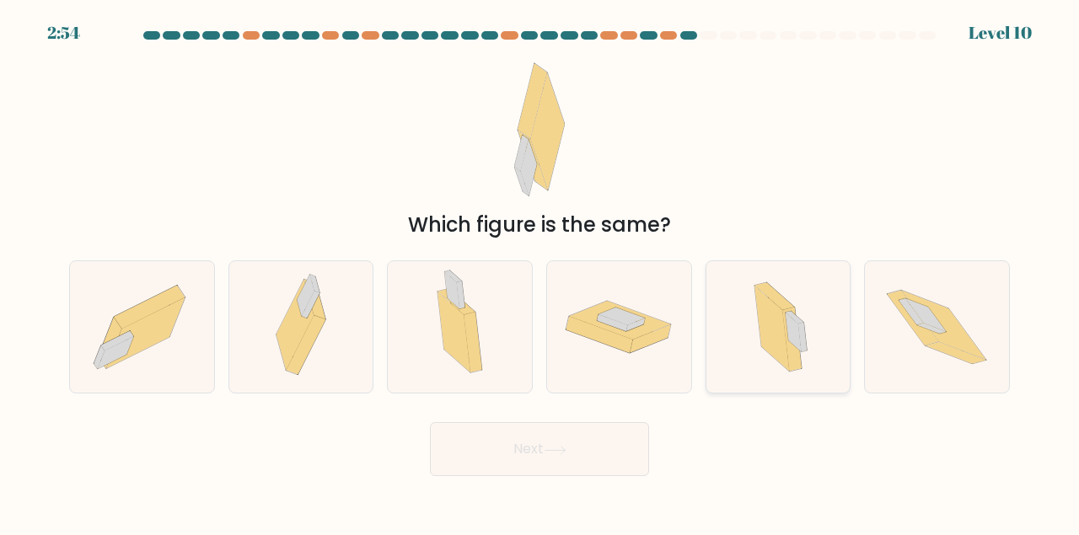
click at [796, 346] on icon at bounding box center [793, 332] width 16 height 39
click at [540, 272] on input "e." at bounding box center [539, 270] width 1 height 4
radio input "true"
click at [590, 450] on button "Next" at bounding box center [539, 449] width 219 height 54
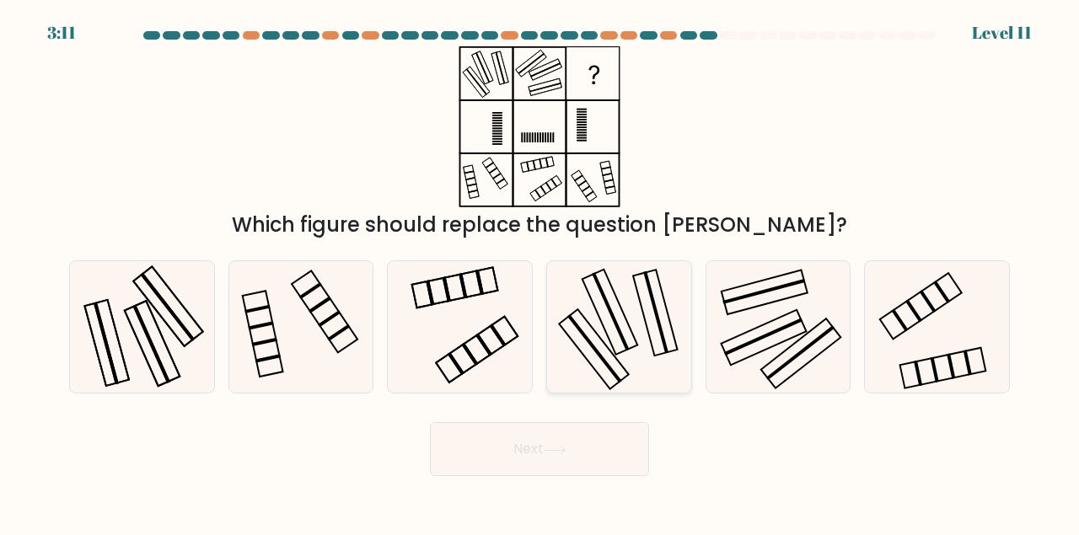
click at [630, 349] on rect at bounding box center [610, 312] width 56 height 85
click at [540, 272] on input "d." at bounding box center [539, 270] width 1 height 4
radio input "true"
click at [553, 439] on button "Next" at bounding box center [539, 449] width 219 height 54
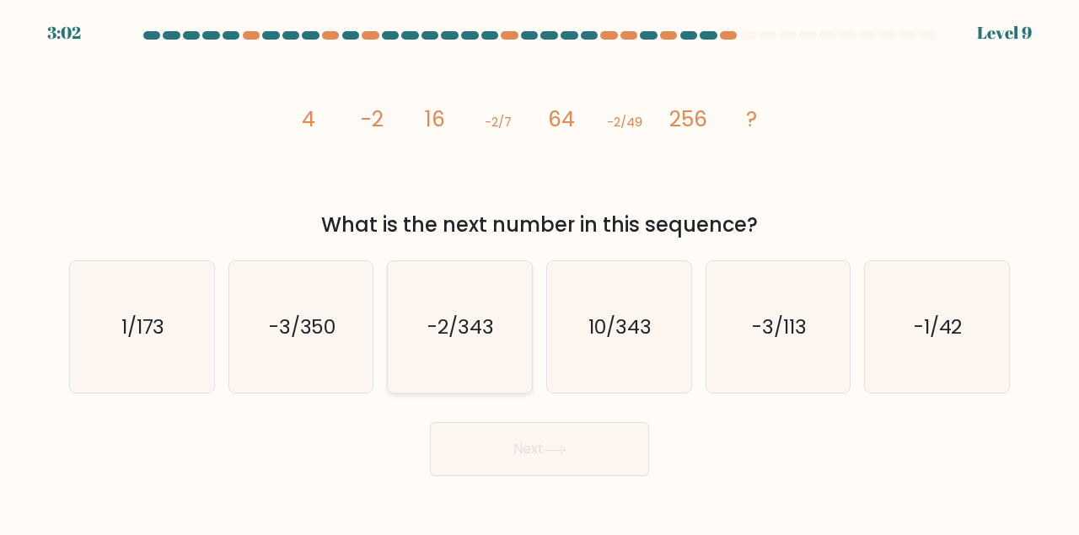
click at [458, 332] on text "-2/343" at bounding box center [461, 327] width 67 height 28
click at [539, 272] on input "c. -2/343" at bounding box center [539, 270] width 1 height 4
radio input "true"
click at [507, 460] on button "Next" at bounding box center [539, 449] width 219 height 54
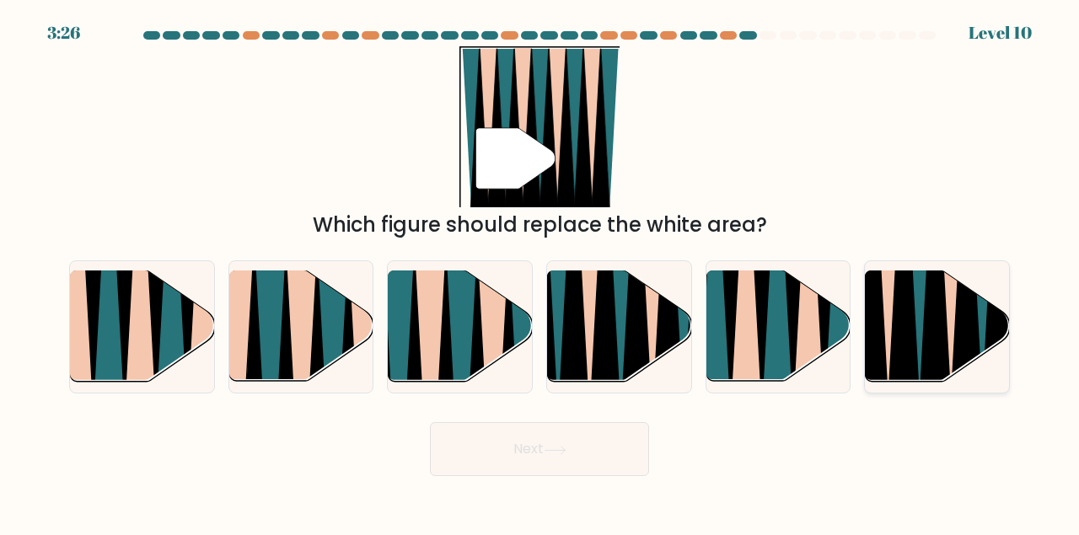
click at [897, 322] on icon at bounding box center [903, 272] width 33 height 288
click at [540, 272] on input "f." at bounding box center [539, 270] width 1 height 4
radio input "true"
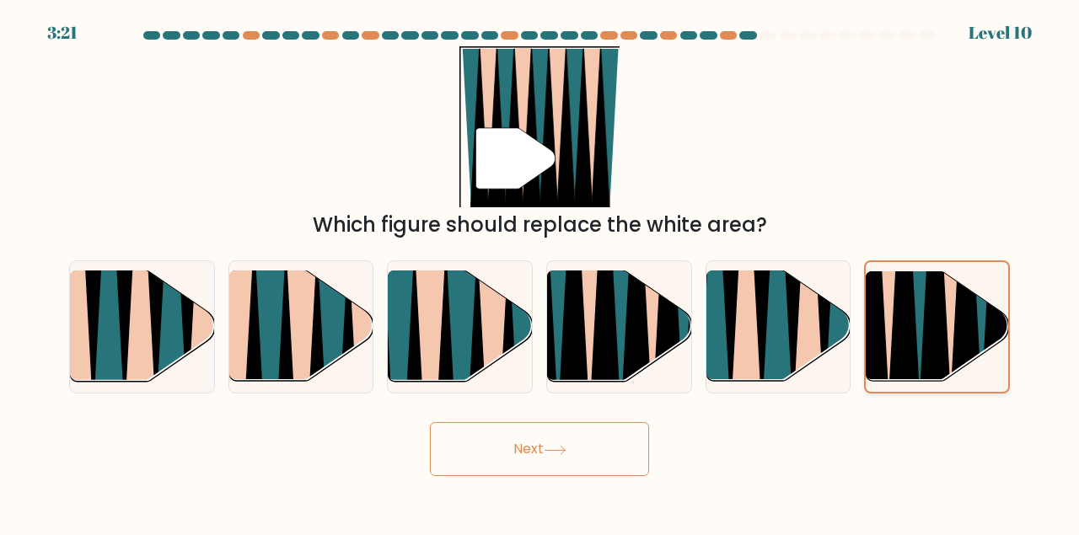
click at [930, 328] on icon at bounding box center [935, 273] width 32 height 285
click at [540, 272] on input "f." at bounding box center [539, 270] width 1 height 4
click at [535, 457] on button "Next" at bounding box center [539, 449] width 219 height 54
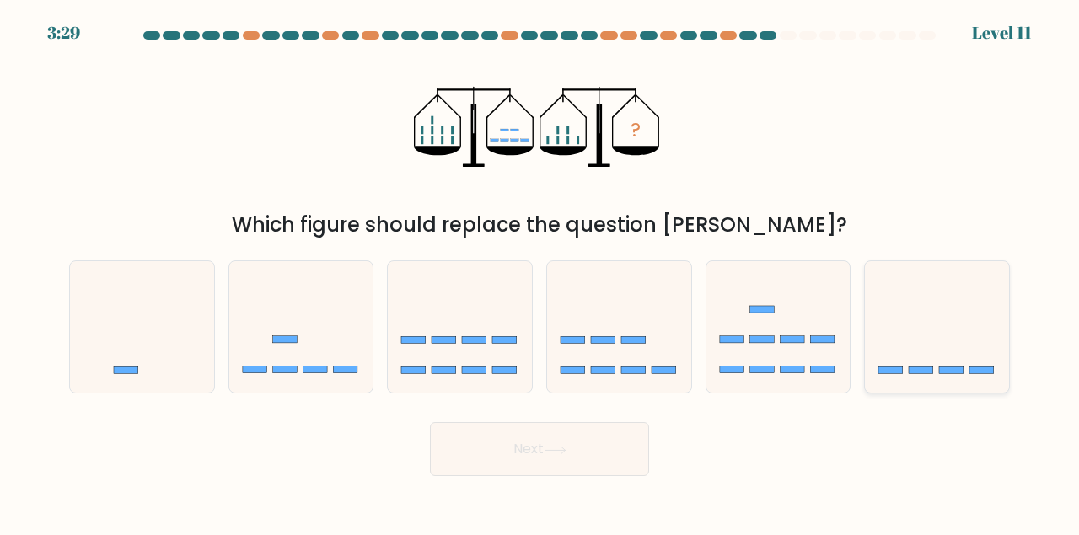
click at [928, 319] on icon at bounding box center [937, 326] width 144 height 119
click at [540, 272] on input "f." at bounding box center [539, 270] width 1 height 4
radio input "true"
click at [581, 447] on button "Next" at bounding box center [539, 449] width 219 height 54
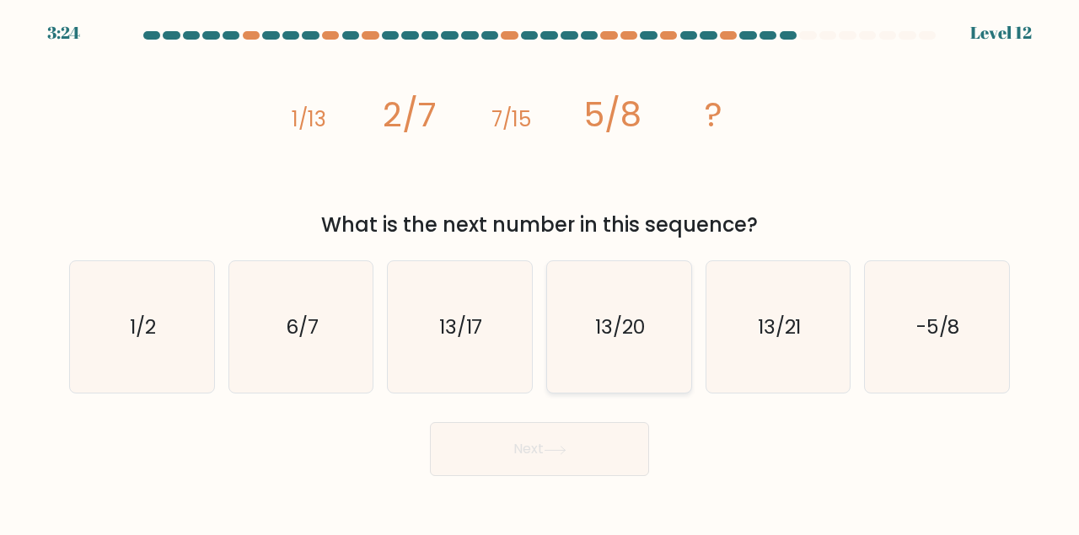
click at [634, 299] on icon "13/20" at bounding box center [619, 327] width 132 height 132
click at [540, 272] on input "d. 13/20" at bounding box center [539, 270] width 1 height 4
radio input "true"
click at [485, 446] on button "Next" at bounding box center [539, 449] width 219 height 54
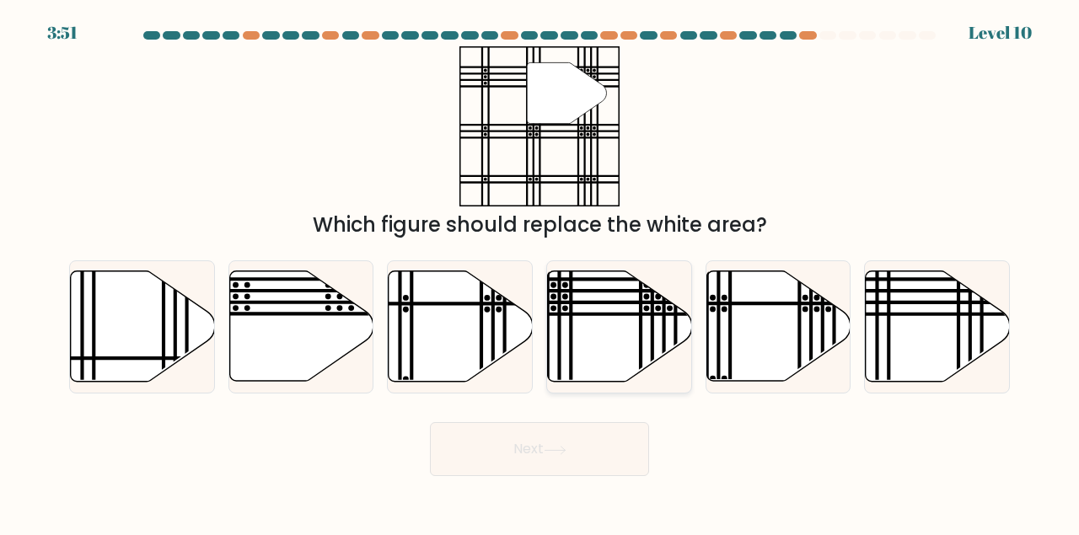
click at [598, 305] on icon at bounding box center [620, 326] width 144 height 110
click at [540, 272] on input "d." at bounding box center [539, 270] width 1 height 4
radio input "true"
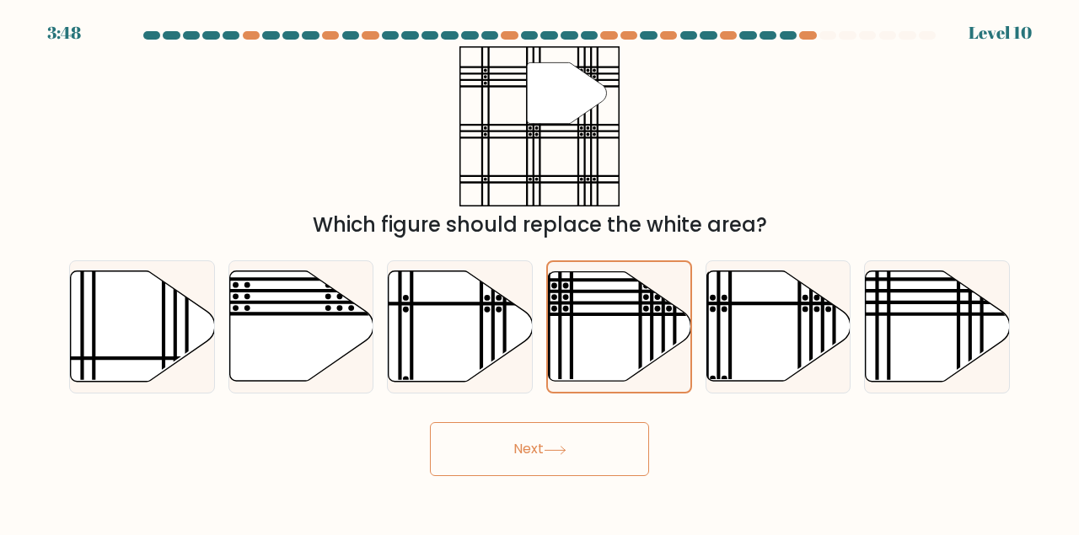
click at [518, 446] on button "Next" at bounding box center [539, 449] width 219 height 54
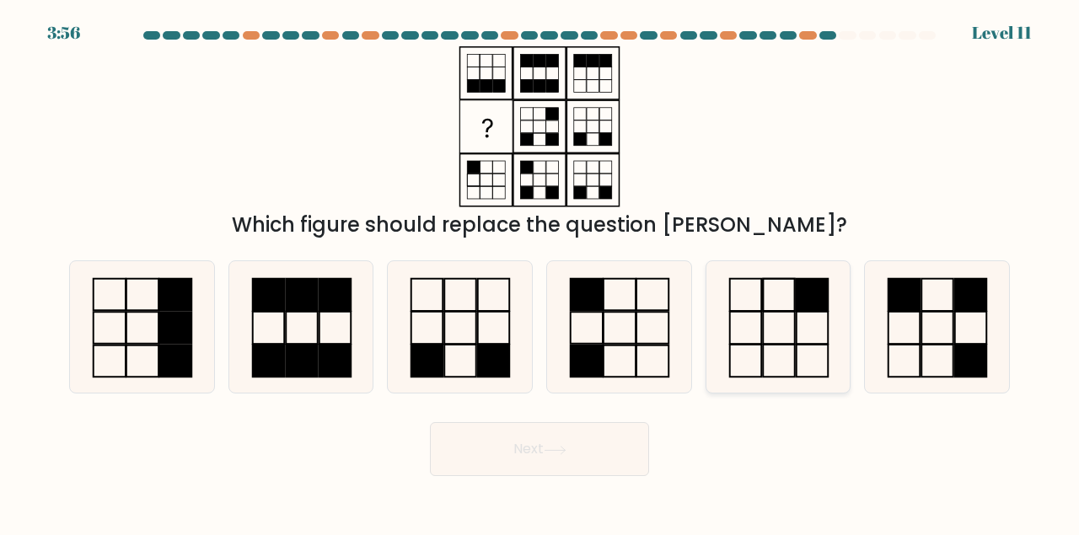
click at [768, 320] on icon at bounding box center [778, 327] width 132 height 132
click at [540, 272] on input "e." at bounding box center [539, 270] width 1 height 4
radio input "true"
click at [550, 444] on button "Next" at bounding box center [539, 449] width 219 height 54
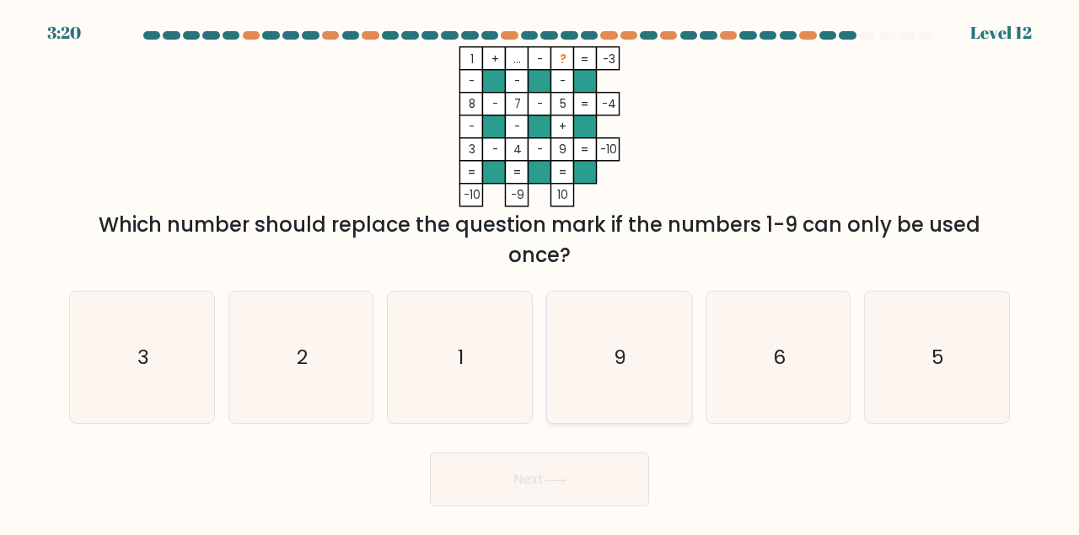
click at [550, 362] on div "9" at bounding box center [619, 358] width 146 height 134
click at [540, 272] on input "d. 9" at bounding box center [539, 270] width 1 height 4
radio input "true"
click at [530, 488] on button "Next" at bounding box center [539, 480] width 219 height 54
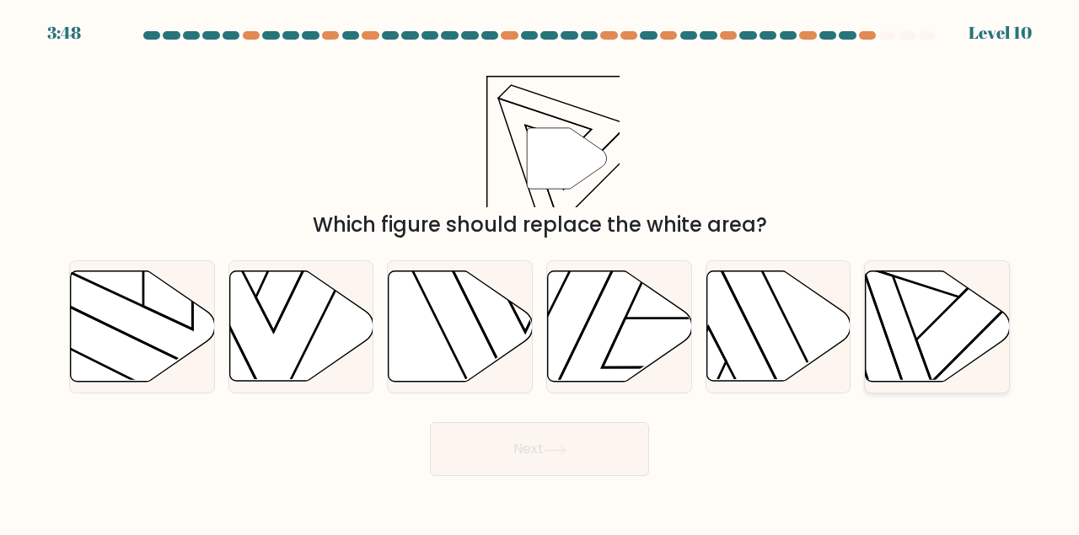
click at [871, 330] on icon at bounding box center [938, 326] width 144 height 110
click at [540, 272] on input "f." at bounding box center [539, 270] width 1 height 4
radio input "true"
click at [582, 437] on button "Next" at bounding box center [539, 449] width 219 height 54
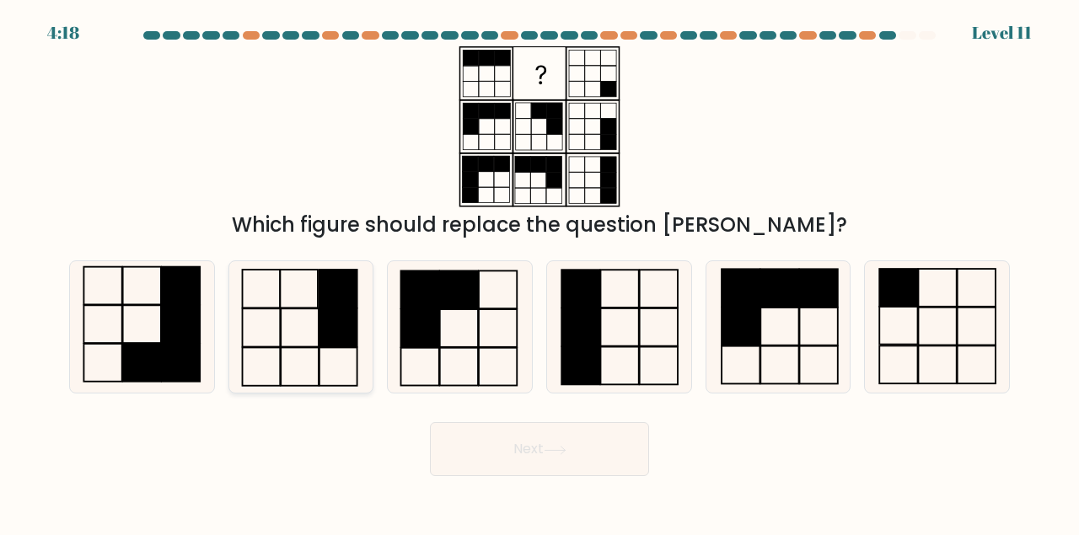
click at [347, 307] on rect at bounding box center [338, 289] width 38 height 39
click at [539, 272] on input "b." at bounding box center [539, 270] width 1 height 4
radio input "true"
click at [484, 428] on button "Next" at bounding box center [539, 449] width 219 height 54
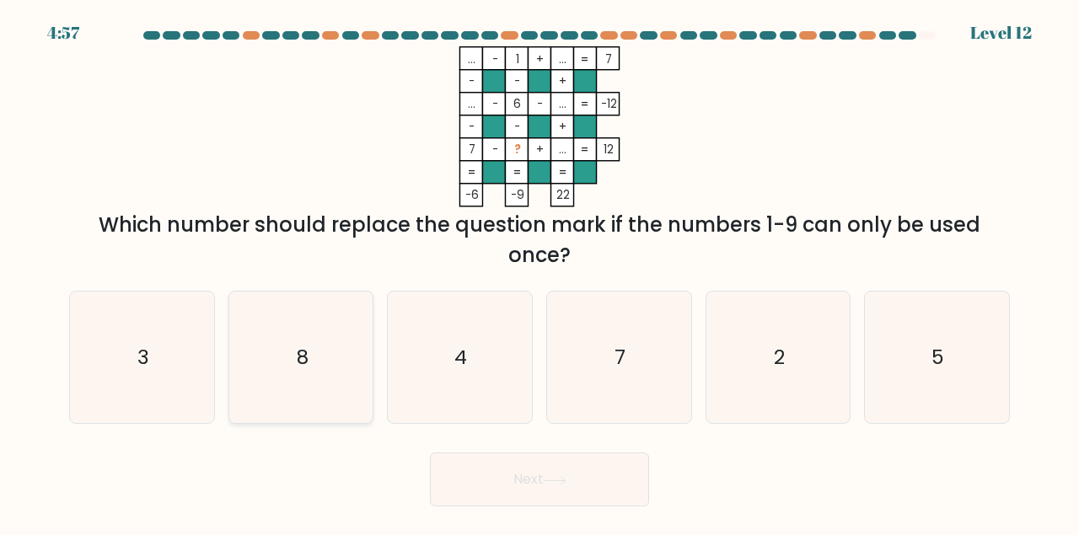
click at [338, 349] on icon "8" at bounding box center [301, 358] width 132 height 132
click at [539, 272] on input "b. 8" at bounding box center [539, 270] width 1 height 4
radio input "true"
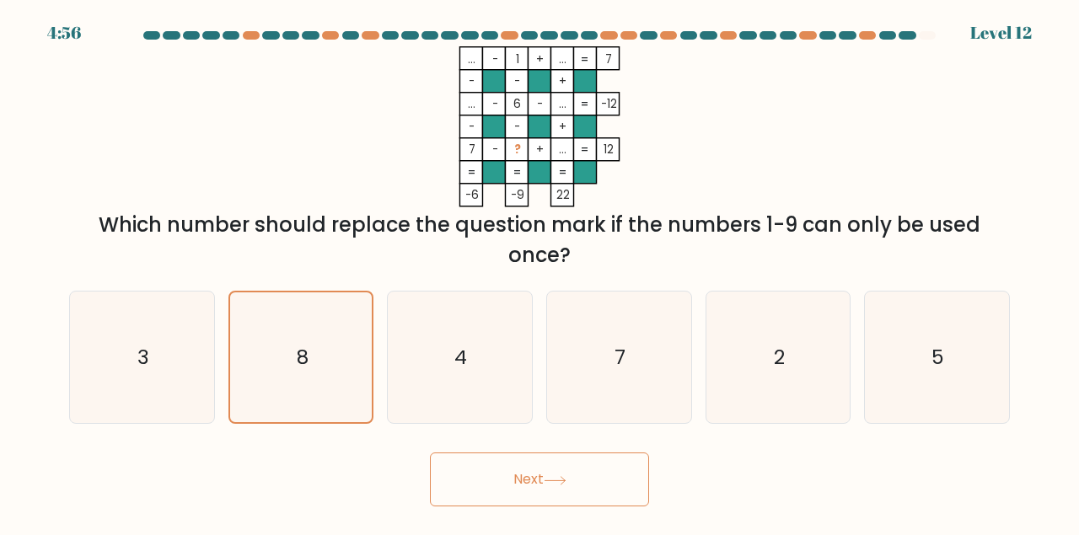
click at [483, 477] on button "Next" at bounding box center [539, 480] width 219 height 54
